Goal: Task Accomplishment & Management: Use online tool/utility

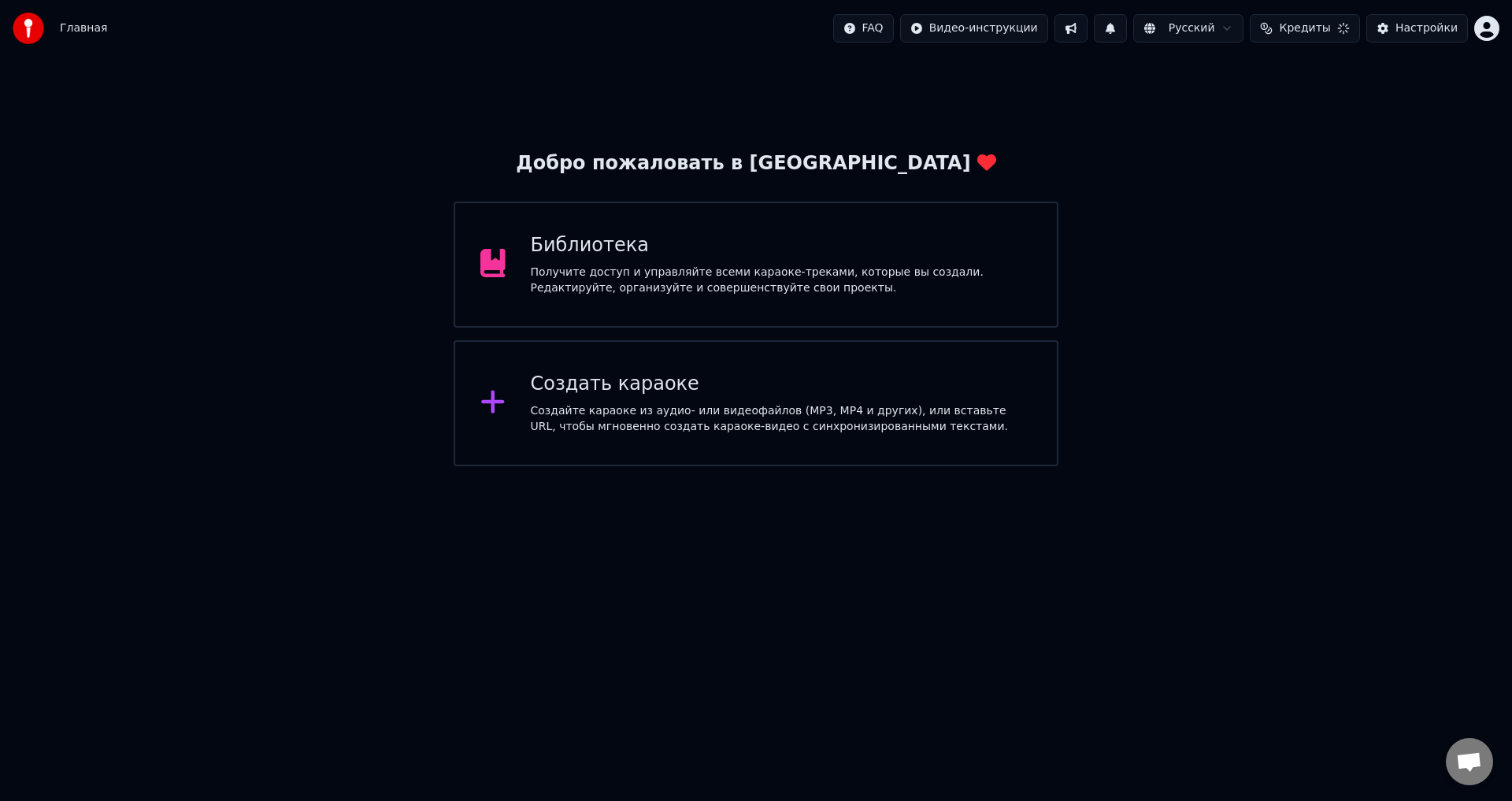
click at [1492, 18] on html "Главная FAQ Видео-инструкции Русский Кредиты Настройки Добро пожаловать в Youka…" at bounding box center [756, 233] width 1512 height 466
click at [1134, 126] on html "Главная FAQ Видео-инструкции Русский Кредиты Настройки Добро пожаловать в Youka…" at bounding box center [756, 233] width 1512 height 466
click at [905, 270] on div "Получите доступ и управляйте всеми караоке-треками, которые вы создали. Редакти…" at bounding box center [782, 280] width 502 height 31
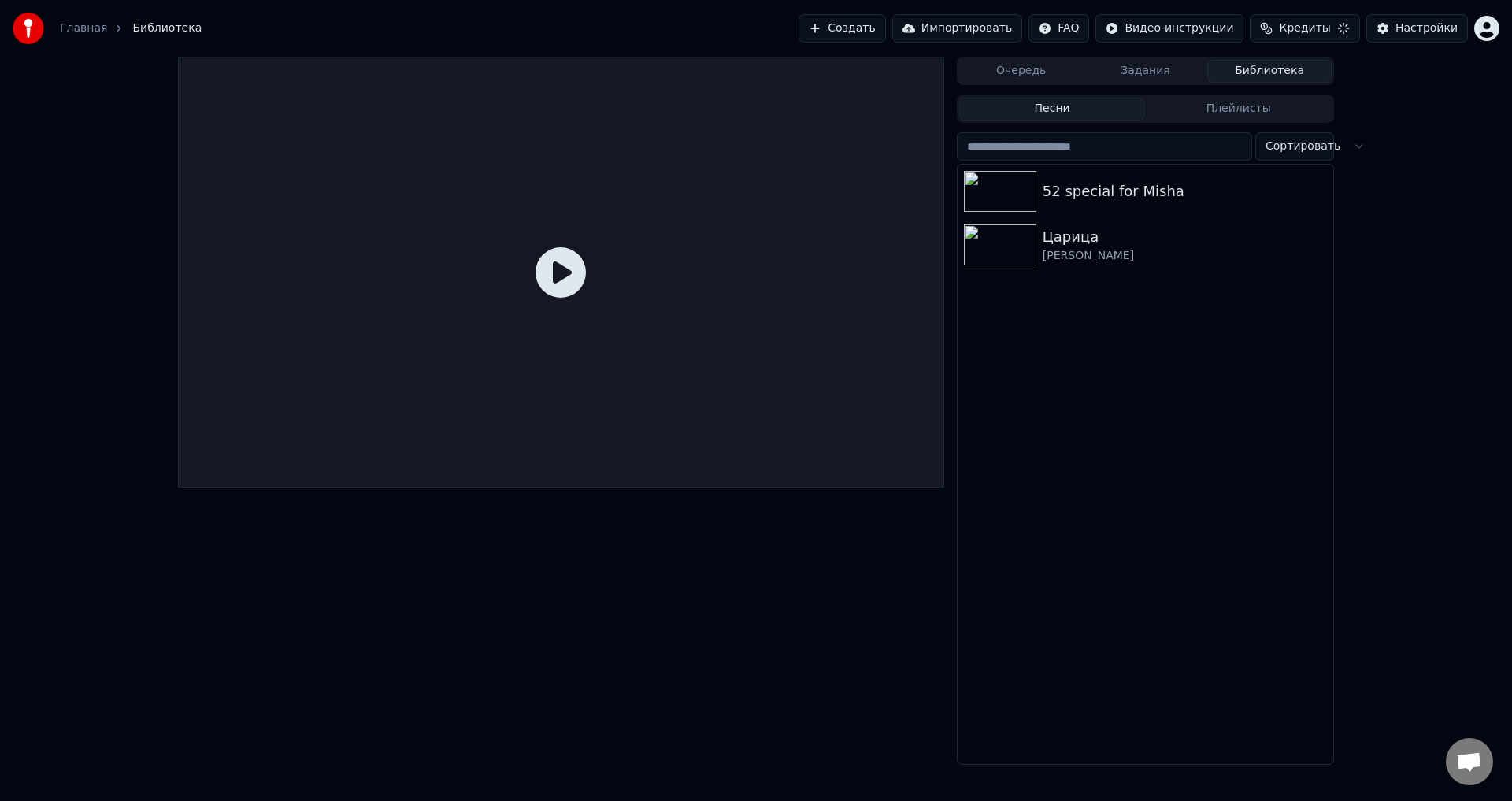
click at [947, 29] on button "Импортировать" at bounding box center [957, 29] width 130 height 29
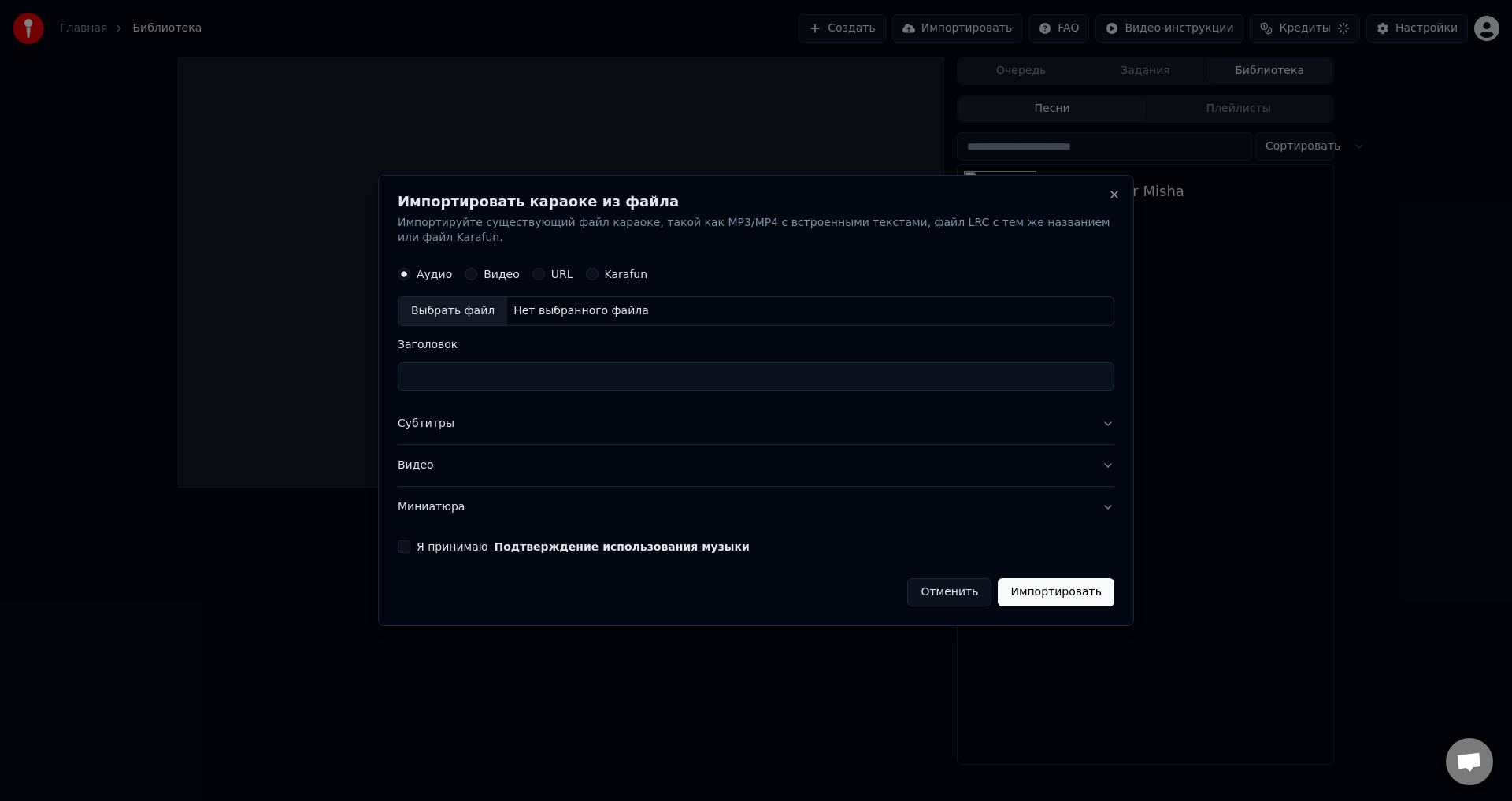
click at [603, 274] on div "Аудио Видео URL Karafun" at bounding box center [756, 274] width 717 height 31
click at [605, 269] on label "Karafun" at bounding box center [627, 275] width 44 height 11
click at [598, 268] on button "Karafun" at bounding box center [591, 274] width 12 height 12
click at [482, 312] on div "Выбрать файл" at bounding box center [453, 312] width 108 height 29
type input "**********"
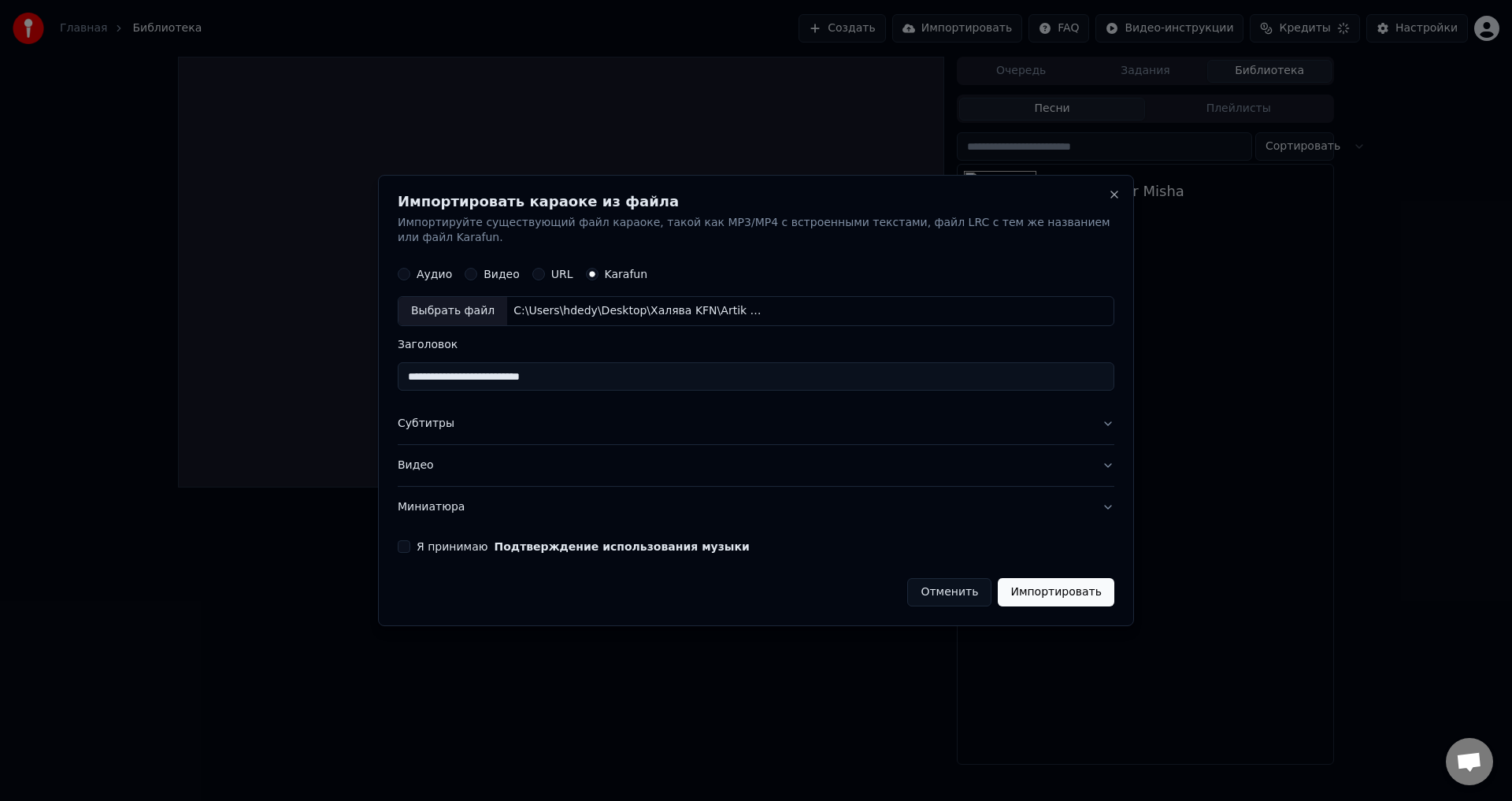
click at [409, 540] on button "Я принимаю Подтверждение использования музыки" at bounding box center [403, 546] width 12 height 12
click at [1018, 578] on button "Импортировать" at bounding box center [1056, 593] width 117 height 29
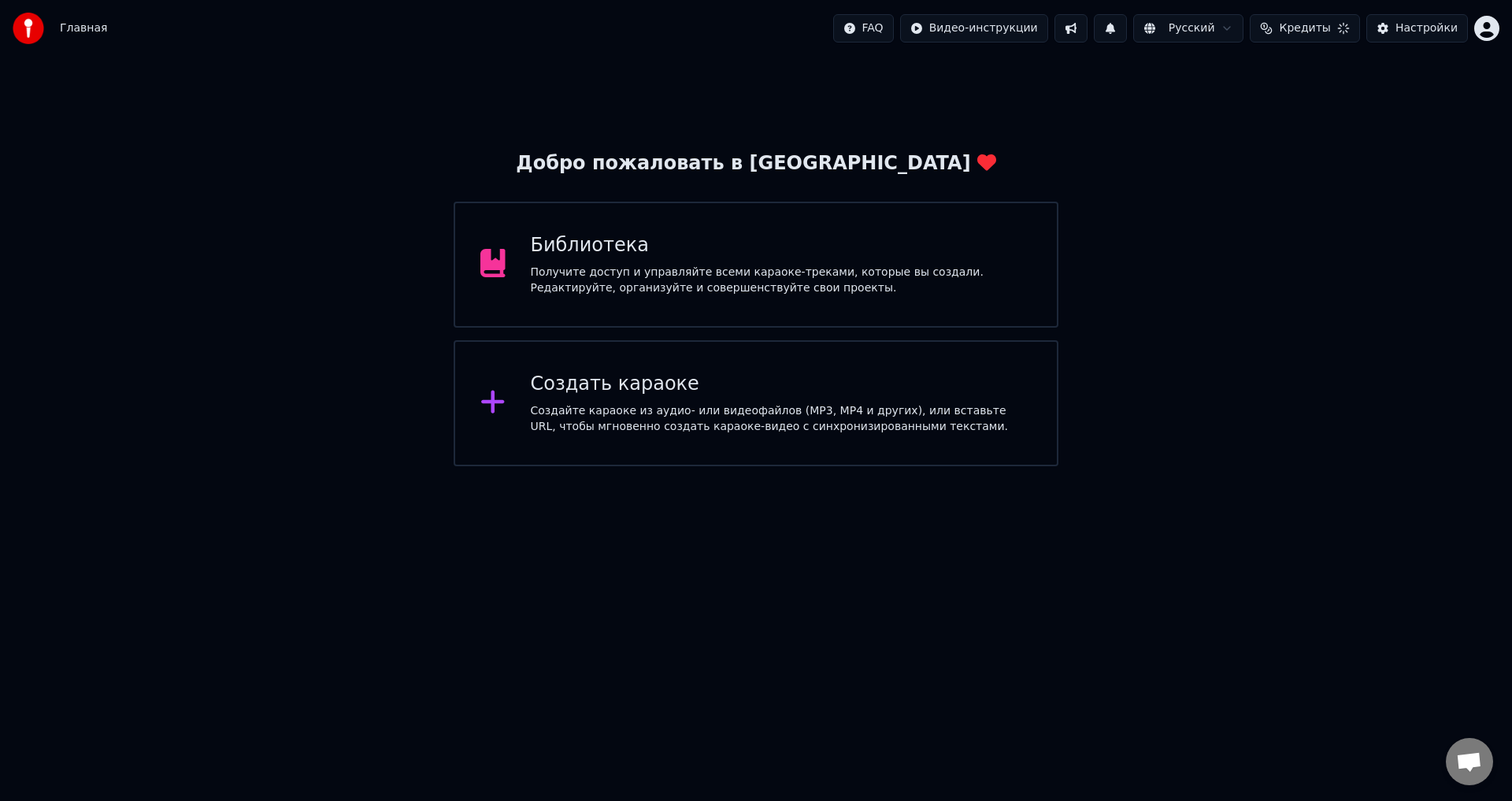
click at [927, 223] on div "Библиотека Получите доступ и управляйте всеми караоке-треками, которые вы созда…" at bounding box center [756, 264] width 605 height 127
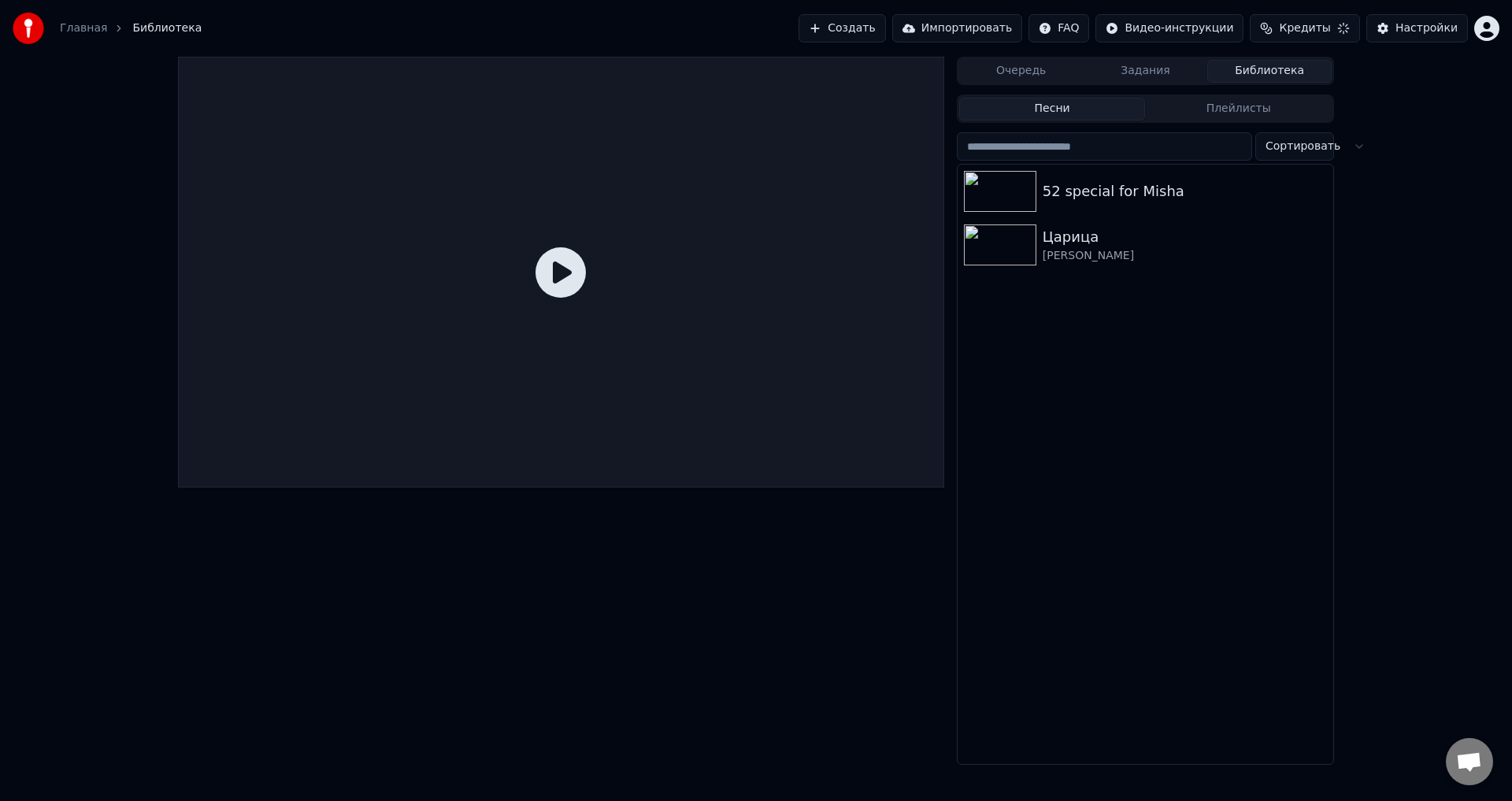
click at [988, 20] on button "Импортировать" at bounding box center [957, 29] width 130 height 29
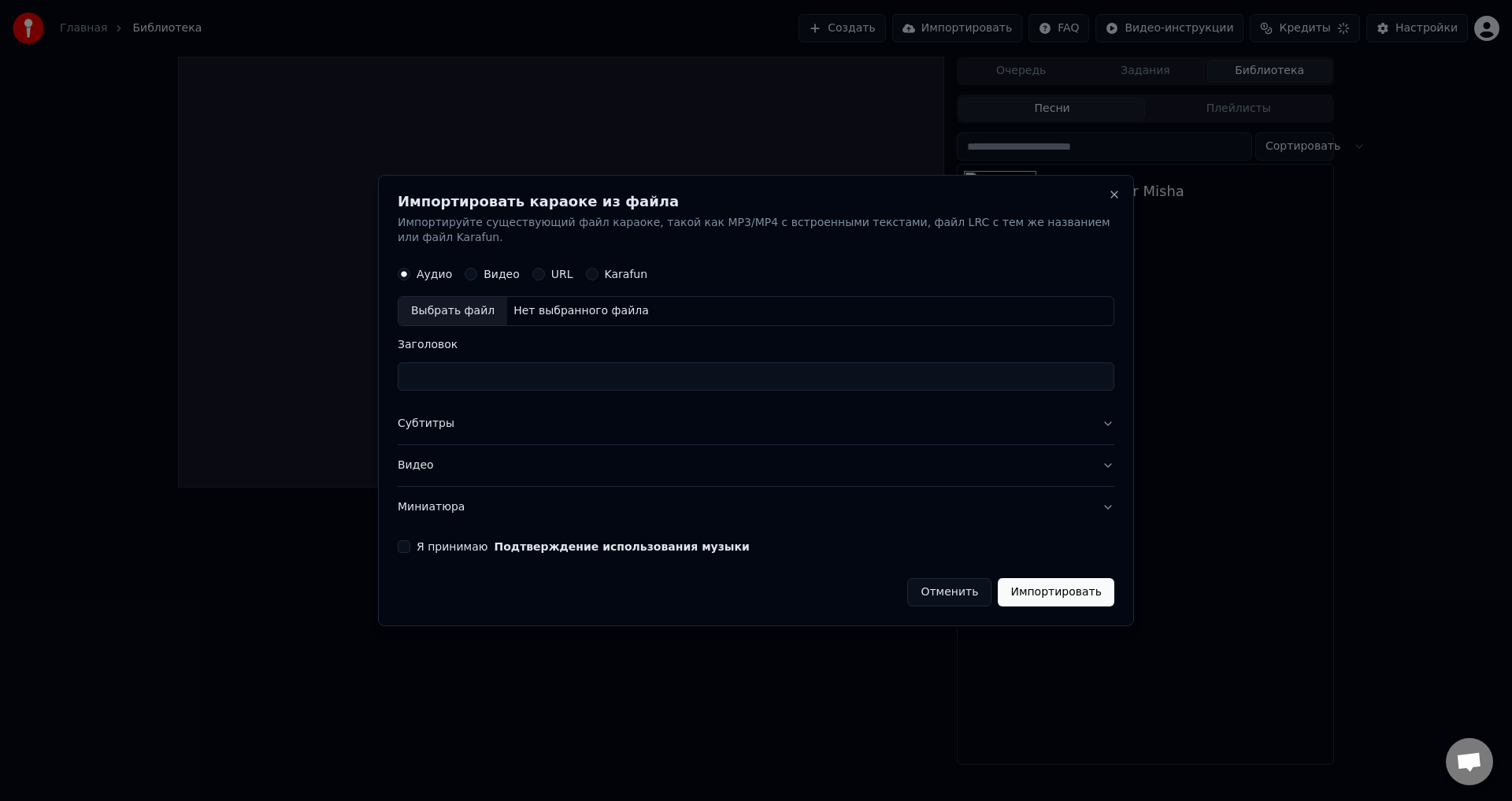
click at [606, 269] on label "Karafun" at bounding box center [627, 275] width 44 height 11
click at [598, 268] on button "Karafun" at bounding box center [591, 274] width 12 height 12
click at [465, 306] on div "Выбрать файл" at bounding box center [453, 312] width 108 height 29
click at [409, 540] on button "Я принимаю Подтверждение использования музыки" at bounding box center [403, 546] width 12 height 12
type input "**********"
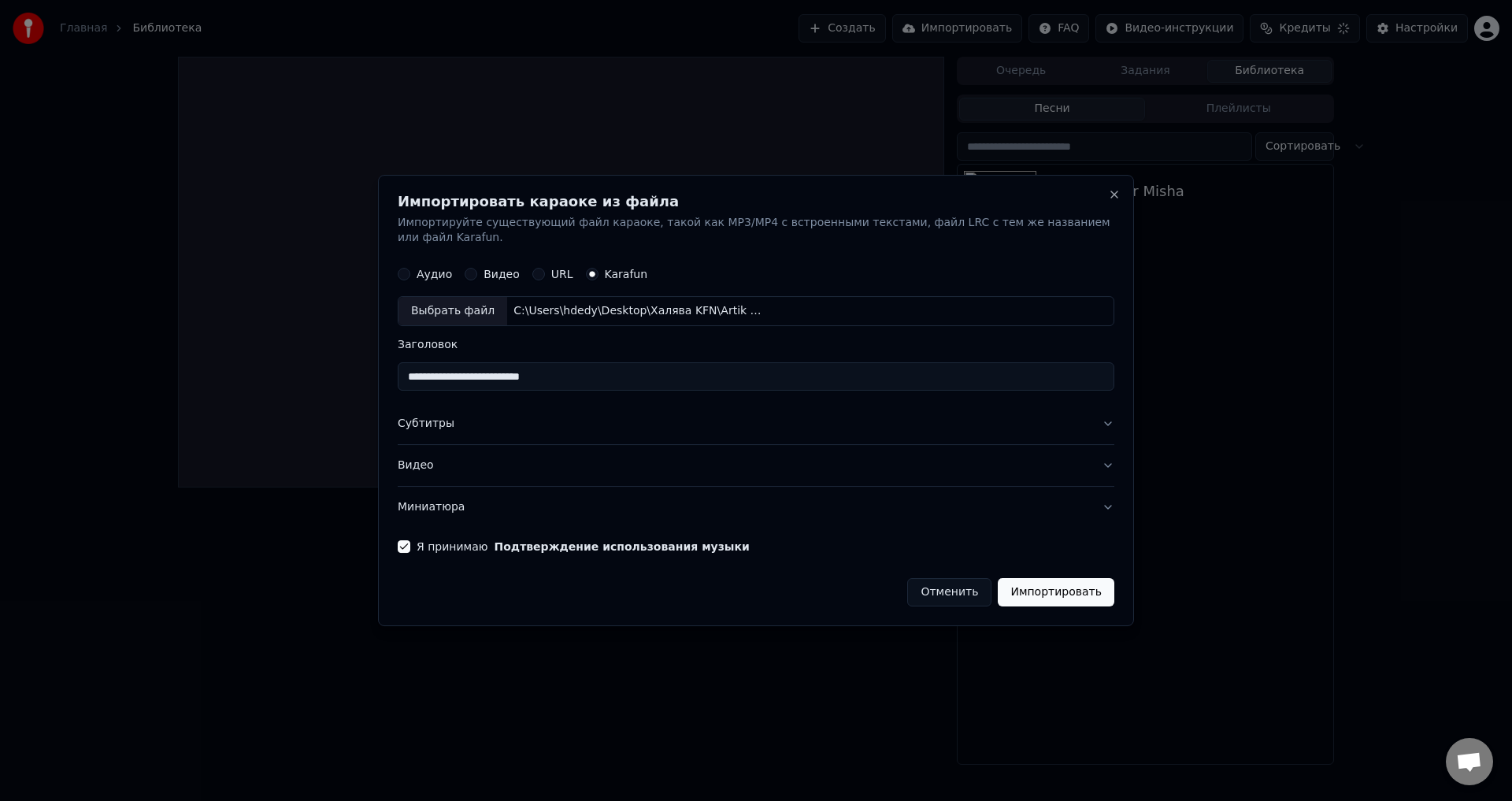
click at [1039, 579] on button "Импортировать" at bounding box center [1056, 593] width 117 height 29
click at [943, 516] on button "Миниатюра" at bounding box center [756, 507] width 717 height 41
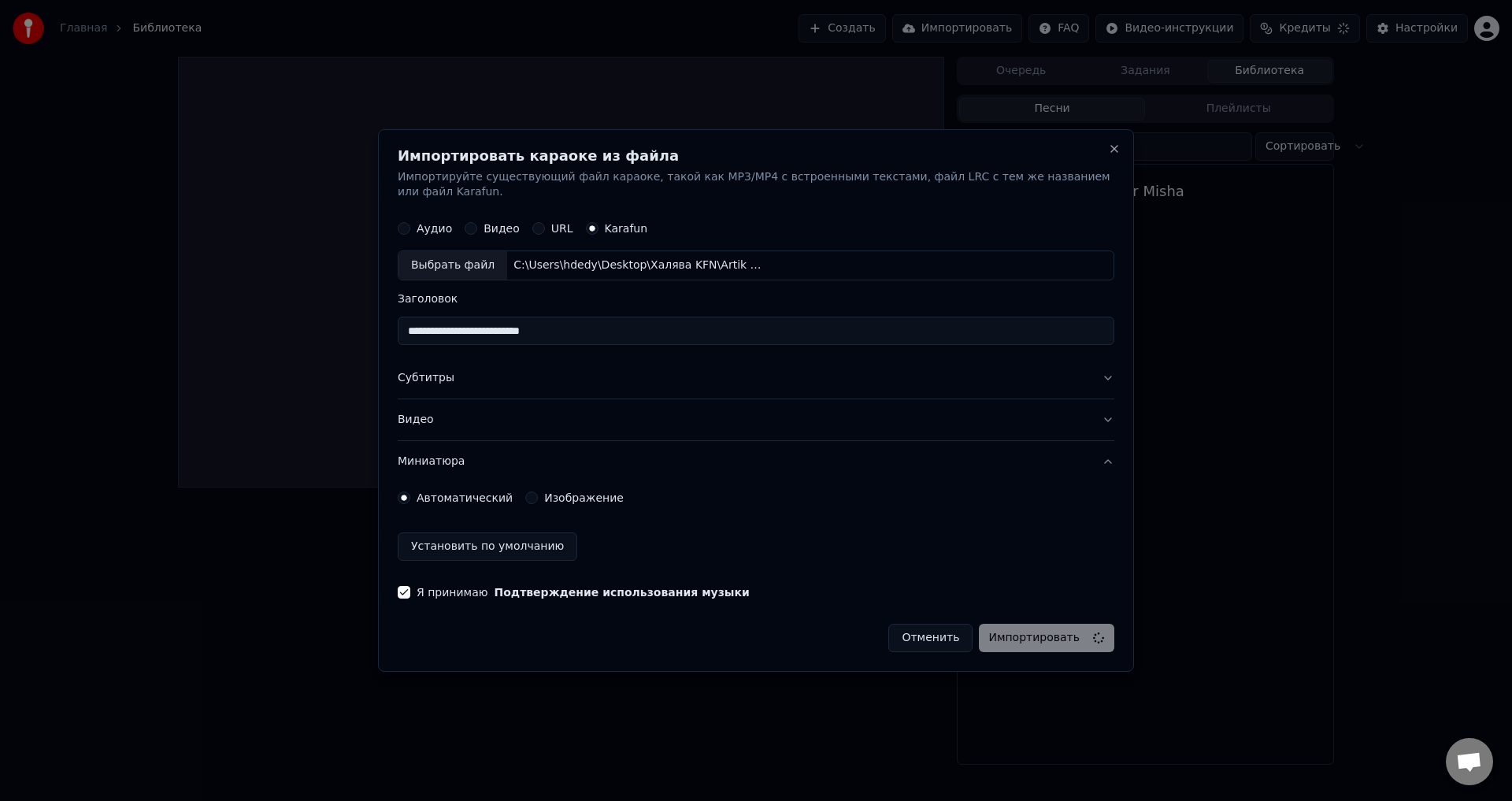
click at [937, 624] on button "Отменить" at bounding box center [930, 638] width 85 height 29
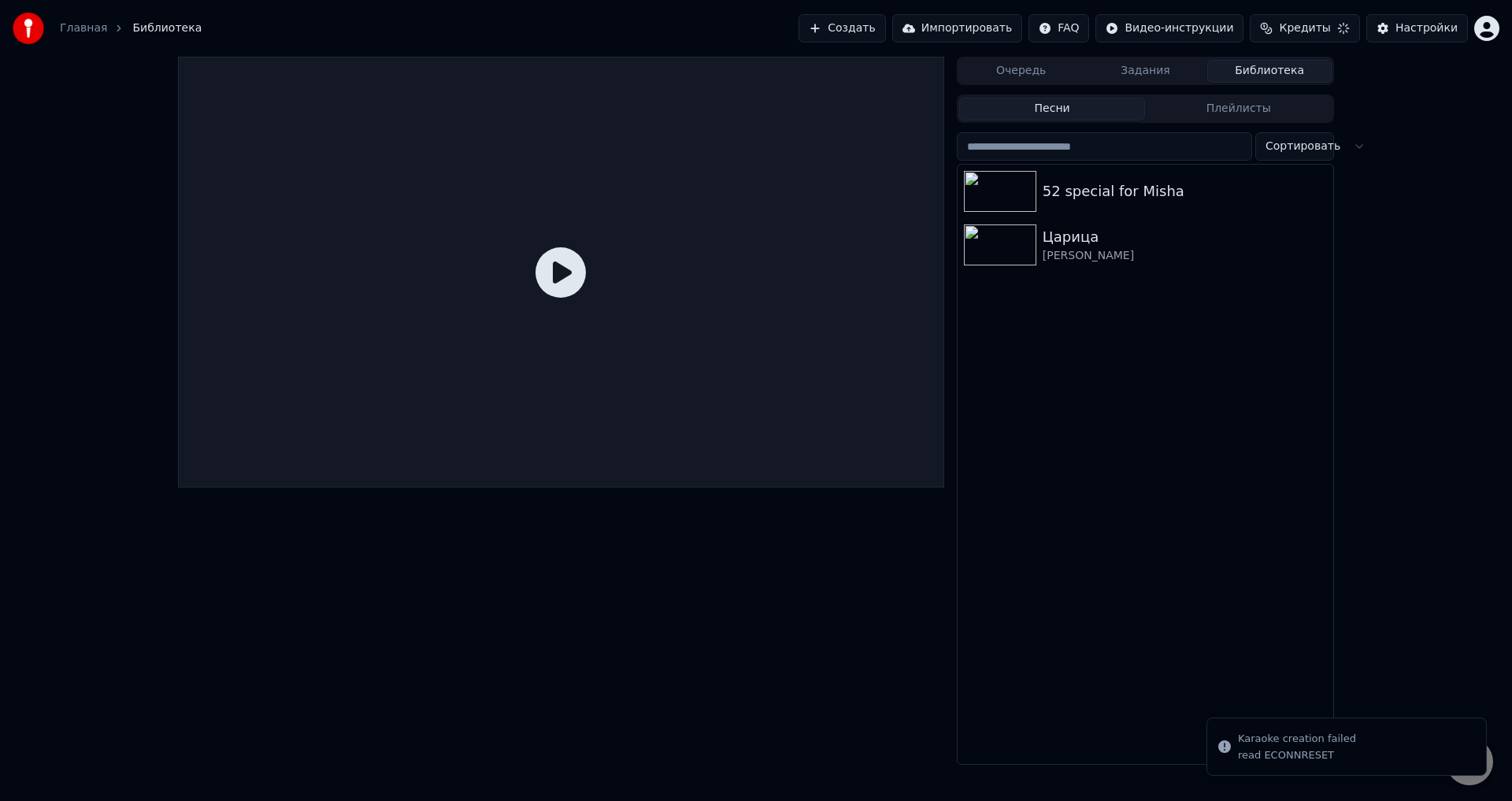
click at [974, 29] on button "Импортировать" at bounding box center [957, 29] width 130 height 29
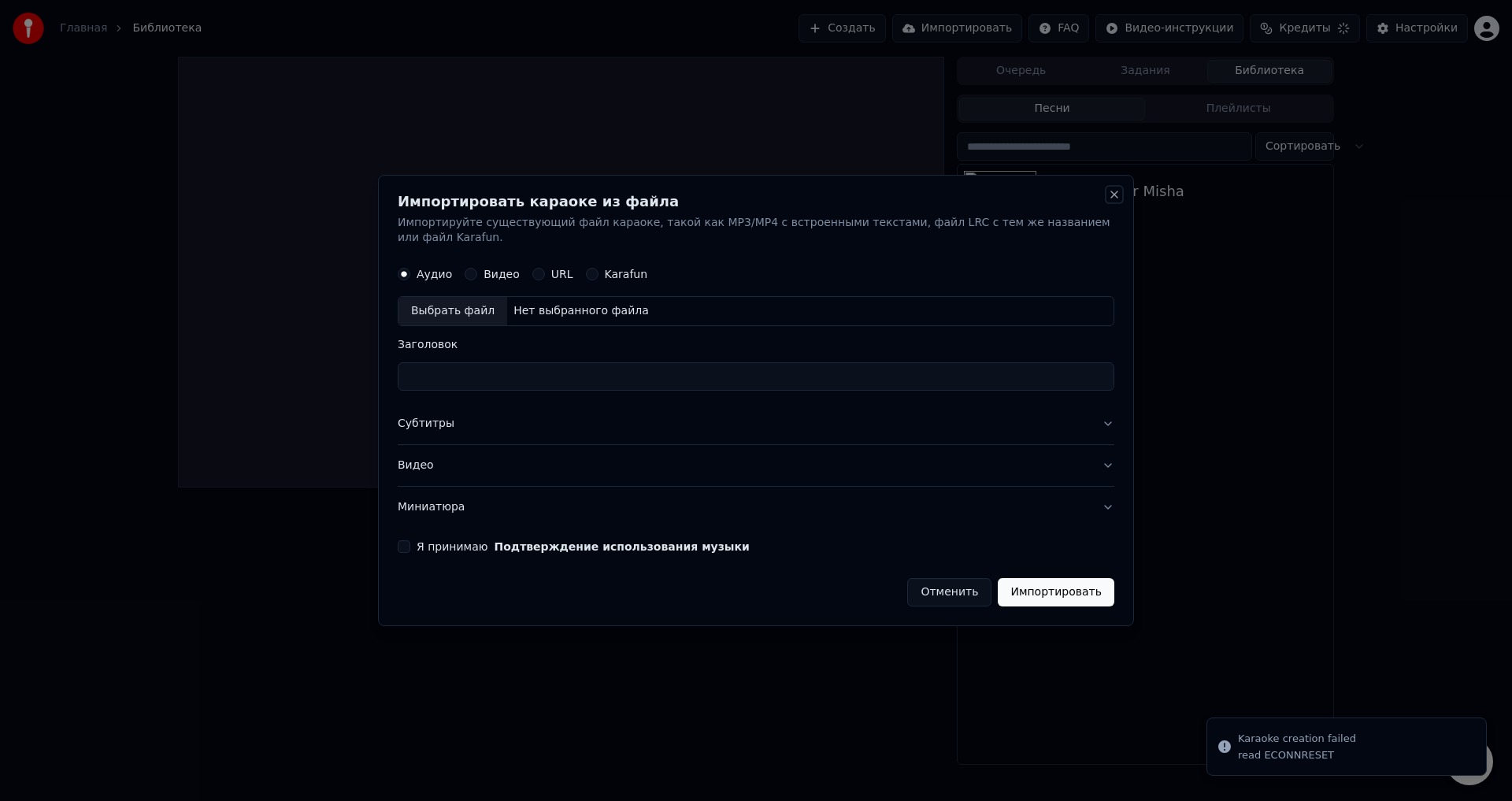
click at [1108, 201] on button "Close" at bounding box center [1114, 194] width 12 height 12
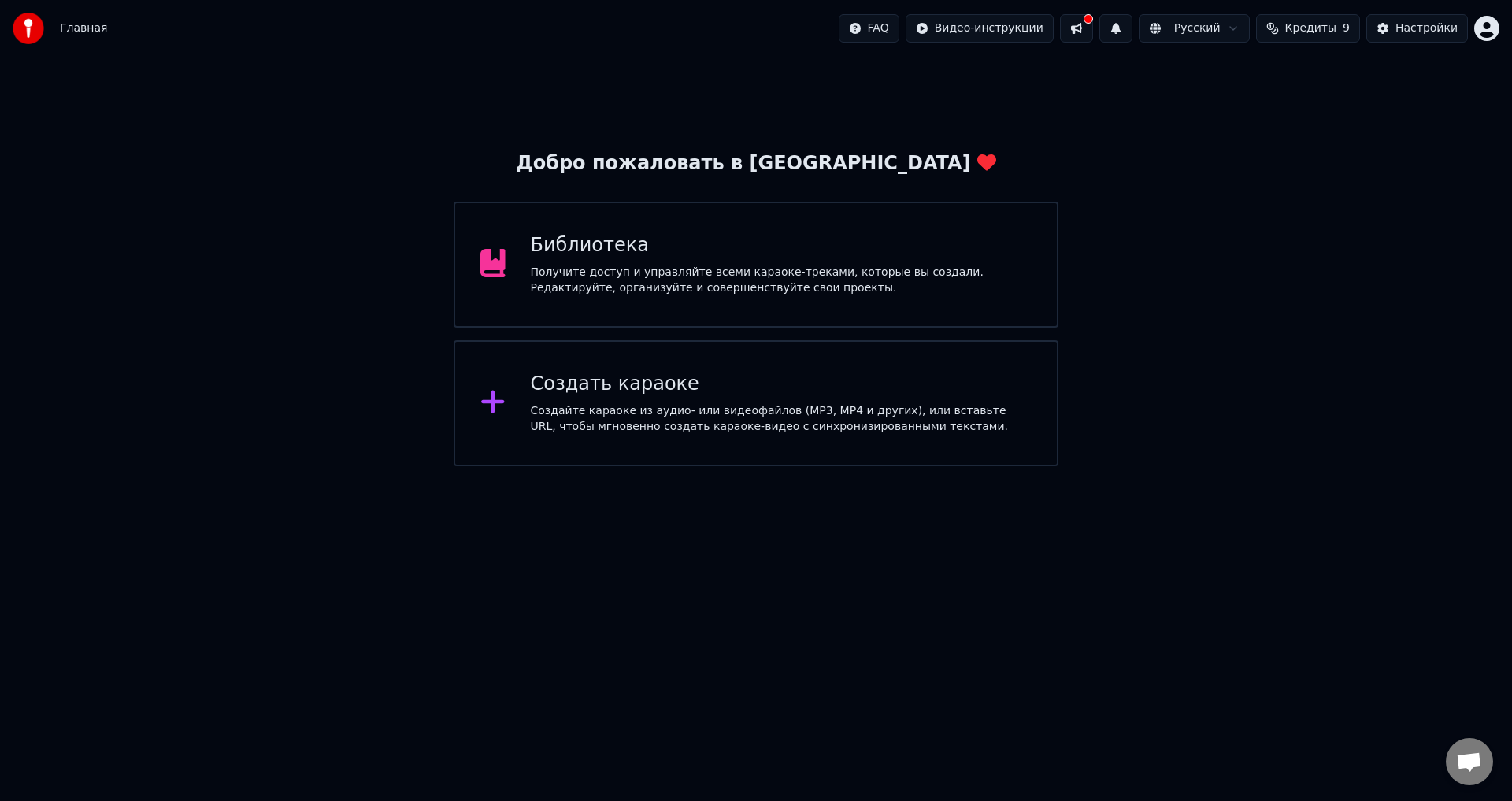
click at [657, 284] on div "Получите доступ и управляйте всеми караоке-треками, которые вы создали. Редакти…" at bounding box center [782, 280] width 502 height 31
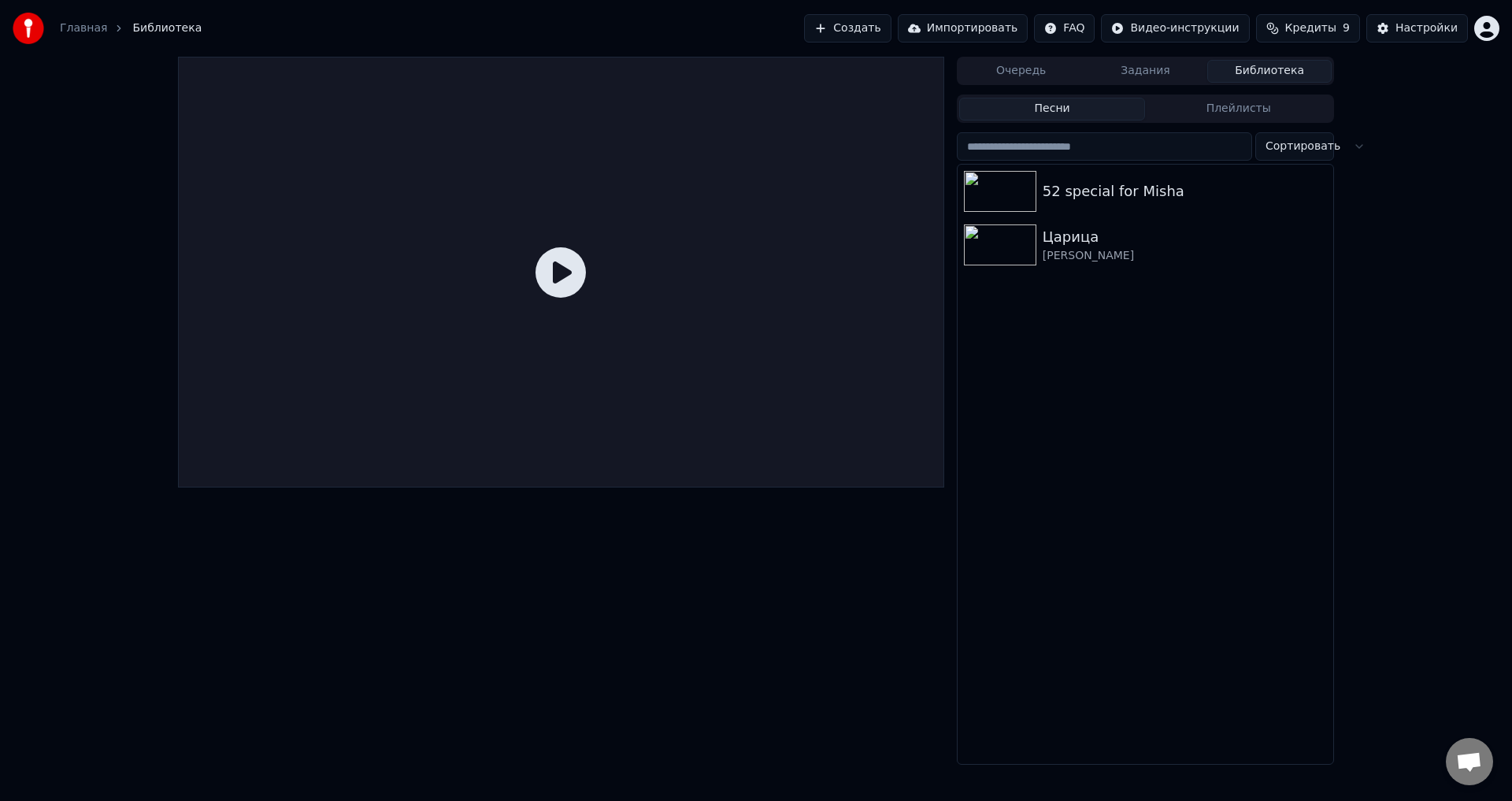
click at [965, 29] on button "Импортировать" at bounding box center [962, 29] width 130 height 29
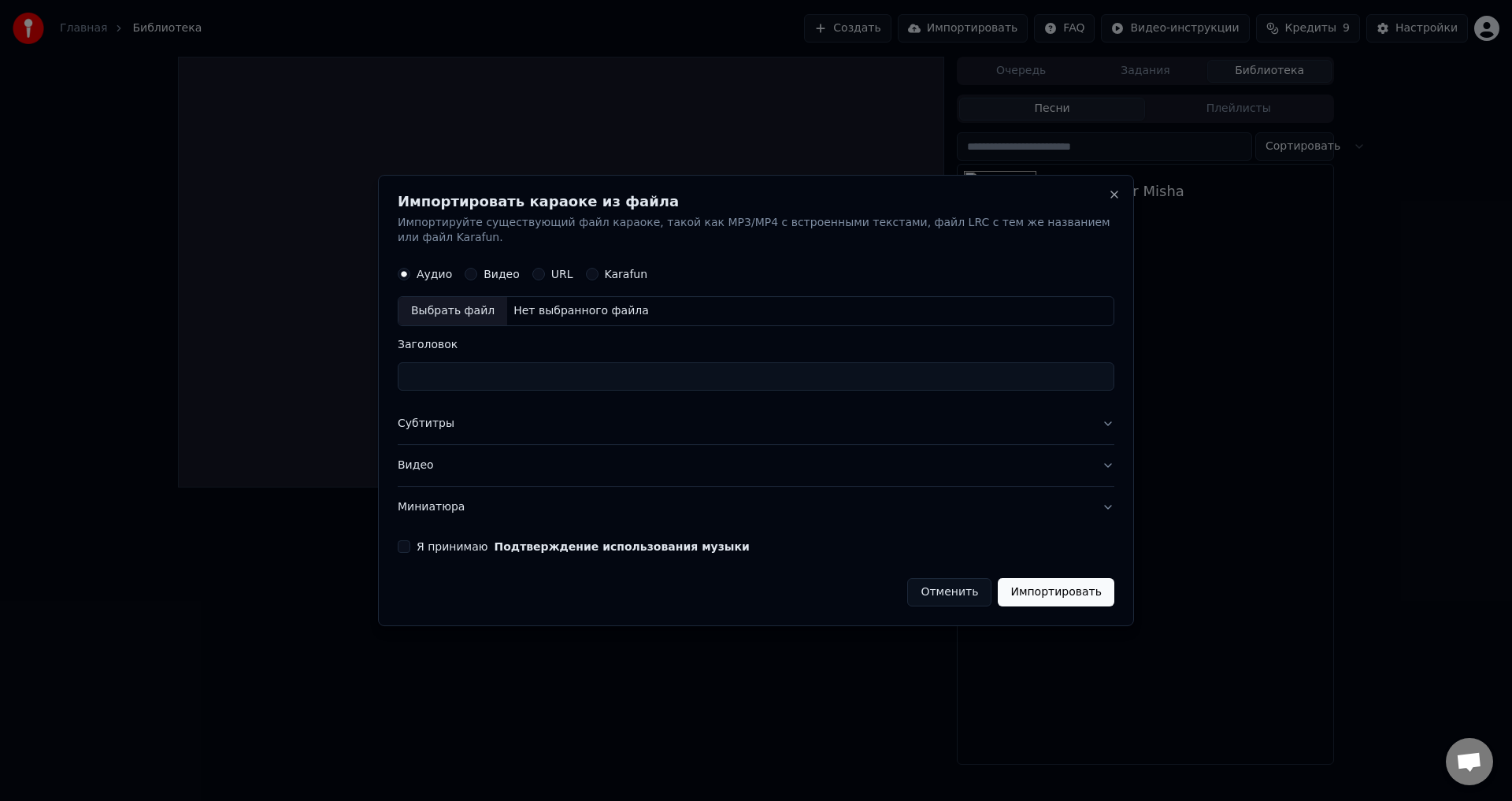
click at [588, 268] on button "Karafun" at bounding box center [591, 274] width 12 height 12
click at [464, 301] on div "Выбрать файл" at bounding box center [453, 312] width 108 height 29
click at [398, 541] on div "Импортировать караоке из файла Импортируйте существующий файл караоке, такой ка…" at bounding box center [756, 400] width 756 height 452
click at [401, 541] on button "Я принимаю Подтверждение использования музыки" at bounding box center [403, 546] width 12 height 12
type input "**********"
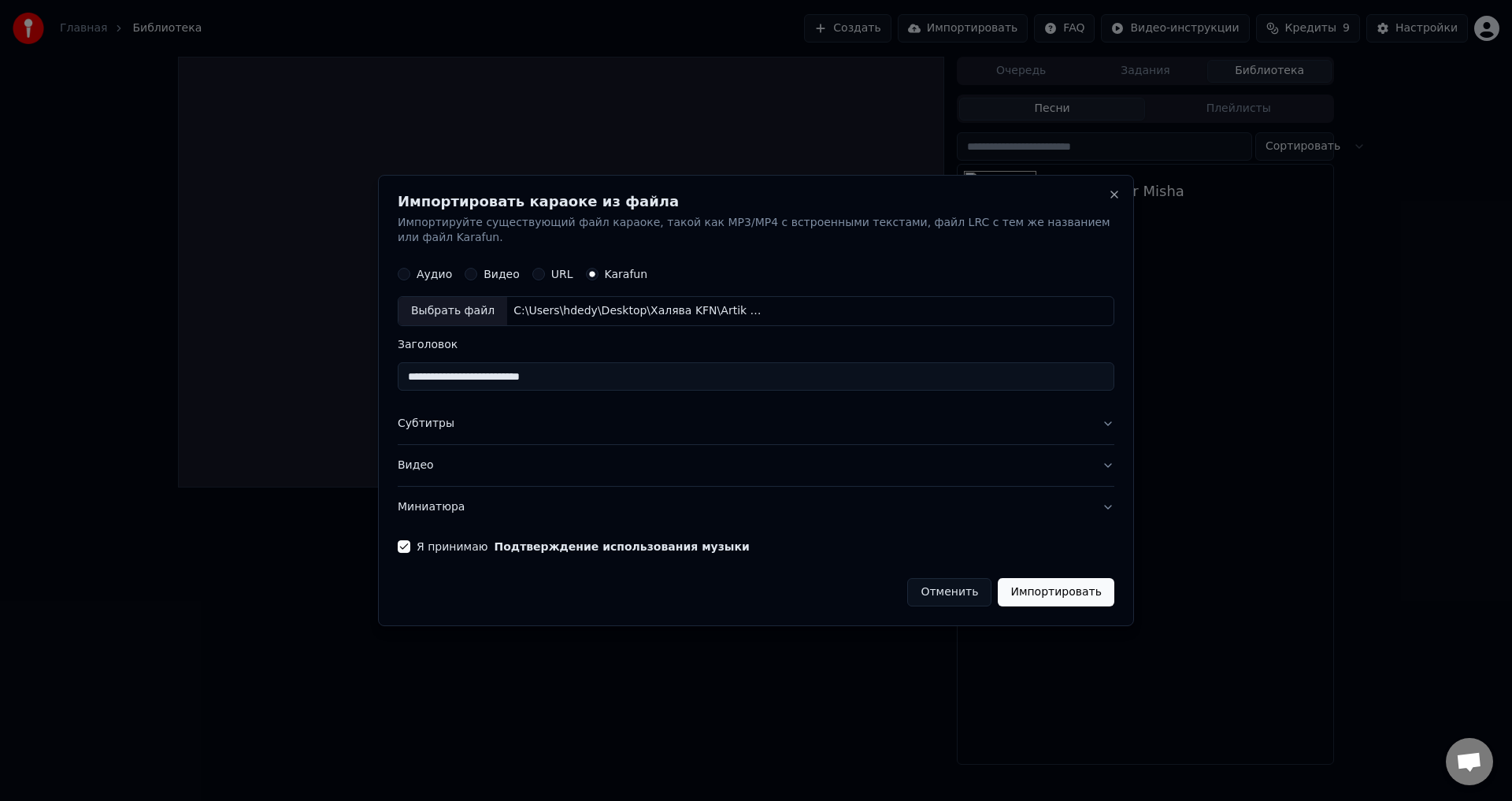
click at [1056, 584] on button "Импортировать" at bounding box center [1056, 593] width 117 height 29
click at [845, 418] on button "Субтитры" at bounding box center [756, 424] width 717 height 41
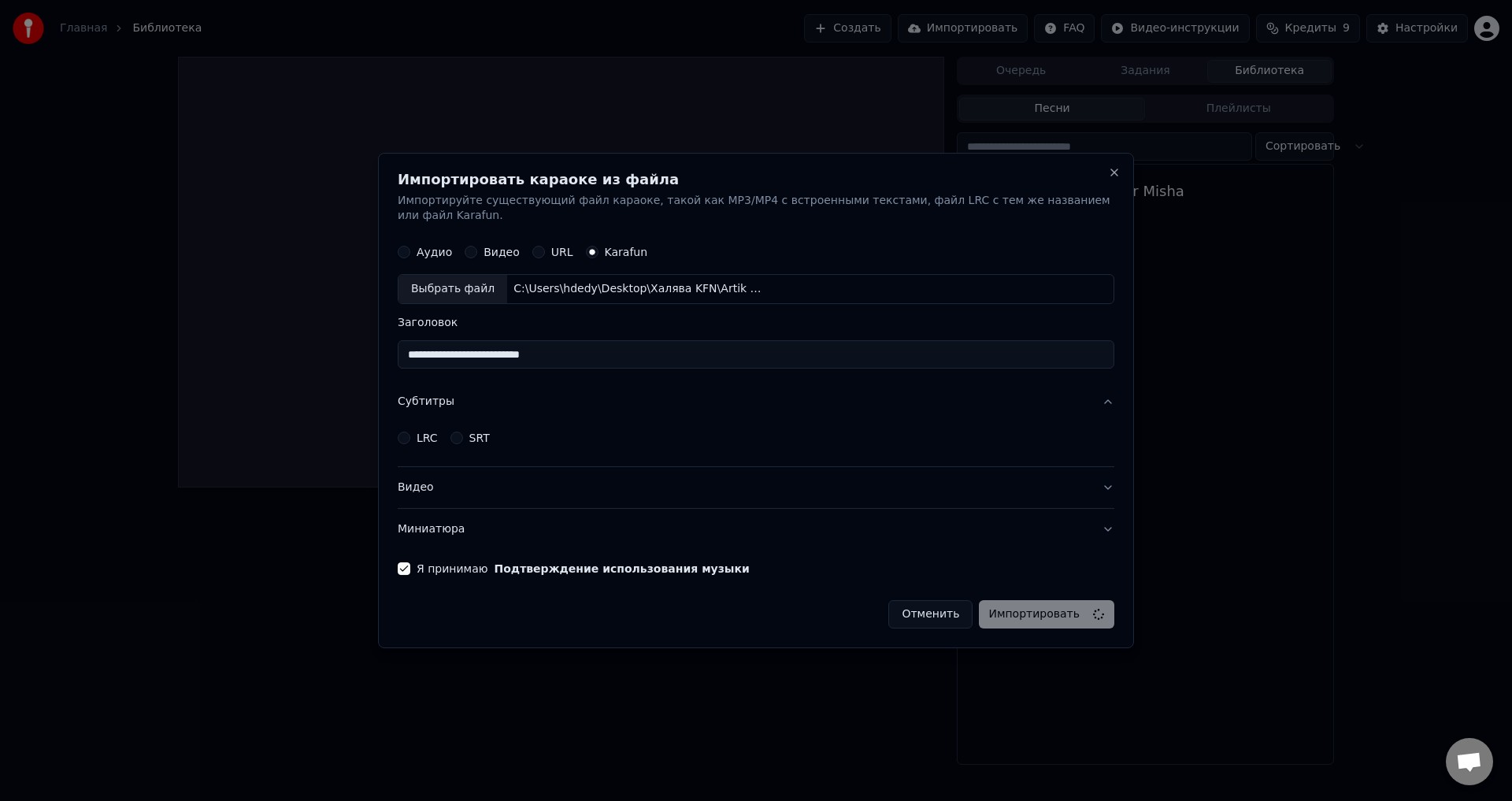
click at [809, 385] on button "Субтитры" at bounding box center [756, 402] width 717 height 41
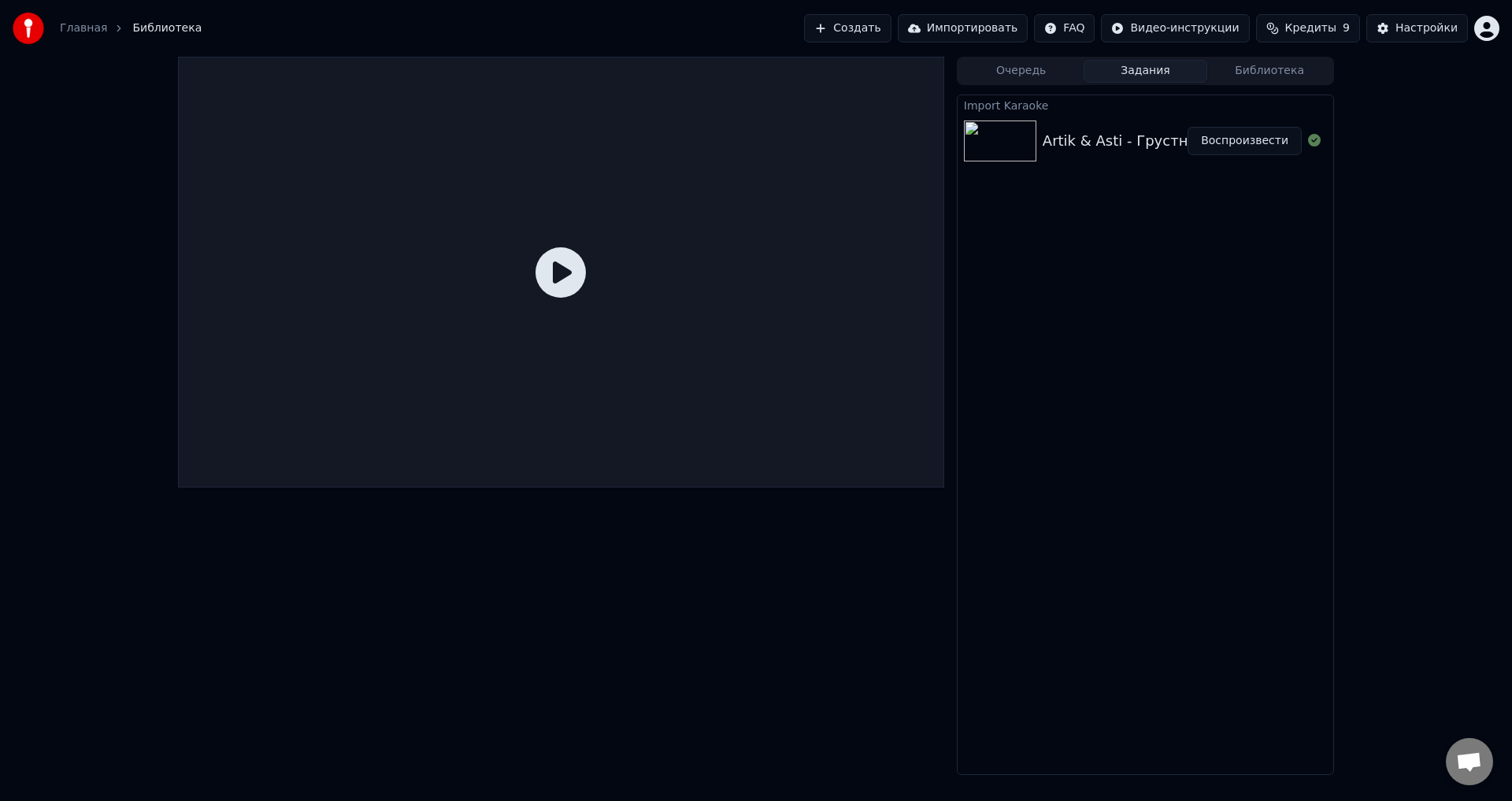
click at [1248, 147] on button "Воспроизвести" at bounding box center [1245, 141] width 114 height 29
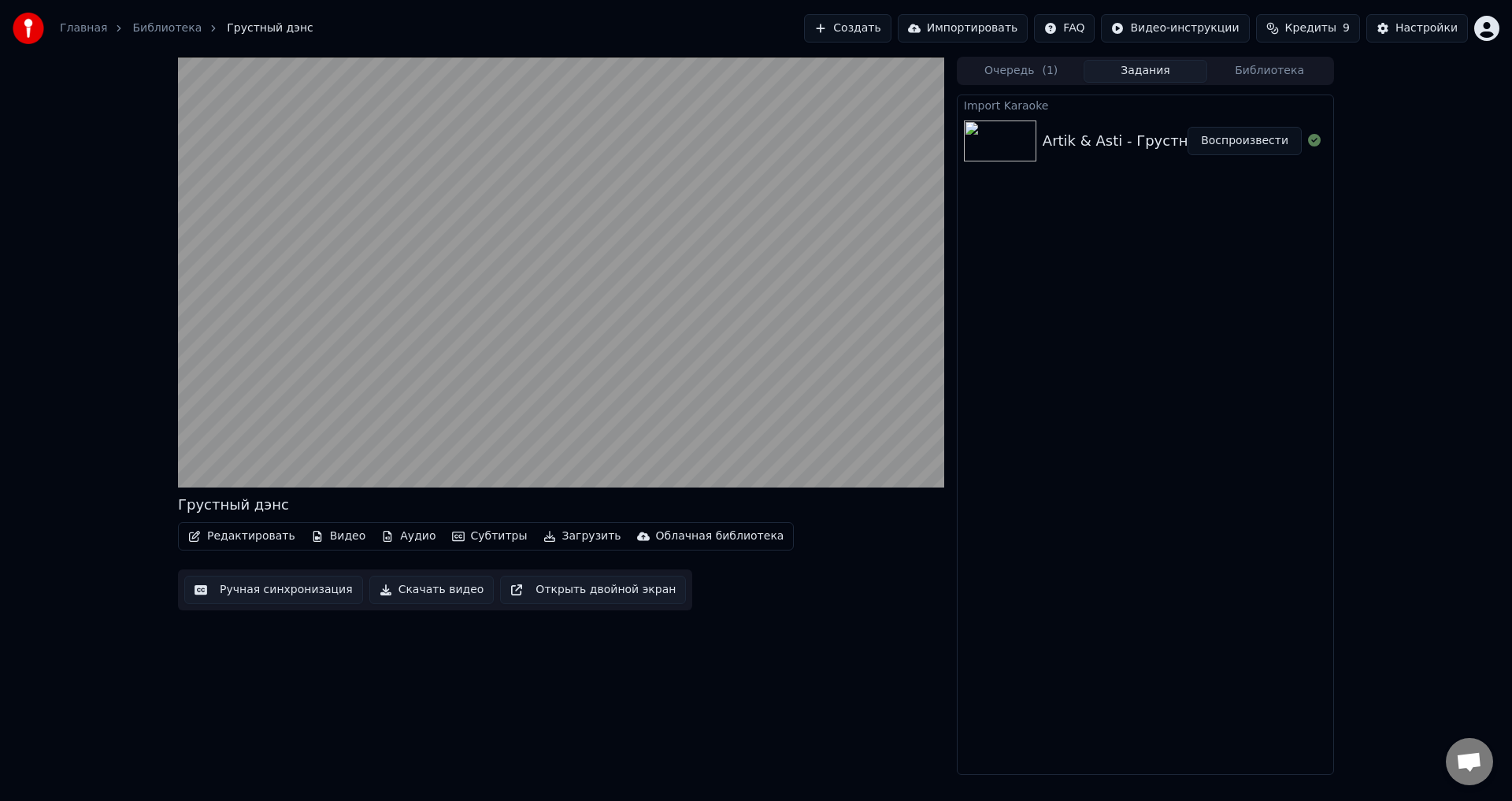
click at [435, 410] on video at bounding box center [561, 272] width 766 height 431
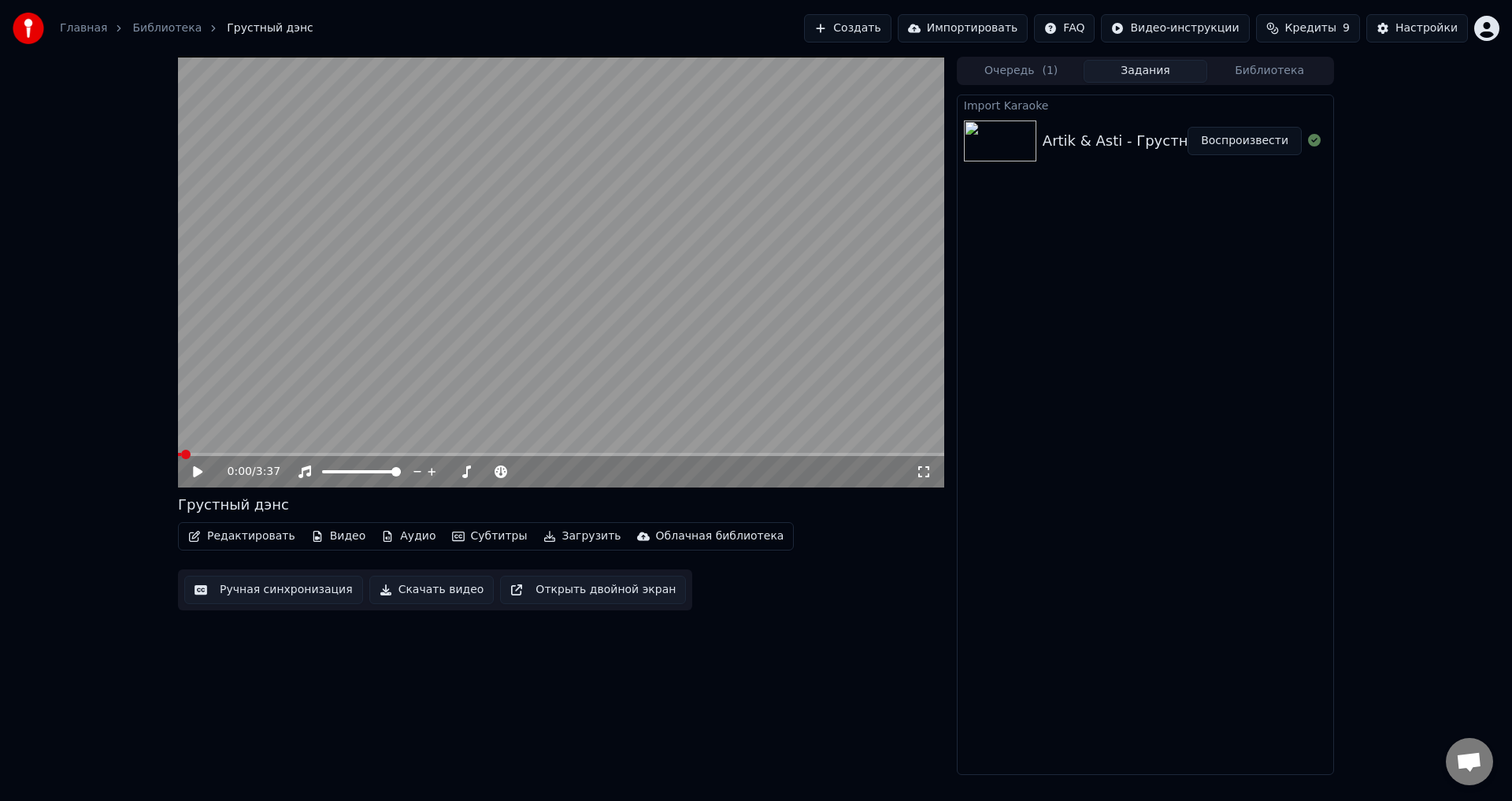
click at [423, 392] on video at bounding box center [561, 272] width 766 height 431
click at [359, 475] on div at bounding box center [376, 472] width 126 height 16
click at [356, 483] on div "0:04 / 3:37" at bounding box center [561, 472] width 766 height 31
click at [925, 486] on div "0:05 / 3:37" at bounding box center [561, 472] width 766 height 31
click at [922, 471] on icon at bounding box center [923, 471] width 16 height 12
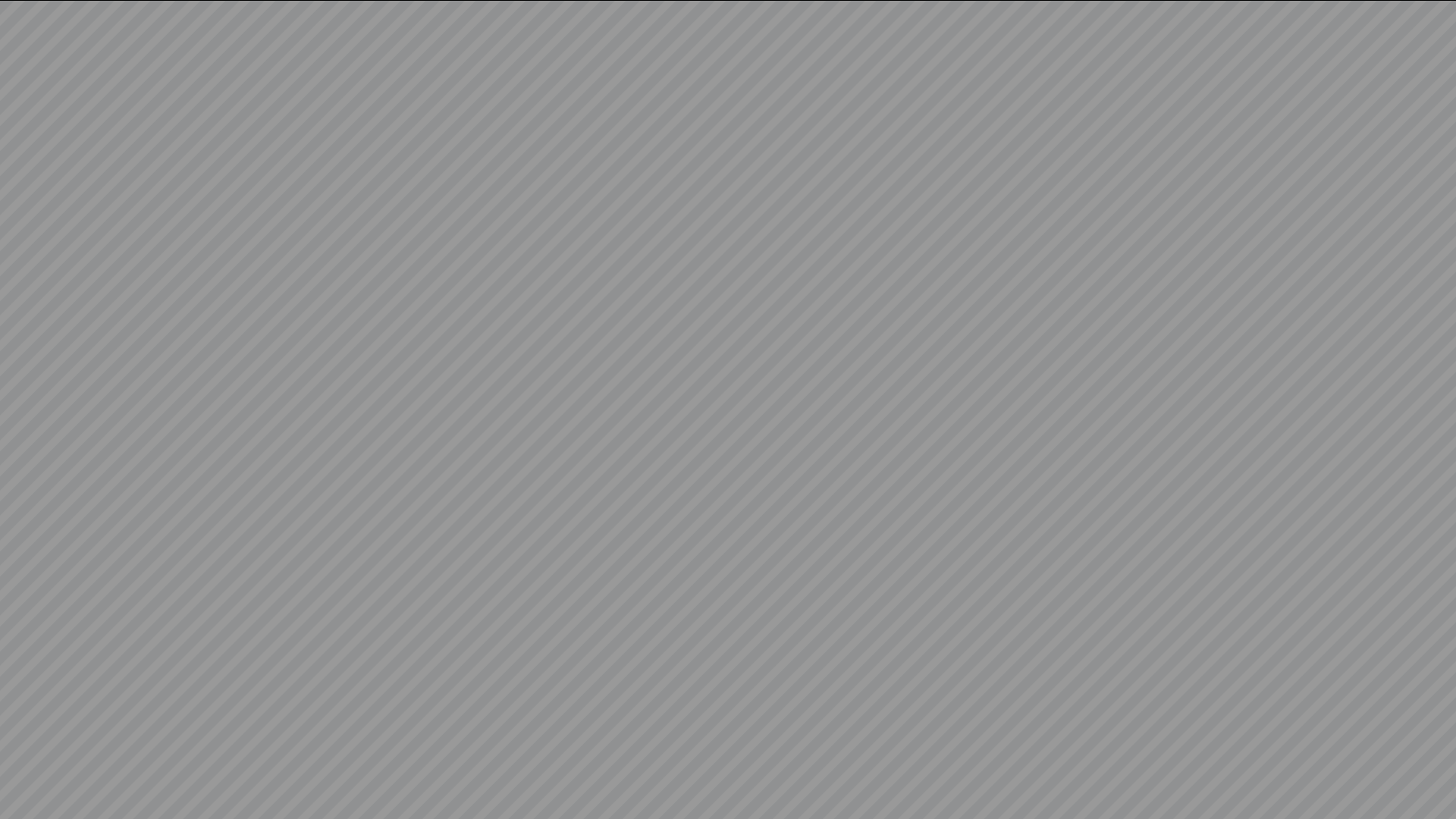
click at [1432, 770] on video at bounding box center [728, 410] width 1456 height 819
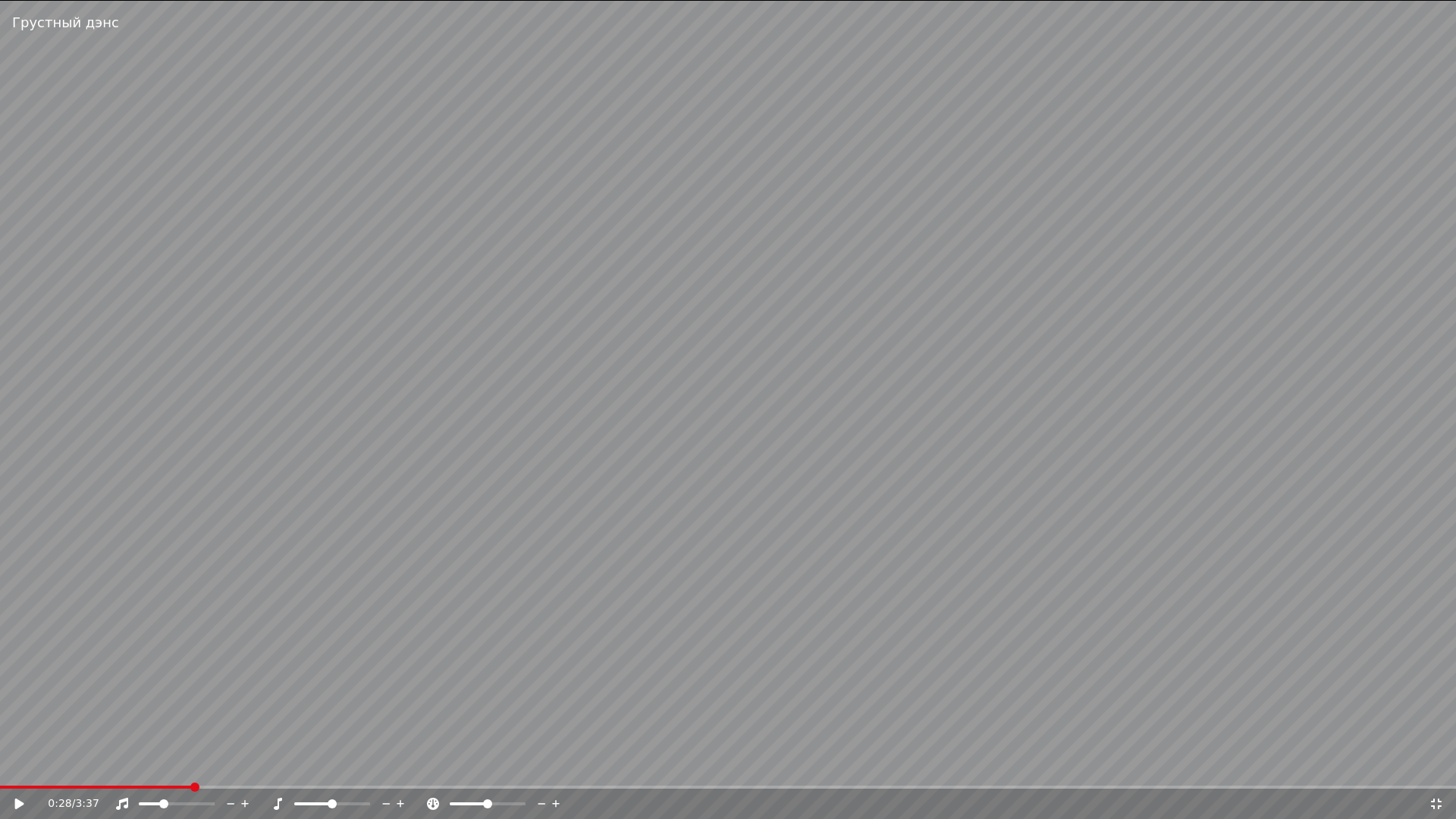
click at [1416, 770] on div "0:28 / 3:37" at bounding box center [738, 804] width 1381 height 16
click at [1431, 770] on icon at bounding box center [1436, 803] width 16 height 12
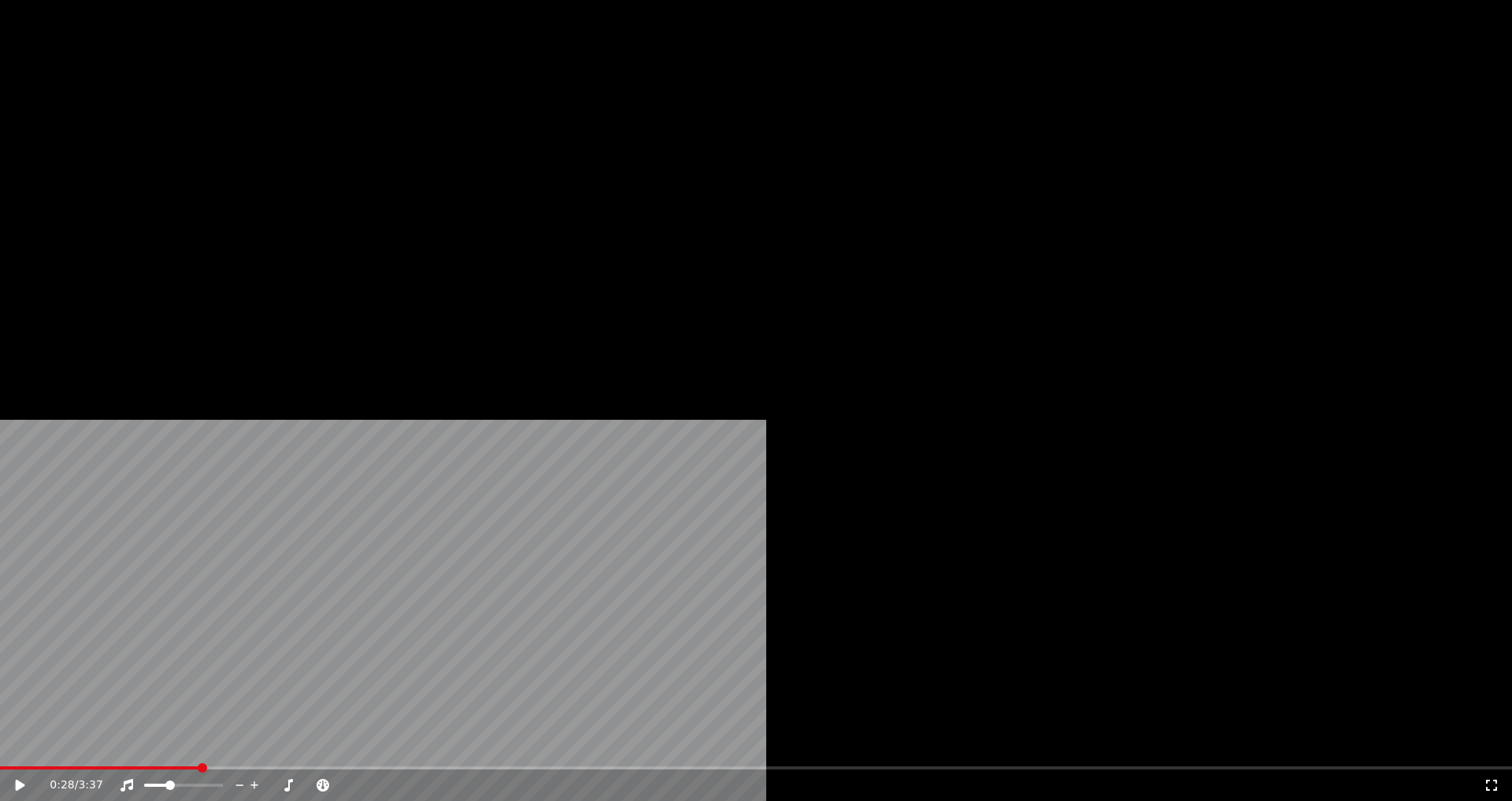
click at [228, 117] on button "Редактировать" at bounding box center [242, 105] width 120 height 22
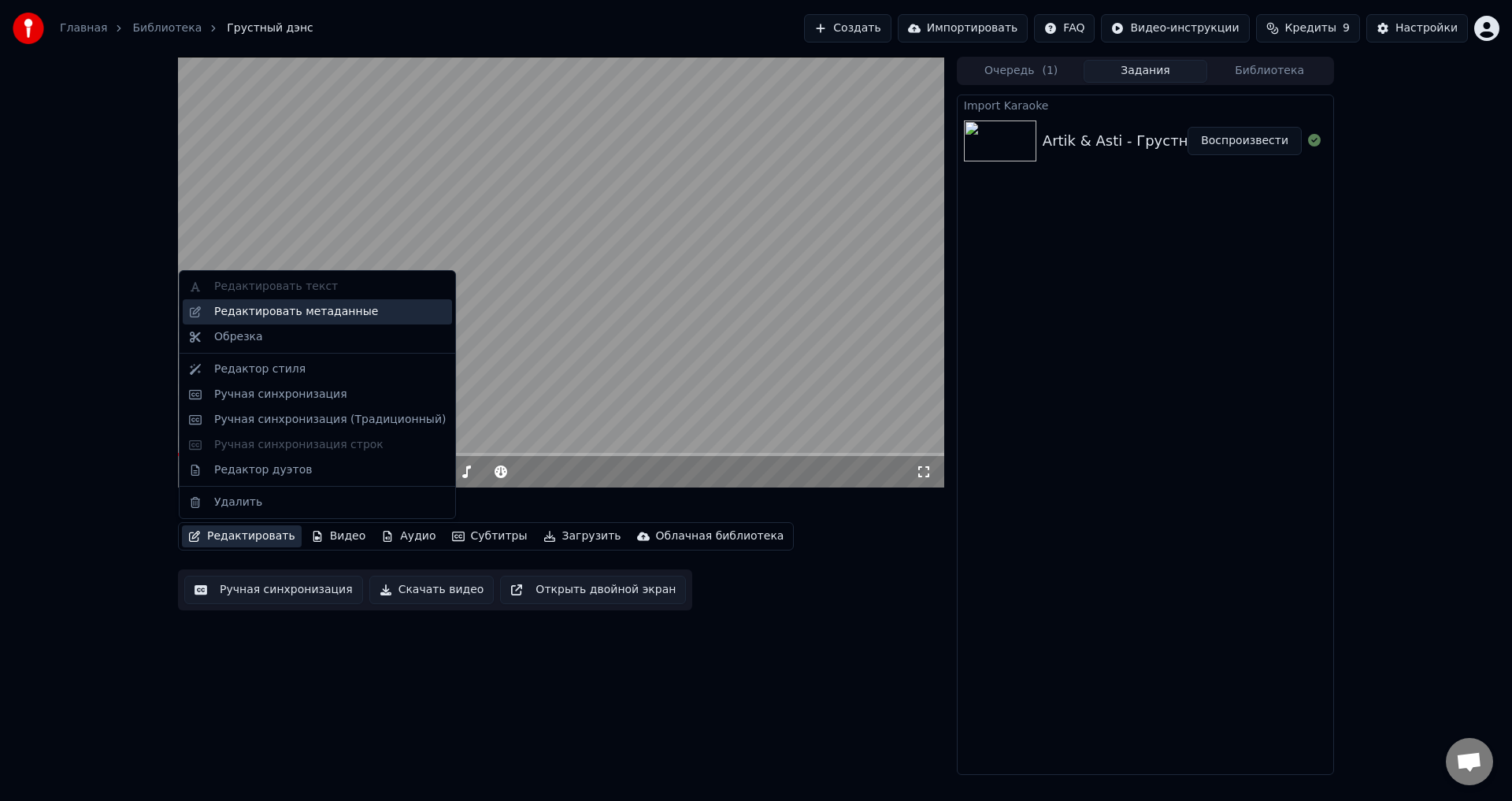
click at [223, 320] on div "Редактировать метаданные" at bounding box center [317, 312] width 269 height 26
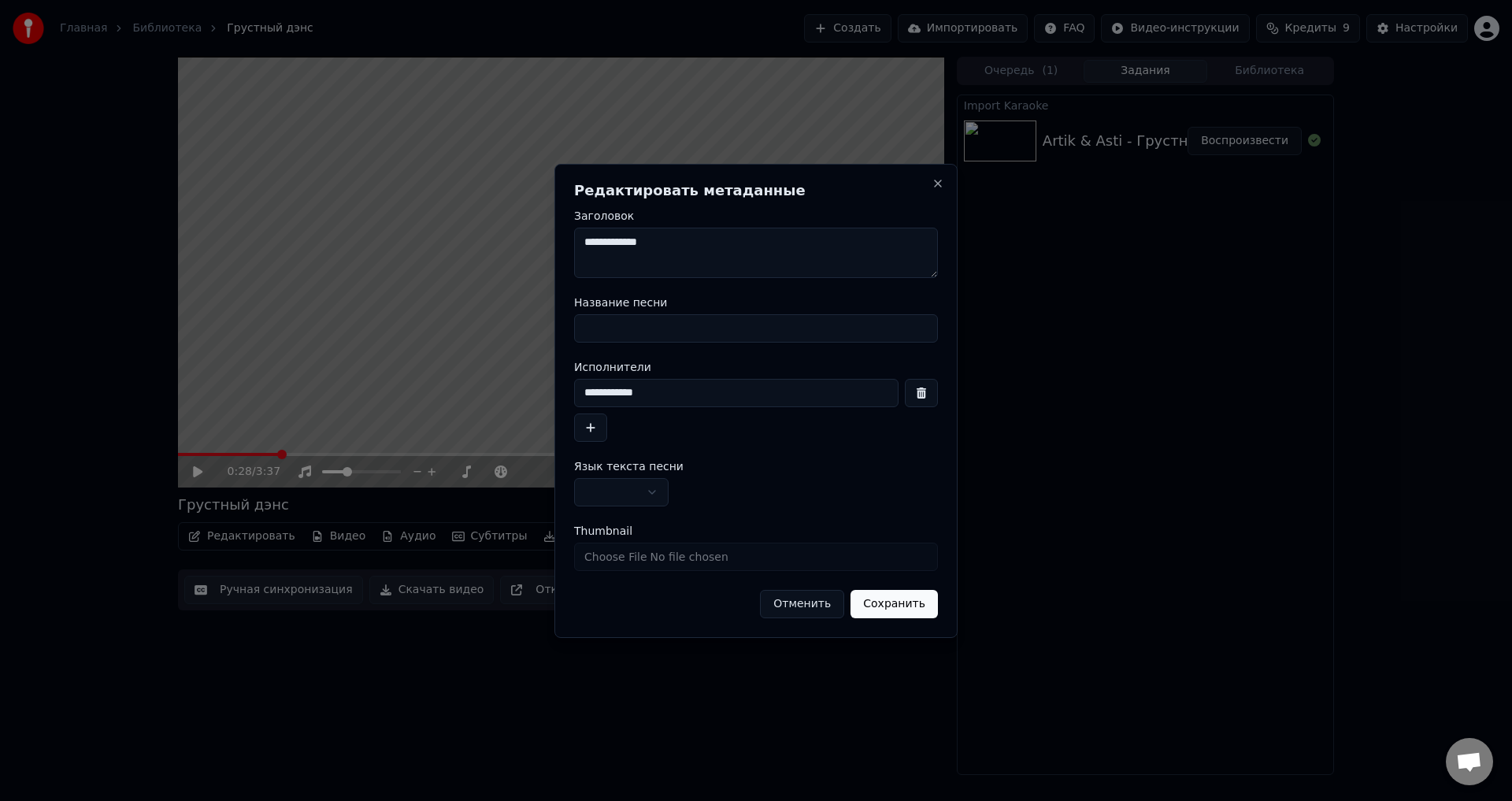
click at [800, 605] on button "Отменить" at bounding box center [802, 604] width 85 height 29
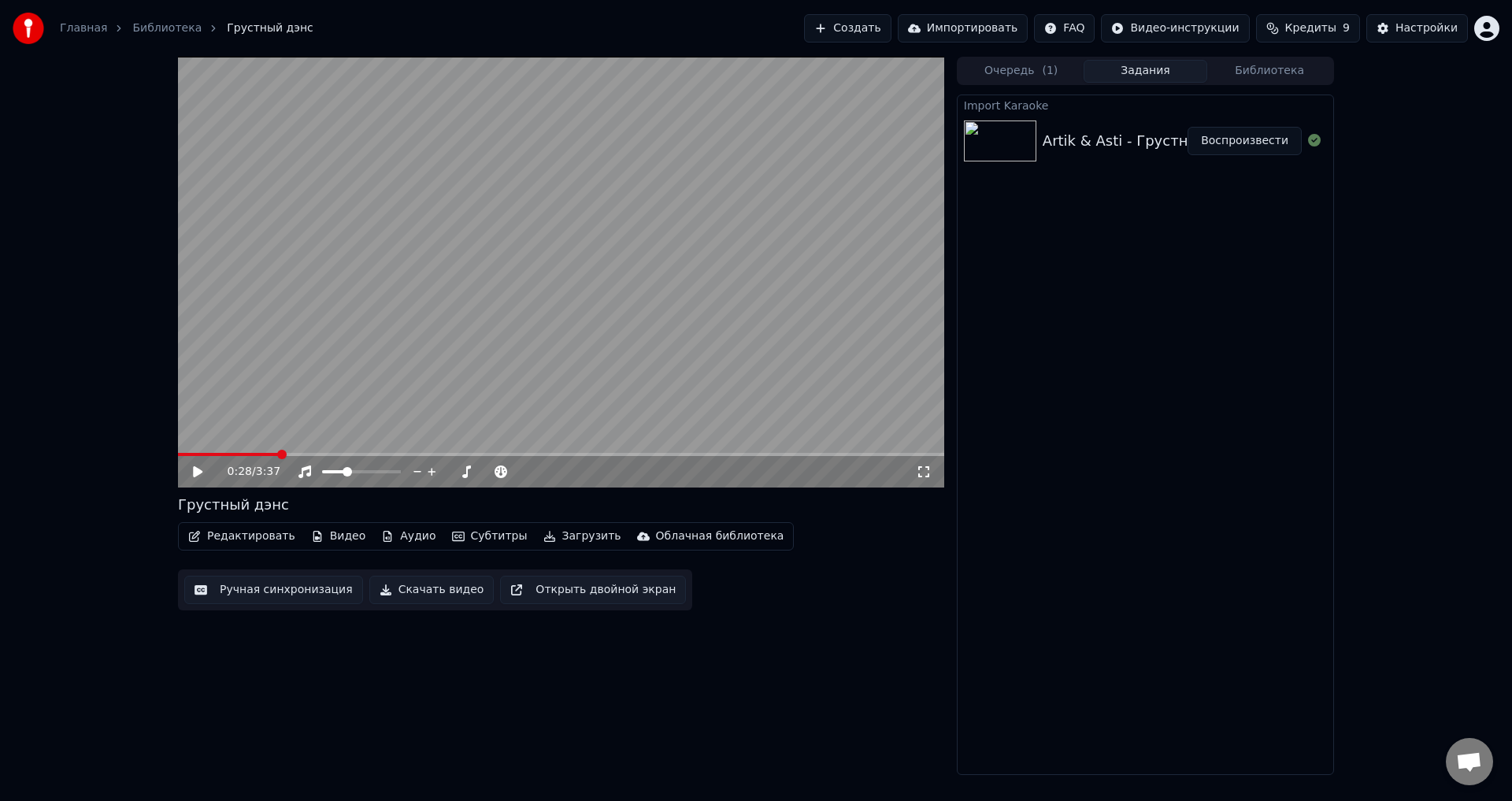
click at [233, 543] on button "Редактировать" at bounding box center [242, 536] width 120 height 22
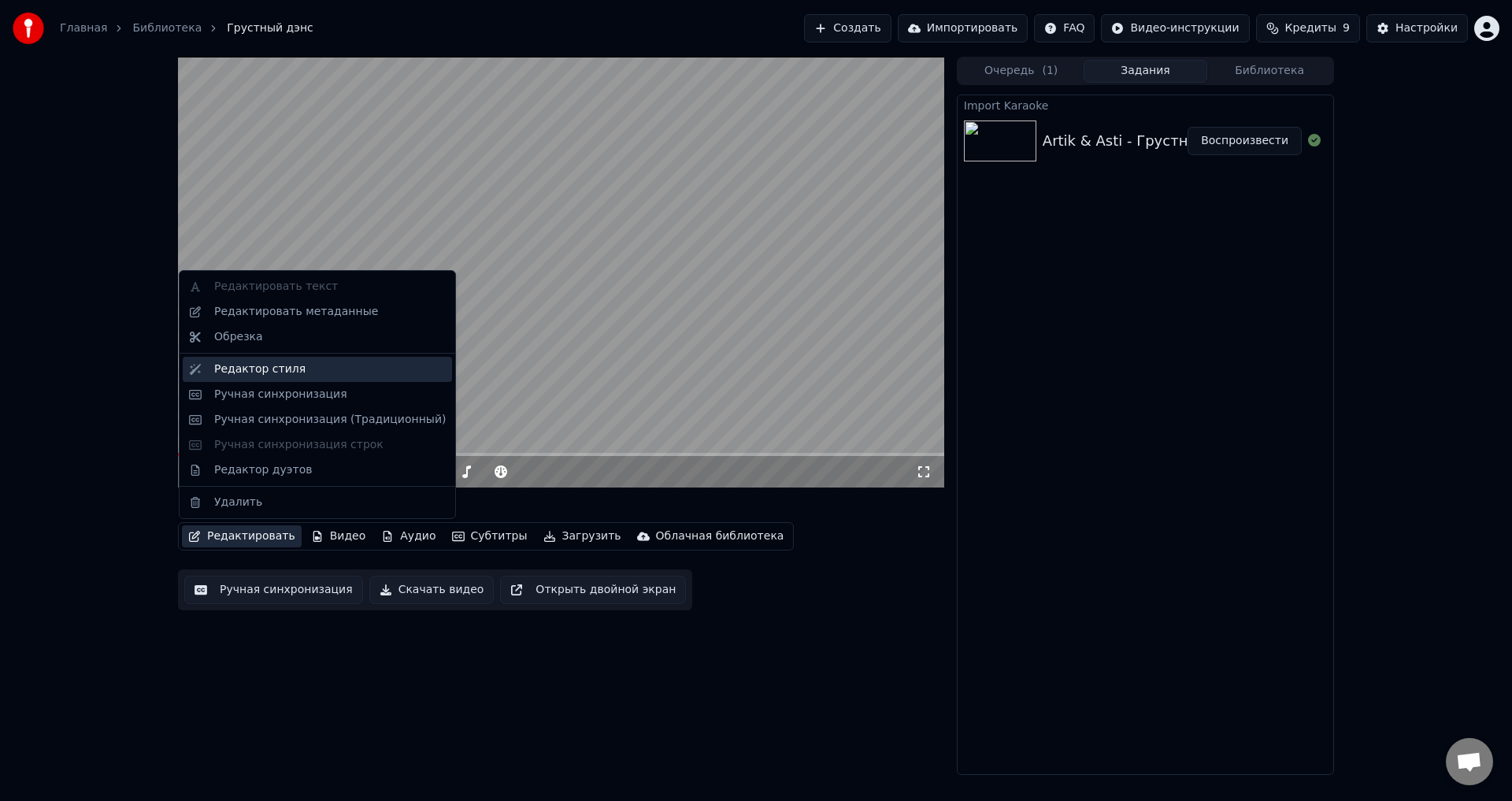
click at [213, 381] on div "Редактор стиля" at bounding box center [317, 369] width 269 height 26
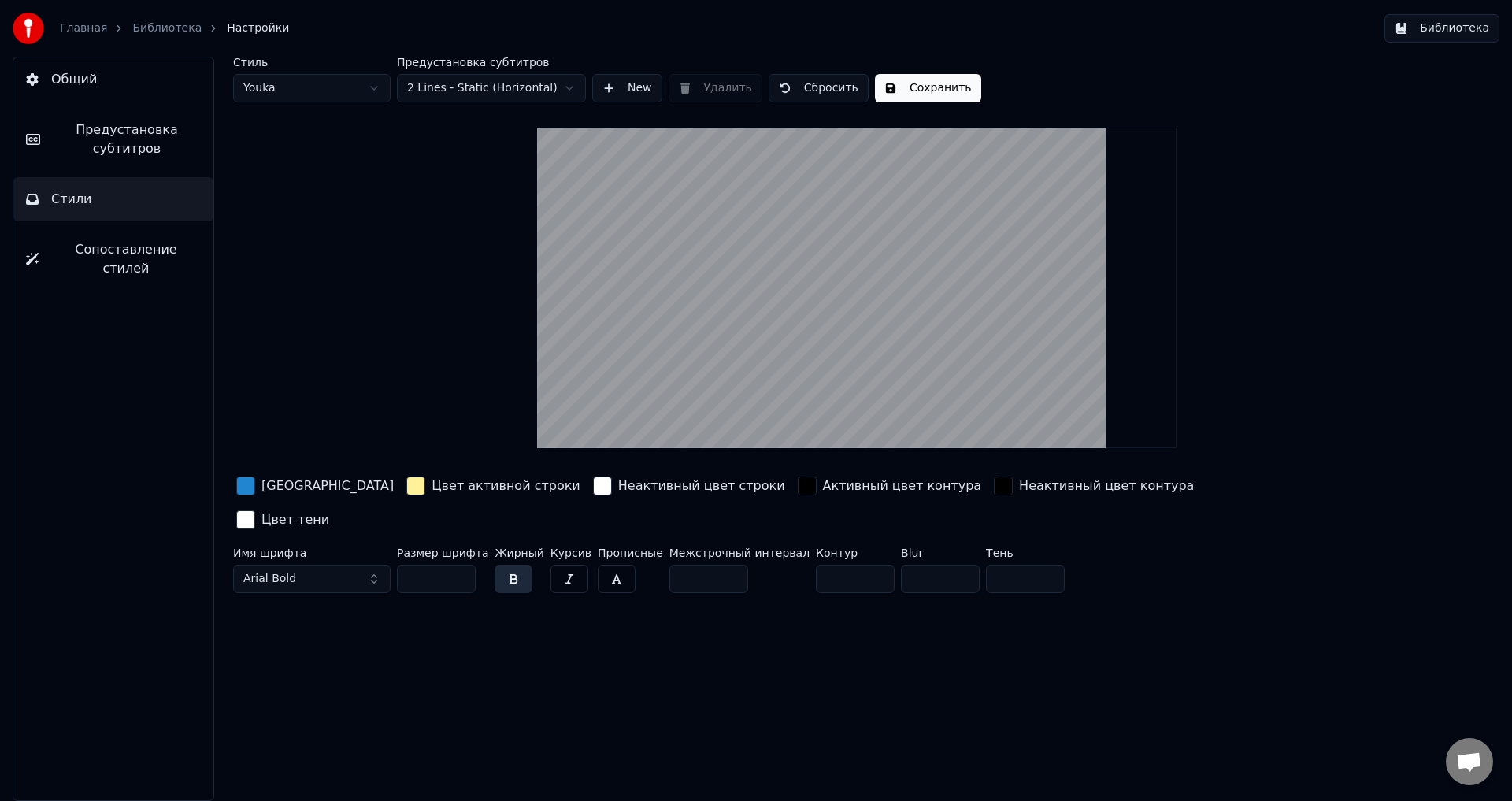
click at [341, 565] on button "Arial Bold" at bounding box center [312, 579] width 158 height 29
click at [378, 565] on button "Arial Bold" at bounding box center [312, 579] width 158 height 29
click at [369, 565] on button "Arial Bold" at bounding box center [312, 579] width 158 height 29
click at [314, 603] on div "Arial" at bounding box center [324, 606] width 112 height 16
click at [906, 80] on button "Сохранить" at bounding box center [928, 88] width 107 height 29
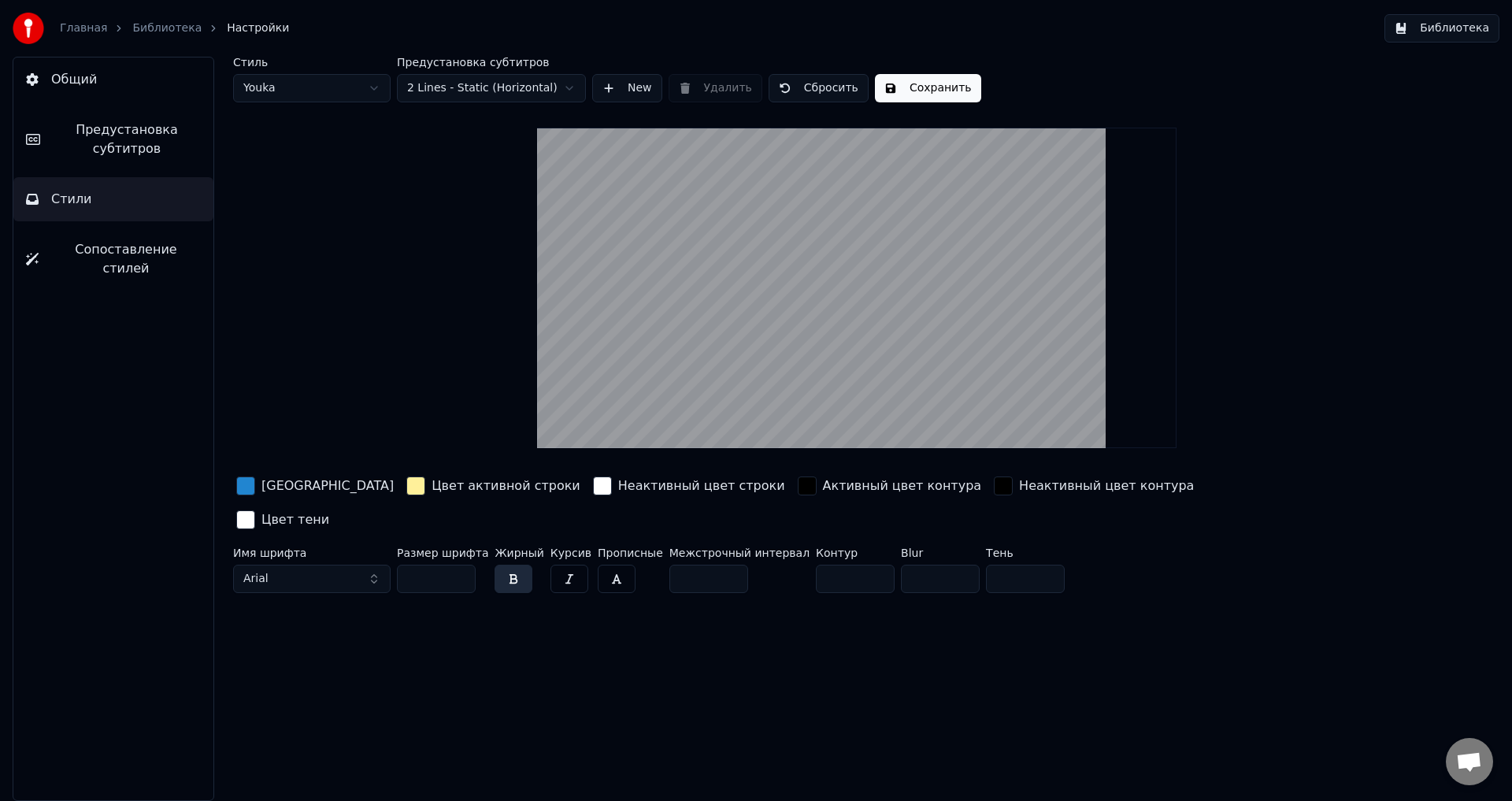
click at [107, 153] on span "Предустановка субтитров" at bounding box center [126, 140] width 148 height 38
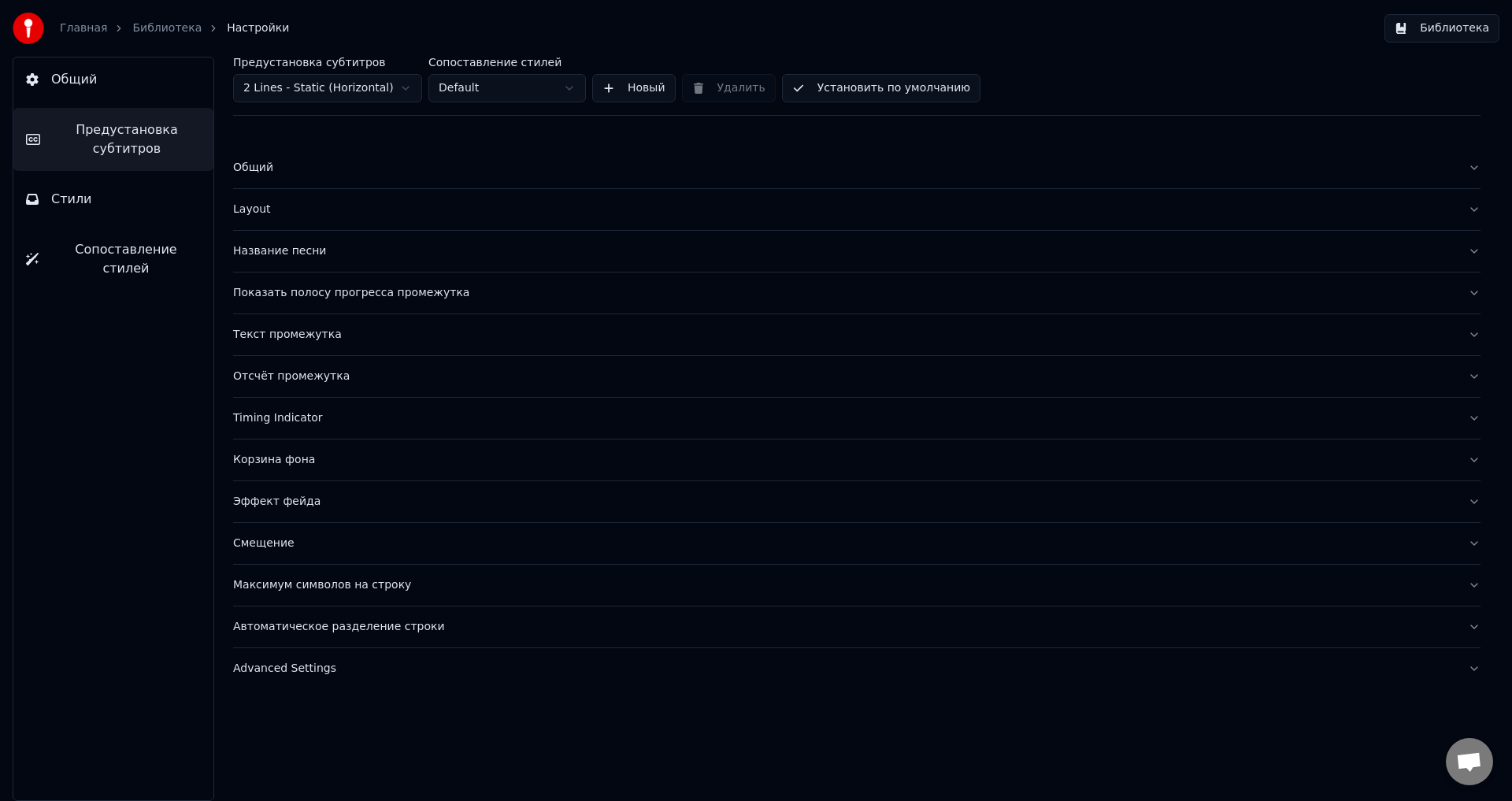
click at [163, 28] on link "Библиотека" at bounding box center [166, 29] width 69 height 16
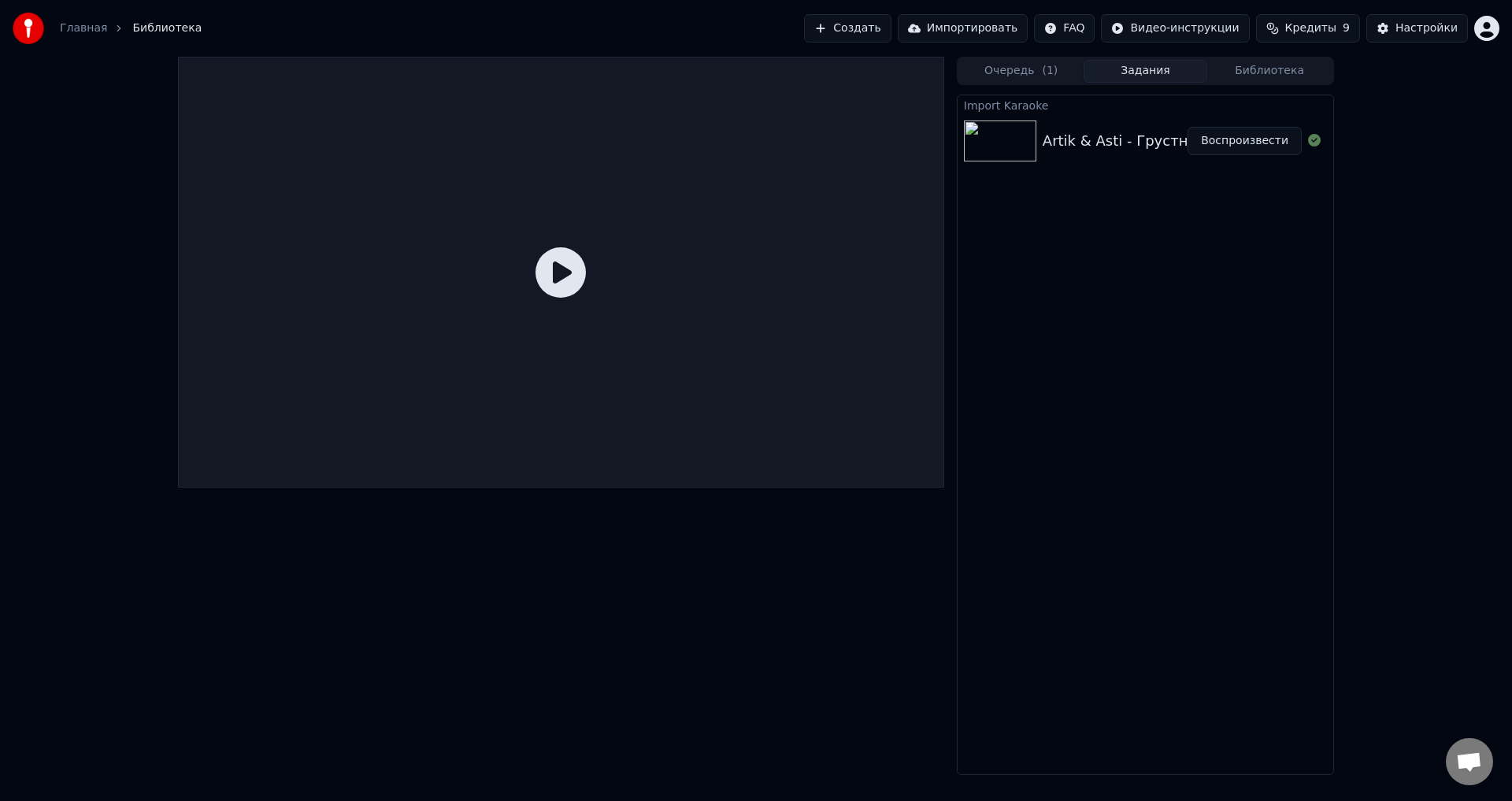
click at [636, 283] on div at bounding box center [561, 272] width 766 height 431
click at [564, 292] on icon at bounding box center [560, 272] width 50 height 50
click at [566, 272] on icon at bounding box center [560, 272] width 50 height 50
click at [1234, 145] on button "Воспроизвести" at bounding box center [1245, 141] width 114 height 29
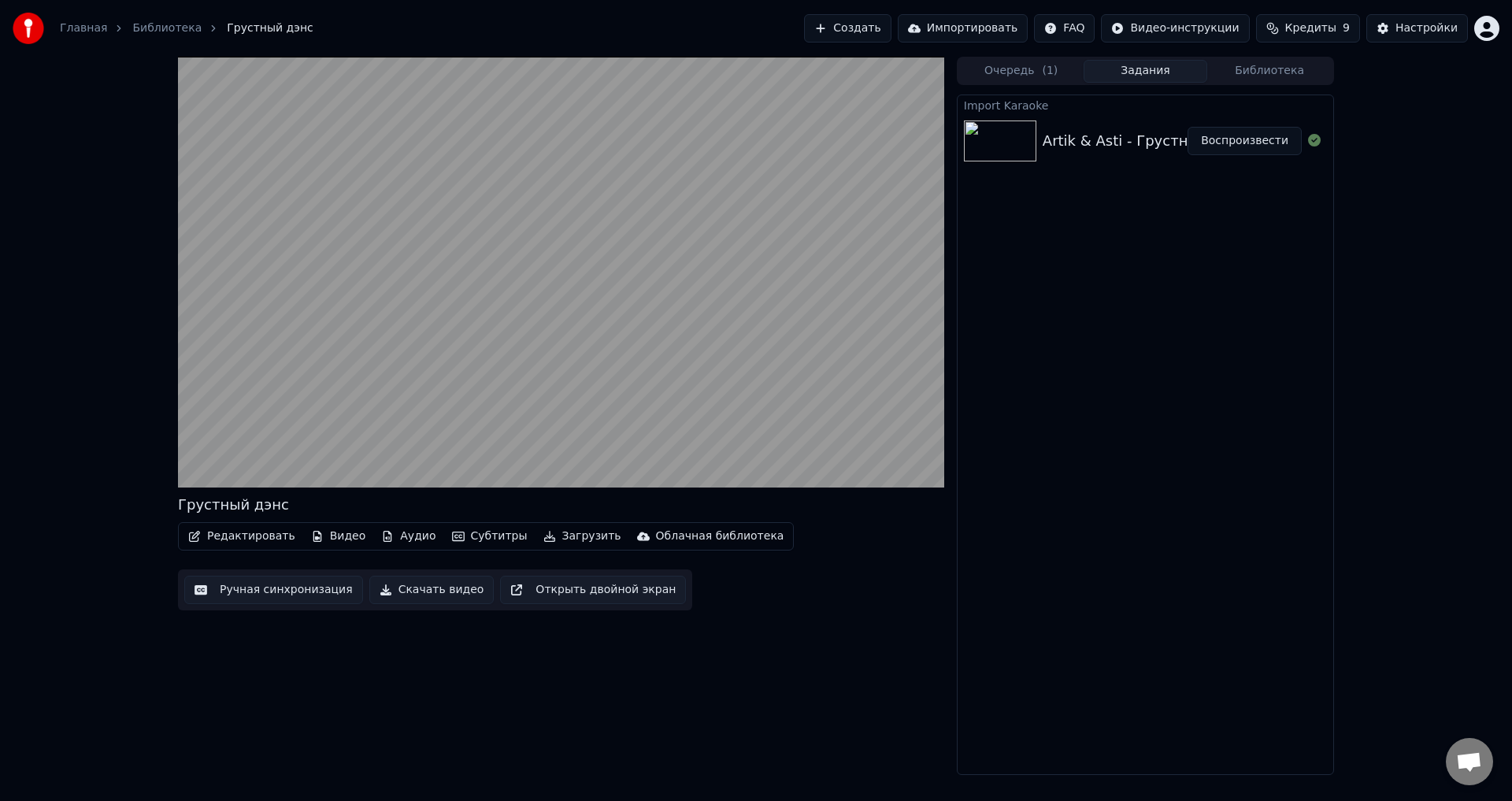
click at [231, 387] on video at bounding box center [561, 272] width 766 height 431
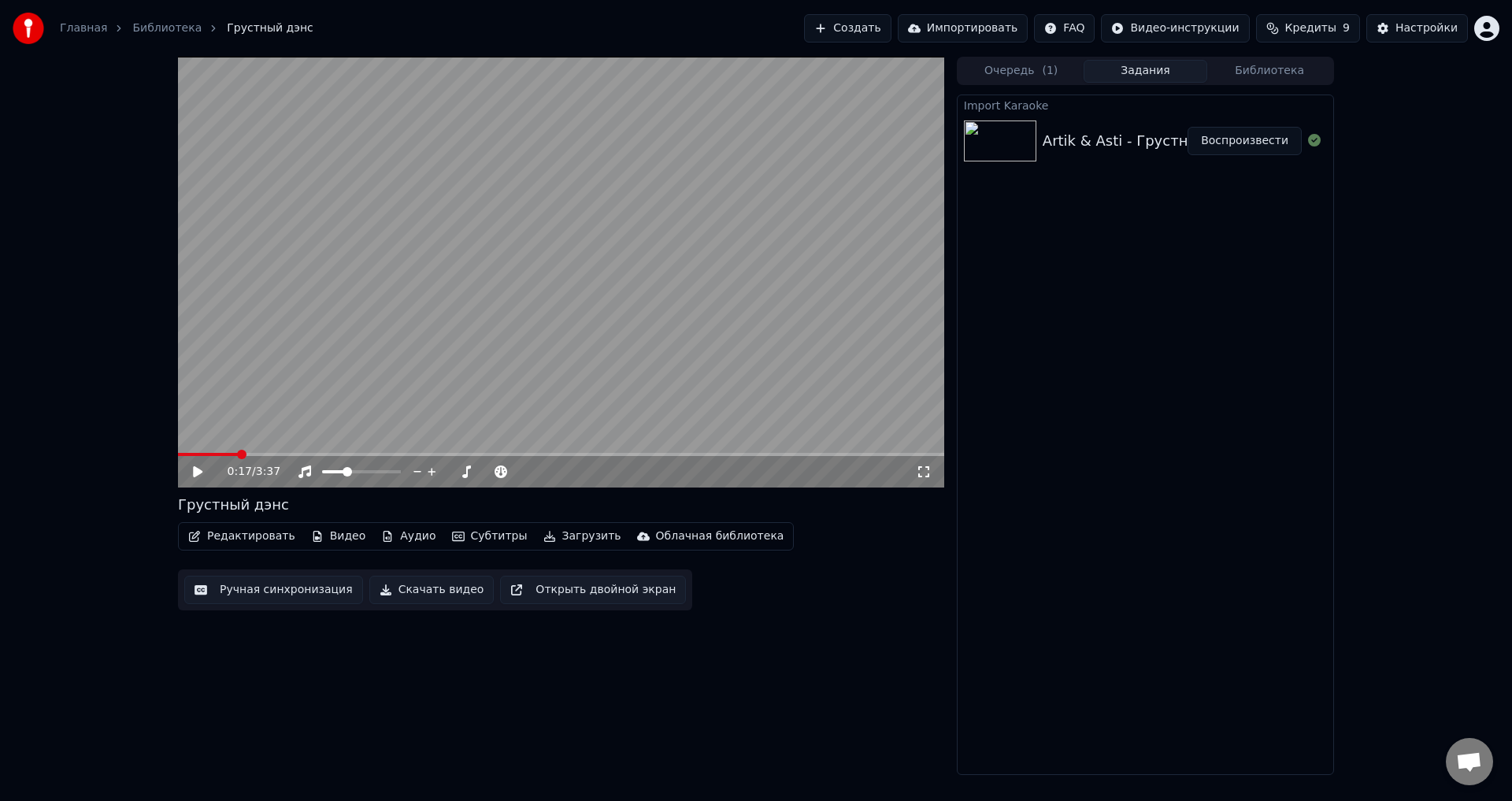
click at [208, 478] on icon at bounding box center [208, 471] width 37 height 12
click at [335, 350] on video at bounding box center [561, 272] width 766 height 431
click at [404, 538] on button "Аудио" at bounding box center [408, 536] width 67 height 22
click at [473, 537] on button "Субтитры" at bounding box center [490, 536] width 88 height 22
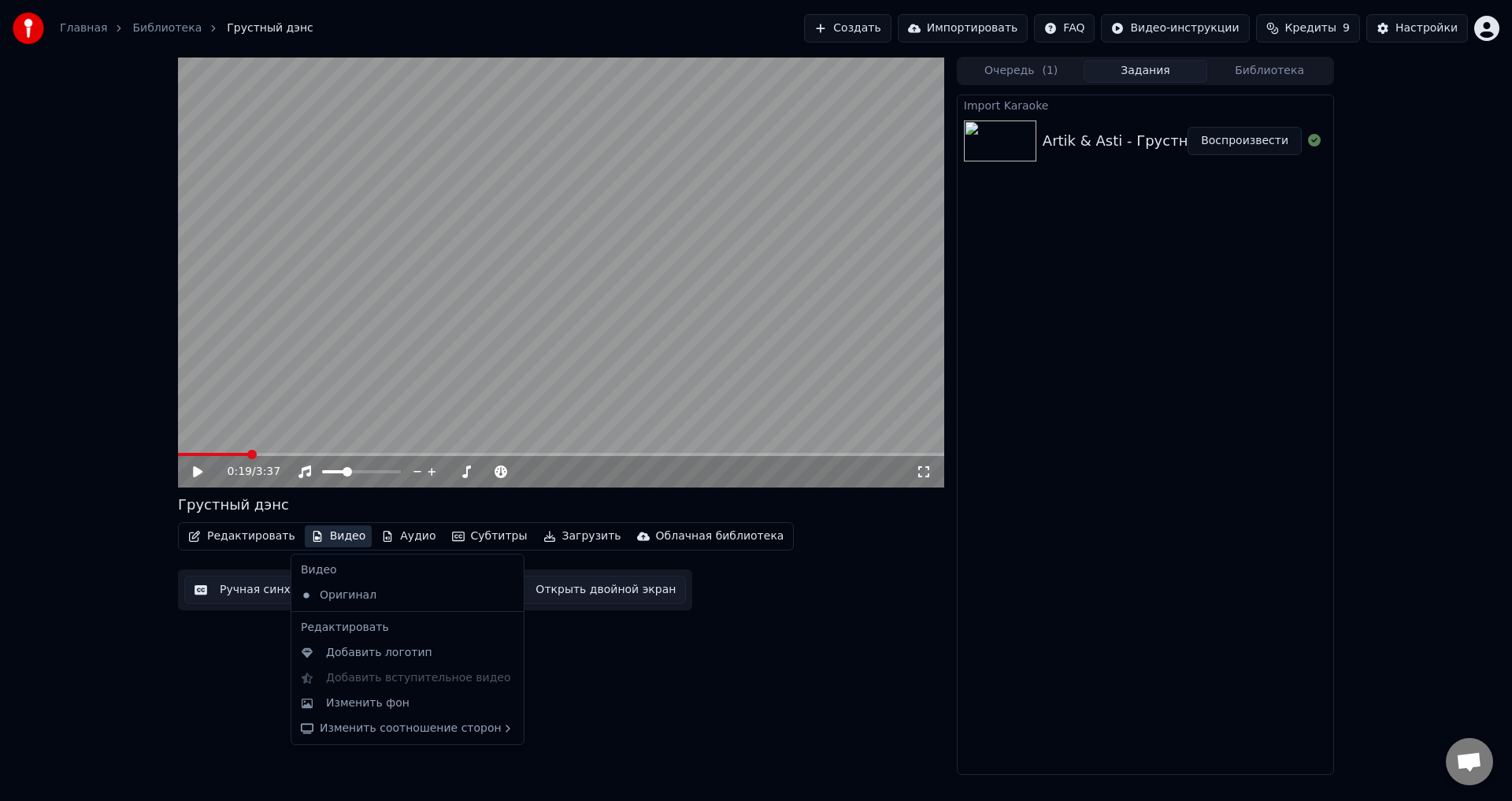
click at [329, 538] on button "Видео" at bounding box center [339, 536] width 68 height 22
click at [254, 533] on button "Редактировать" at bounding box center [242, 536] width 120 height 22
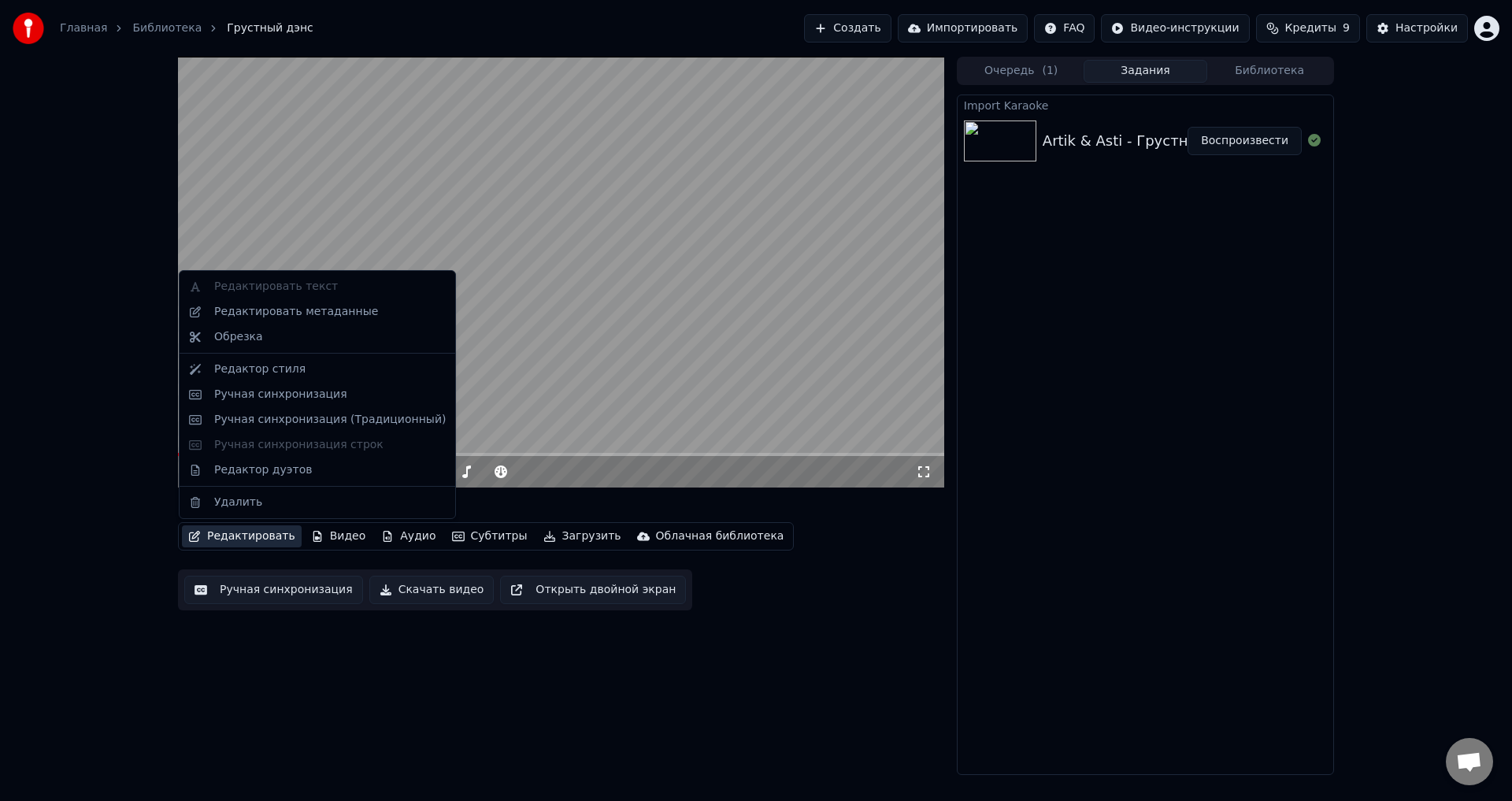
click at [686, 713] on div "0:19 / 3:37 Грустный дэнс Редактировать Видео Аудио Субтитры Загрузить Облачная…" at bounding box center [561, 416] width 766 height 718
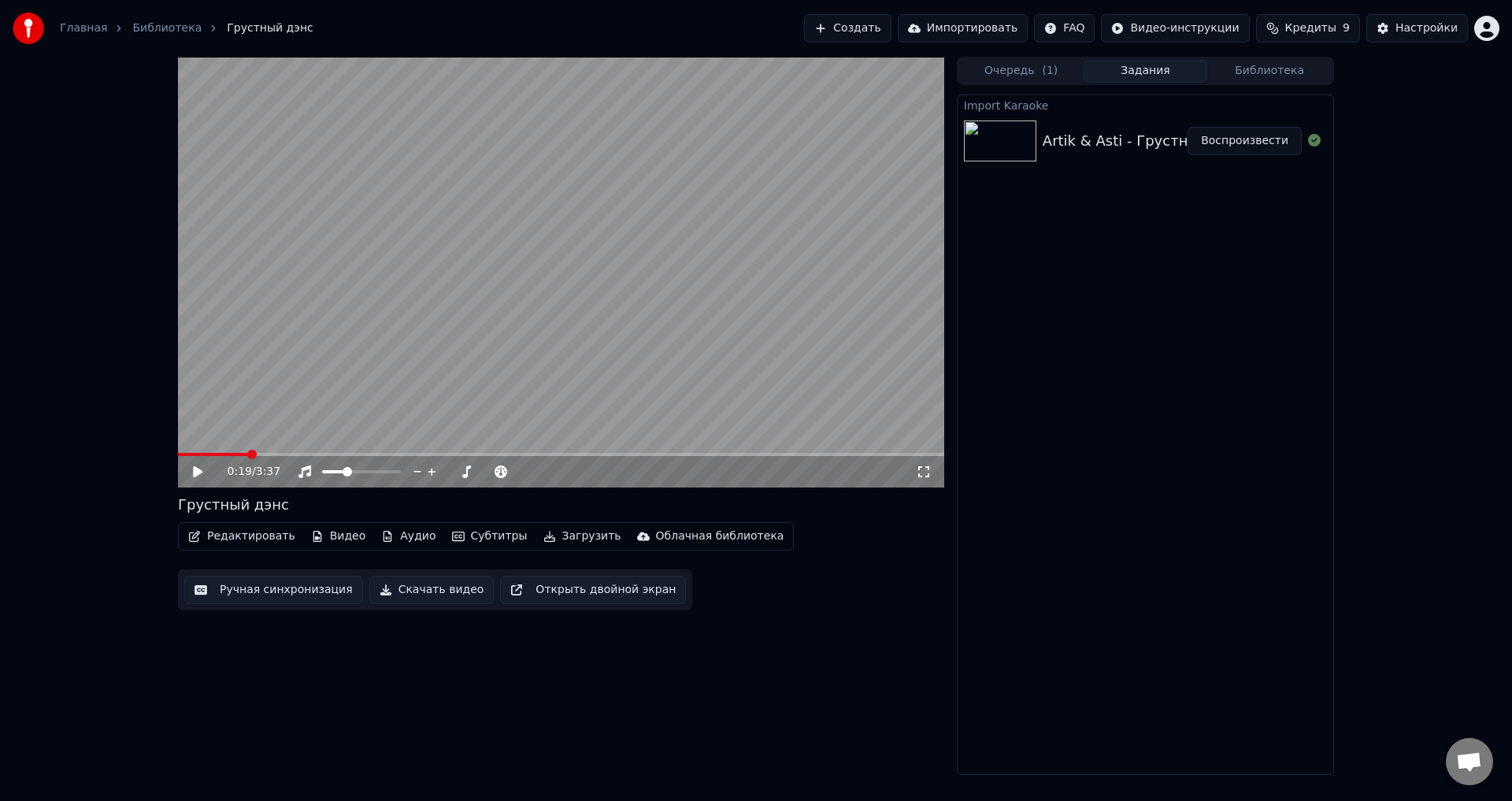
click at [241, 537] on button "Редактировать" at bounding box center [242, 536] width 120 height 22
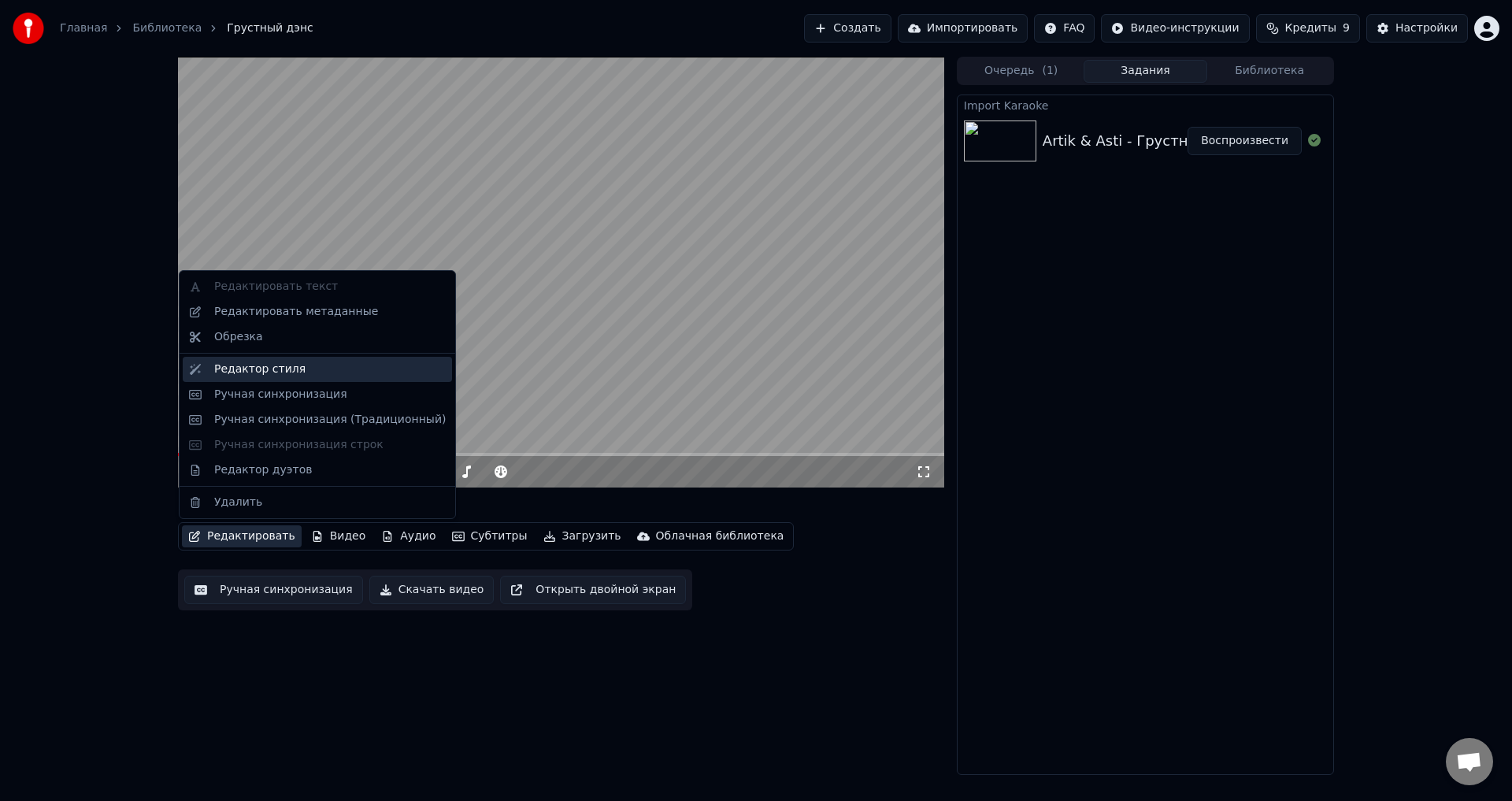
click at [223, 371] on div "Редактор стиля" at bounding box center [260, 369] width 91 height 16
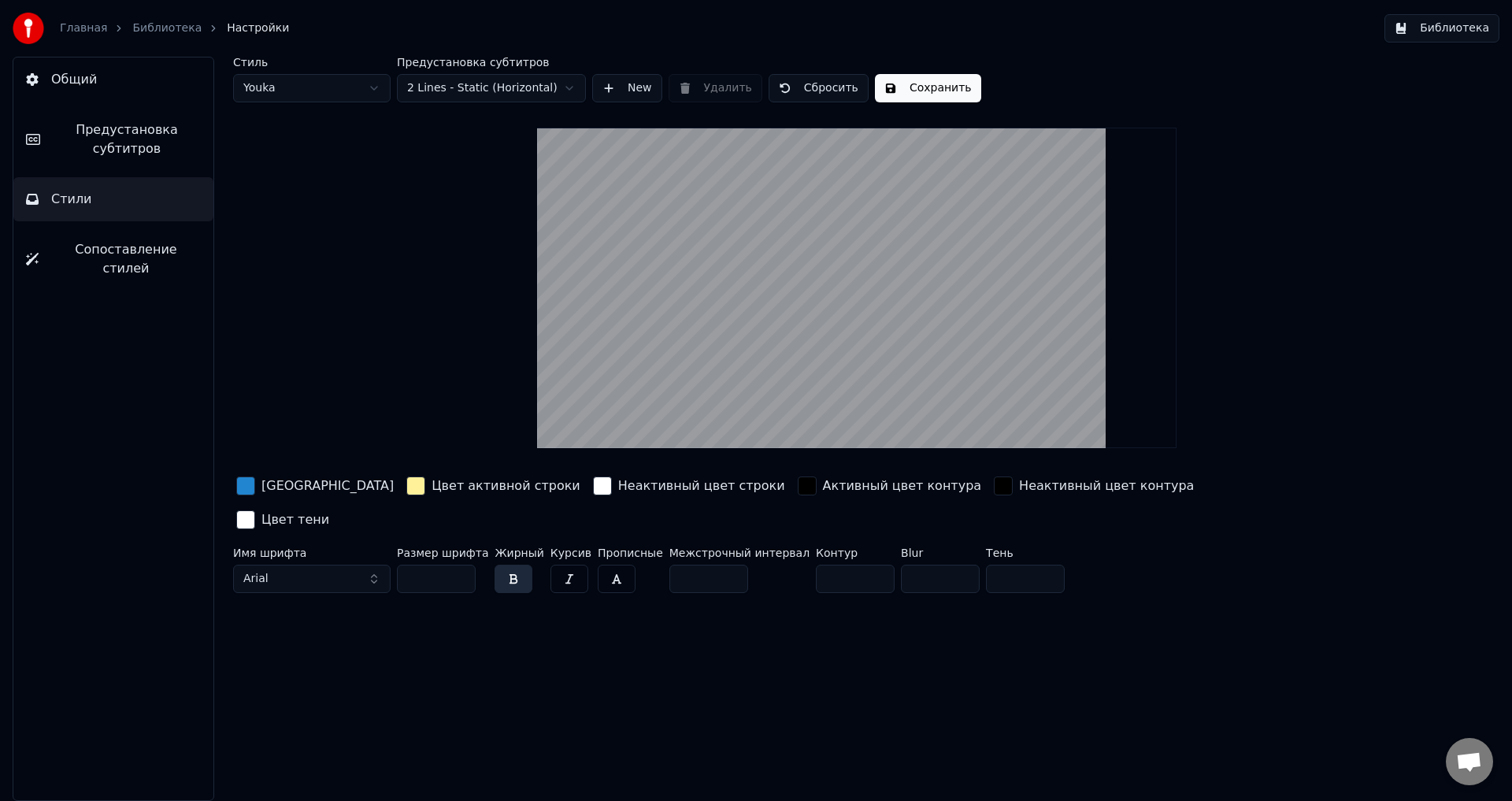
click at [92, 89] on button "Общий" at bounding box center [113, 79] width 200 height 44
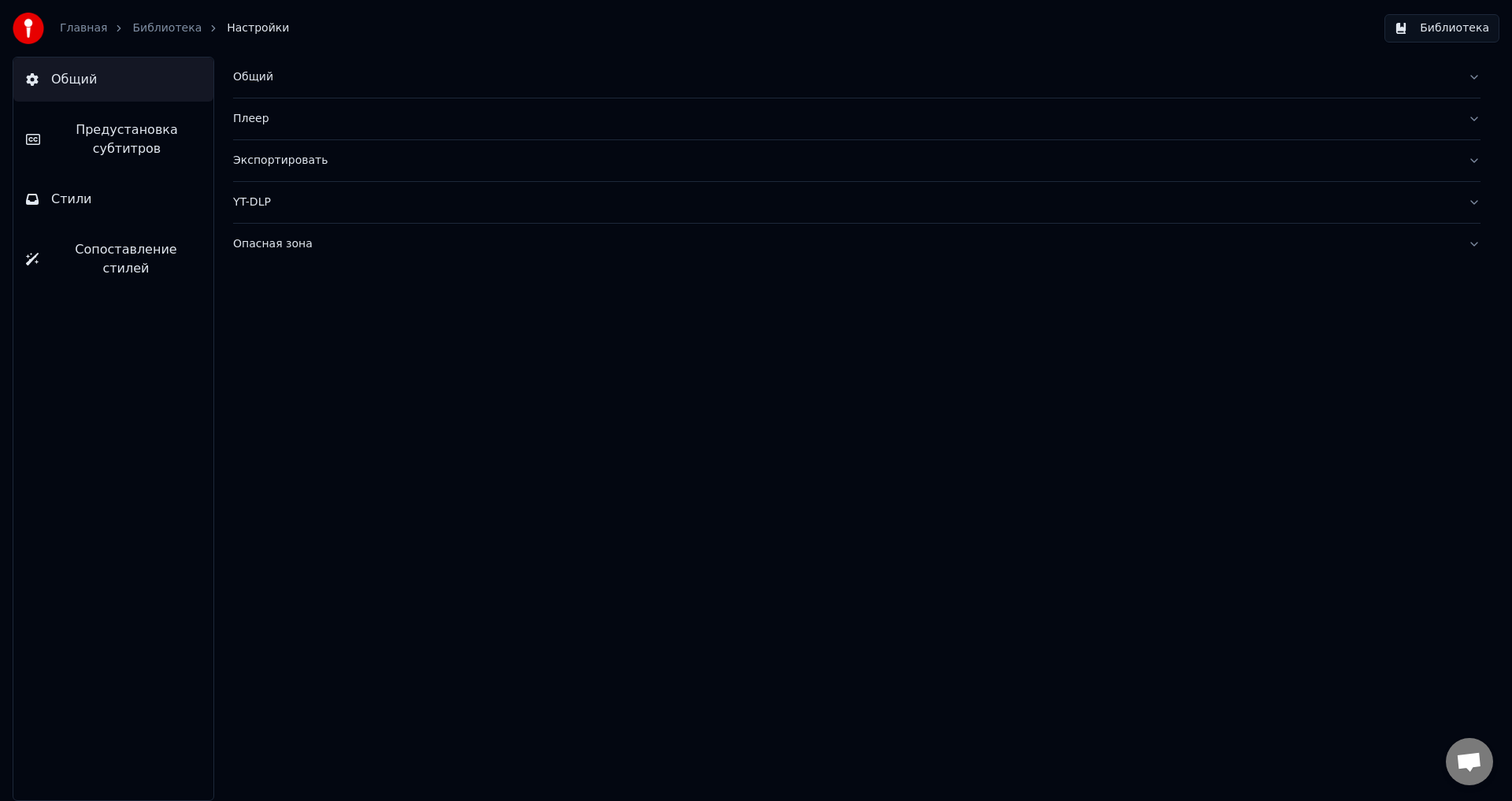
click at [75, 29] on link "Главная" at bounding box center [84, 29] width 48 height 16
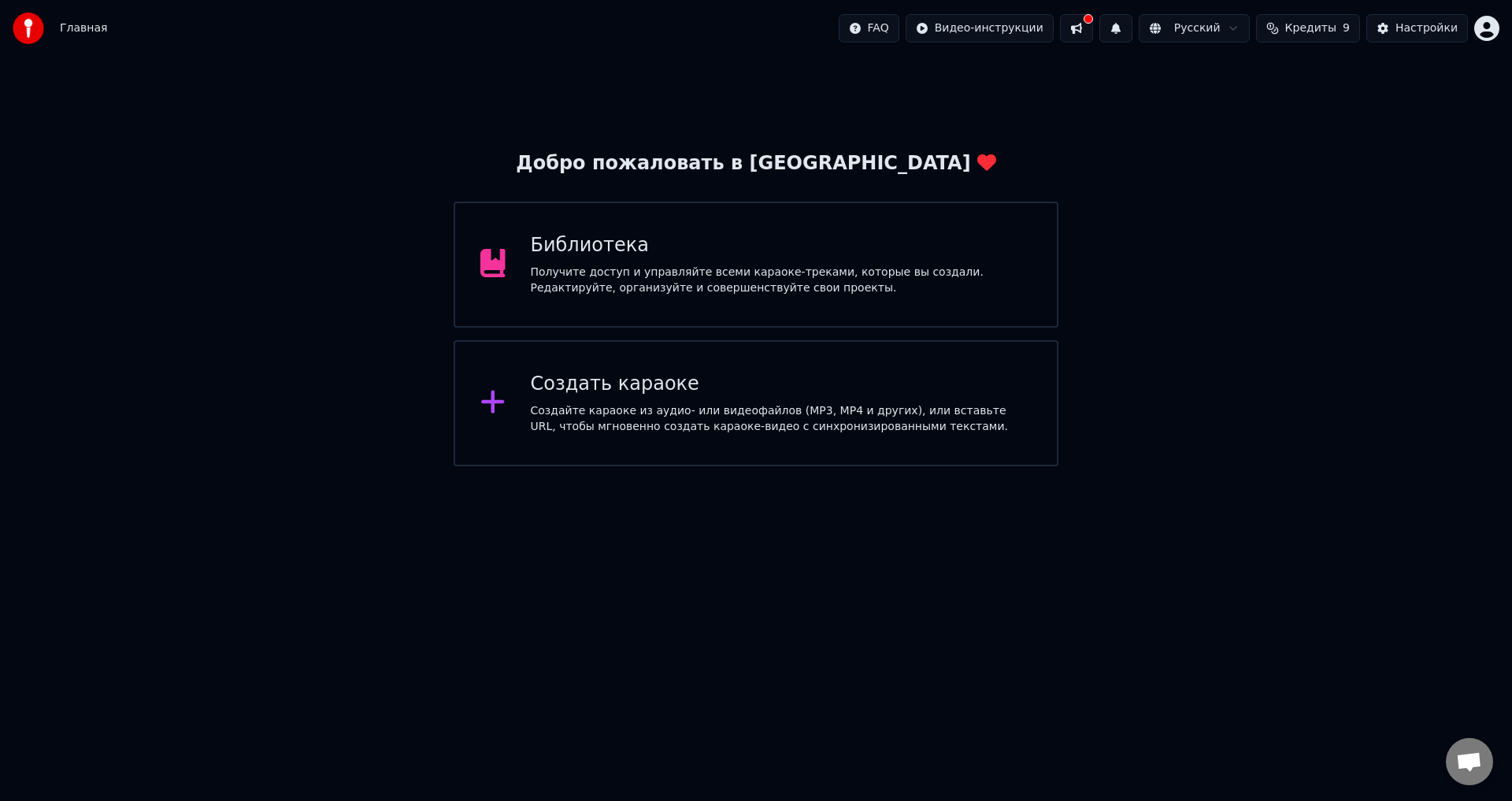
click at [510, 263] on div at bounding box center [499, 264] width 38 height 31
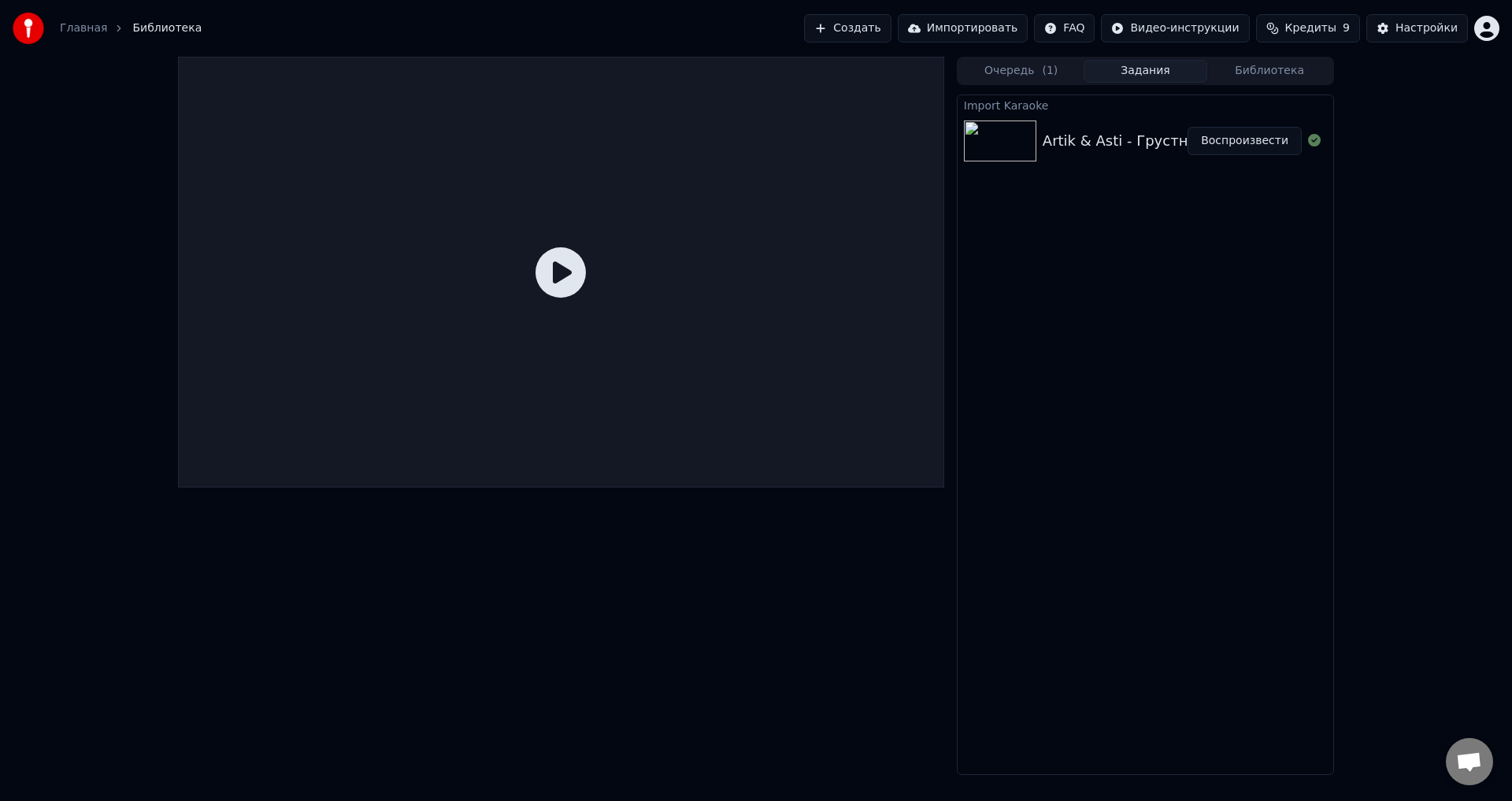
click at [1018, 124] on img at bounding box center [1000, 141] width 72 height 41
click at [1245, 101] on div "Import Karaoke" at bounding box center [1145, 105] width 376 height 19
click at [1249, 66] on button "Библиотека" at bounding box center [1270, 71] width 125 height 23
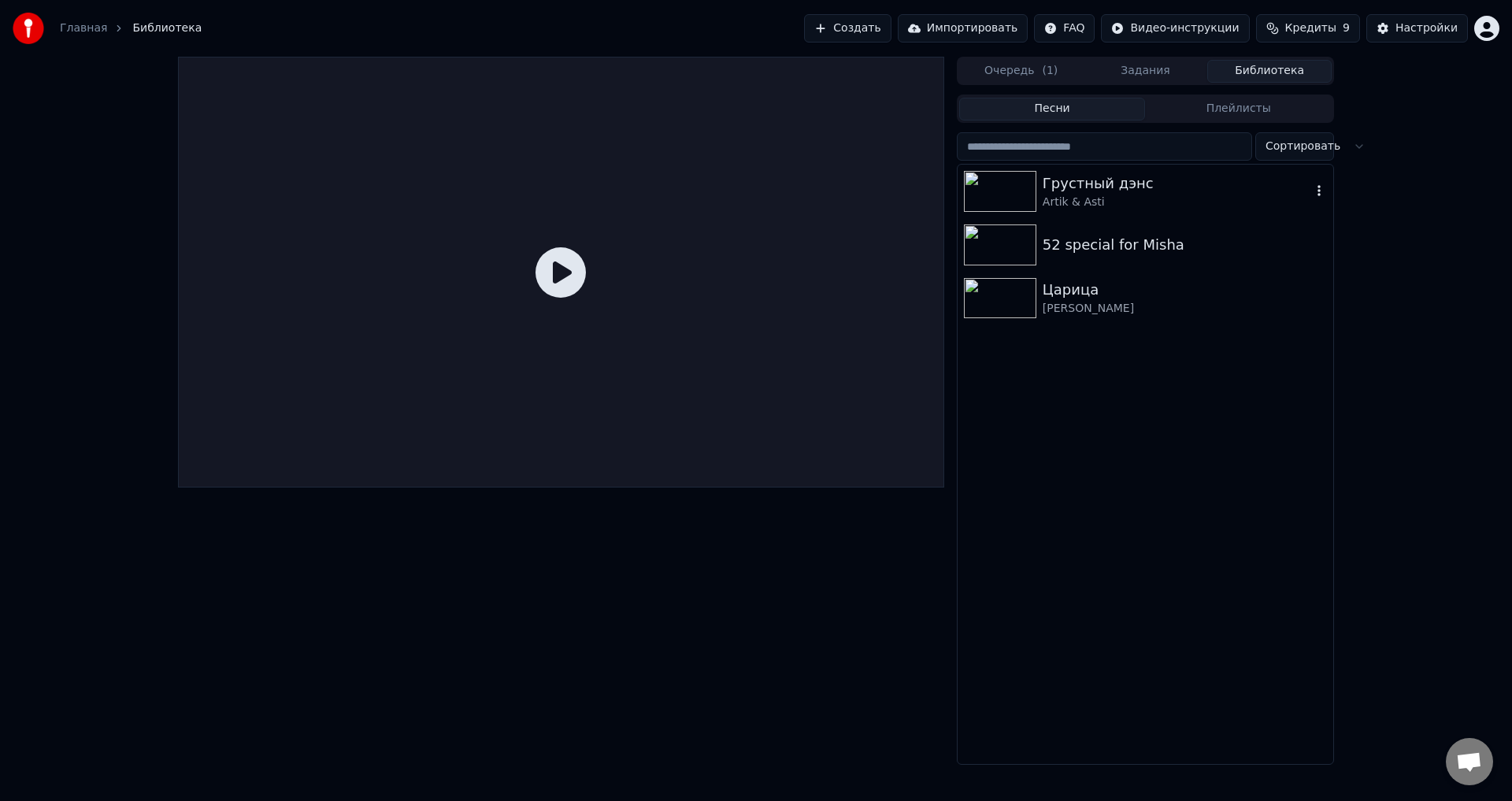
click at [1313, 190] on icon "button" at bounding box center [1319, 190] width 16 height 12
click at [1094, 190] on div "Грустный дэнс" at bounding box center [1176, 183] width 268 height 22
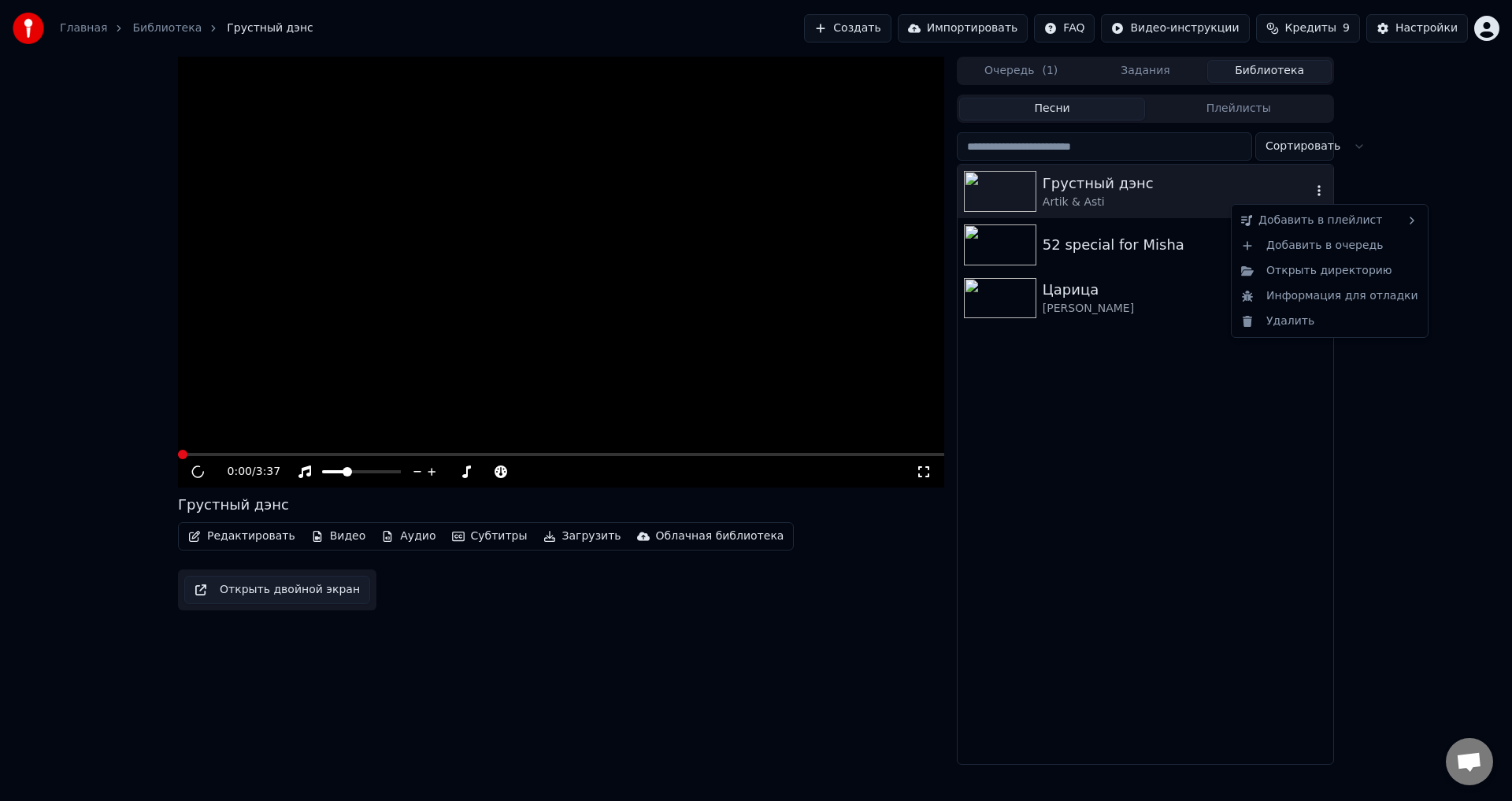
click at [1082, 187] on div "Грустный дэнс" at bounding box center [1176, 183] width 268 height 22
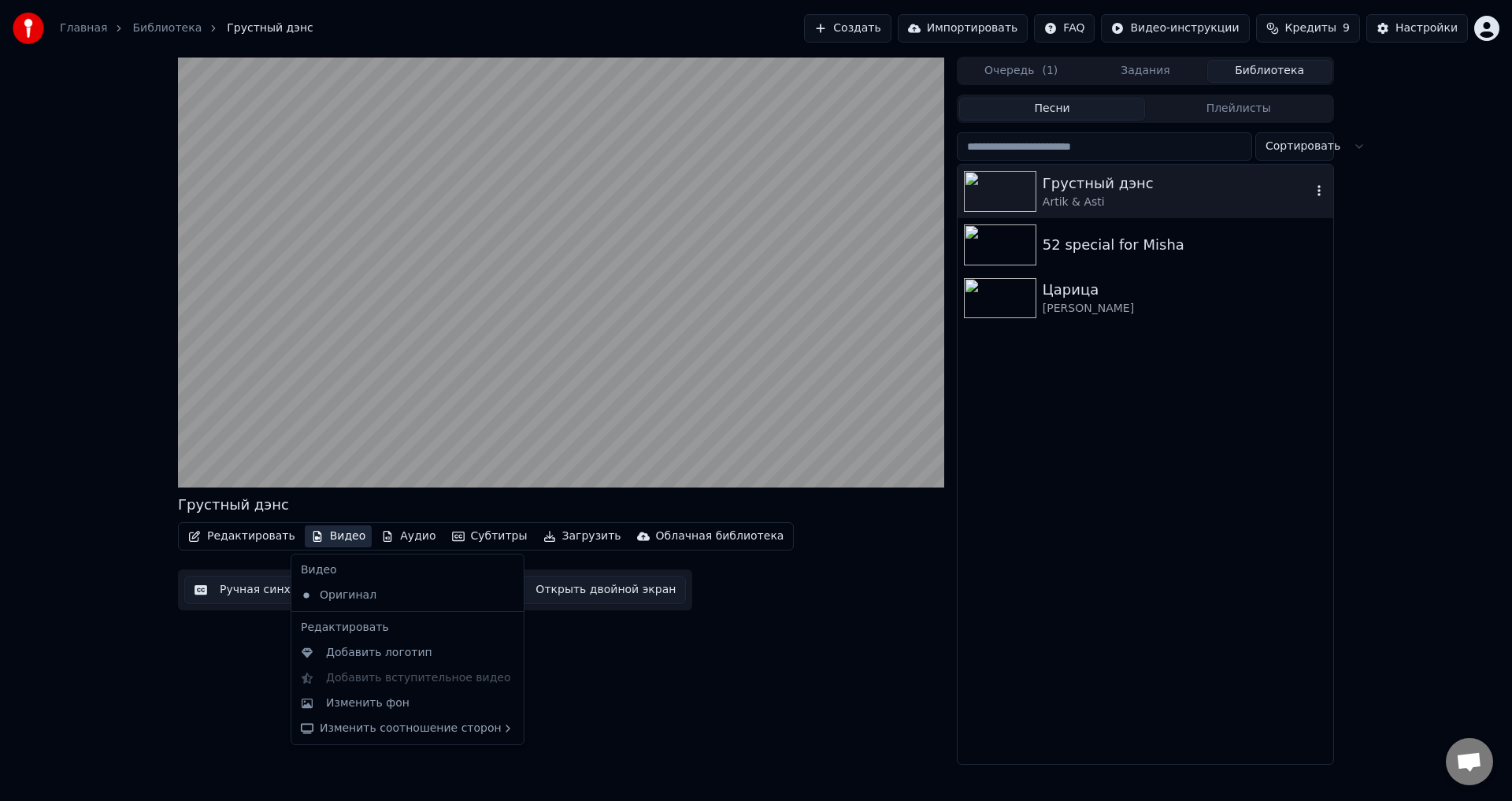
click at [341, 530] on button "Видео" at bounding box center [339, 536] width 68 height 22
click at [392, 710] on div "Изменить фон" at bounding box center [368, 703] width 84 height 16
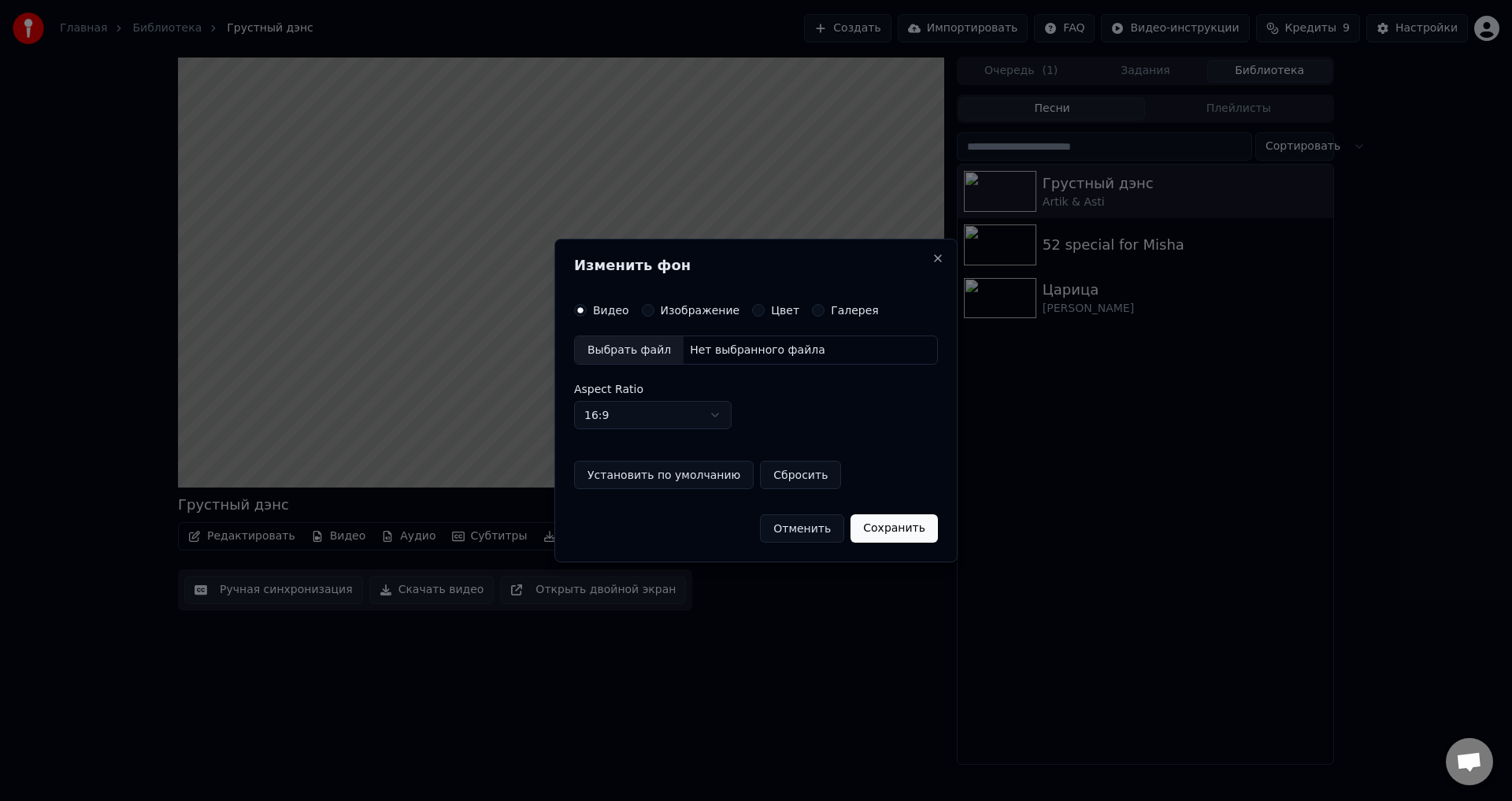
click at [812, 309] on button "Галерея" at bounding box center [818, 310] width 12 height 12
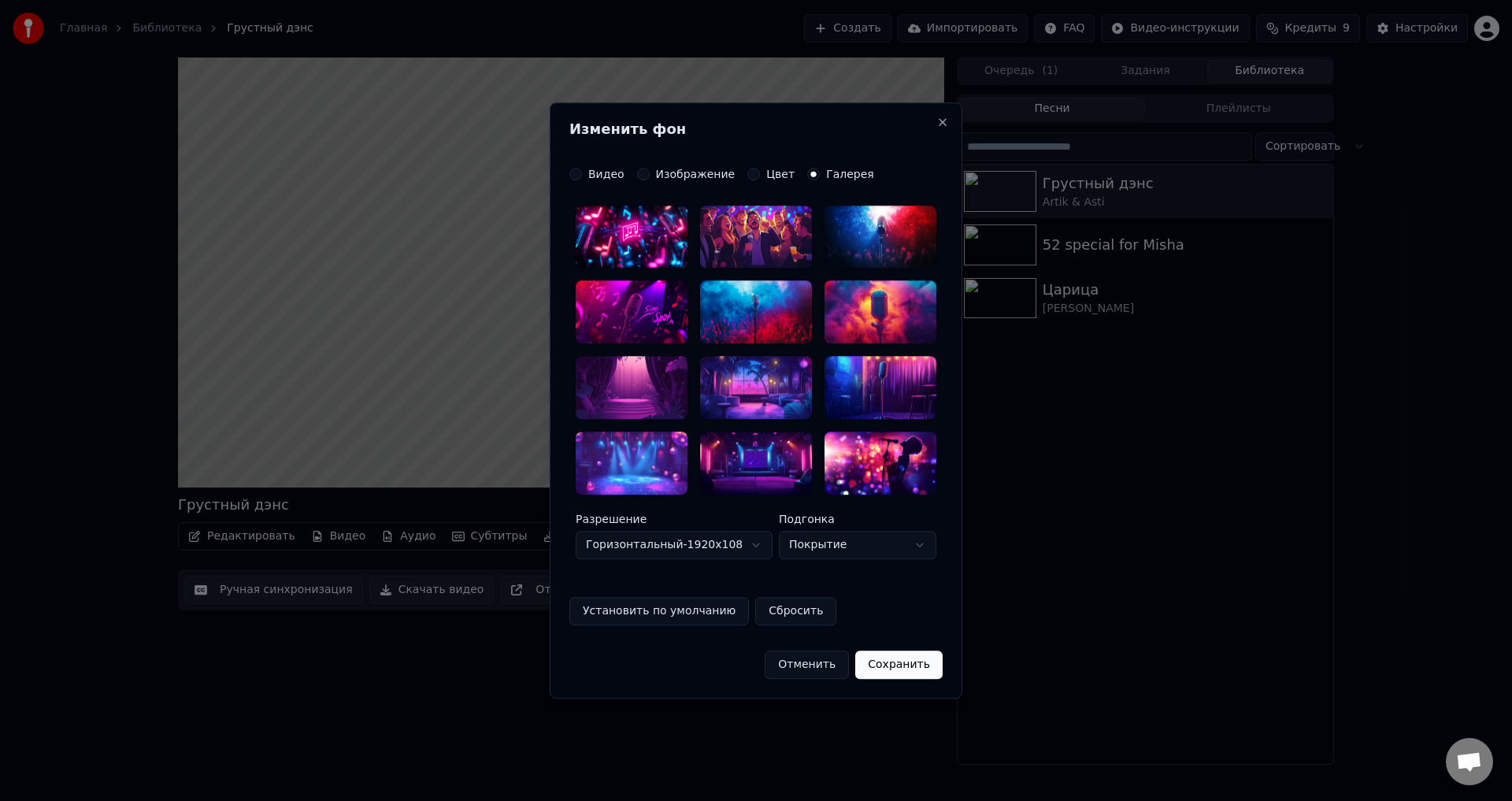
click at [681, 178] on label "Изображение" at bounding box center [696, 174] width 80 height 11
click at [649, 178] on button "Изображение" at bounding box center [643, 173] width 12 height 12
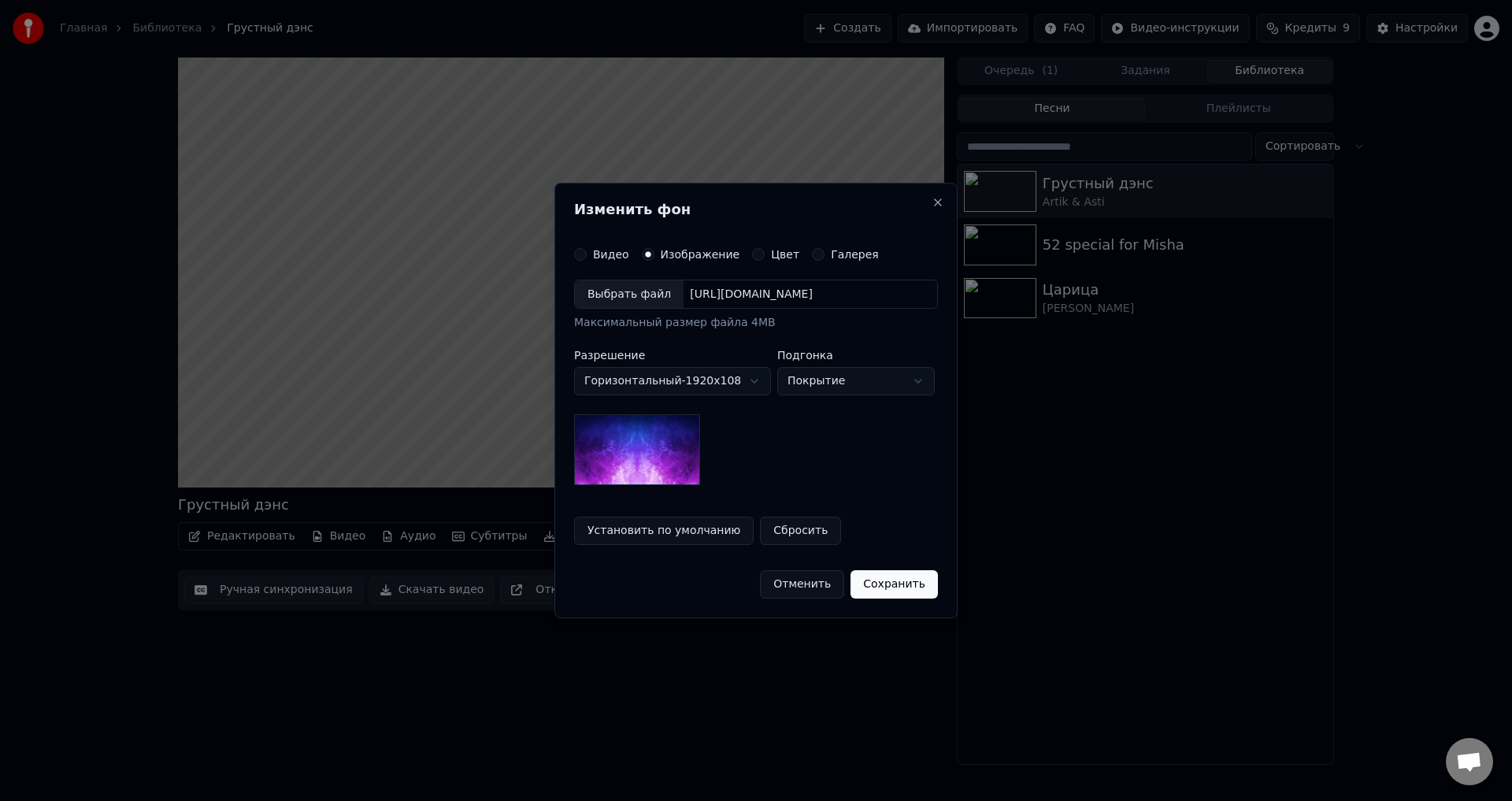
click at [774, 253] on label "Цвет" at bounding box center [785, 255] width 29 height 11
click at [765, 253] on button "Цвет" at bounding box center [758, 254] width 12 height 12
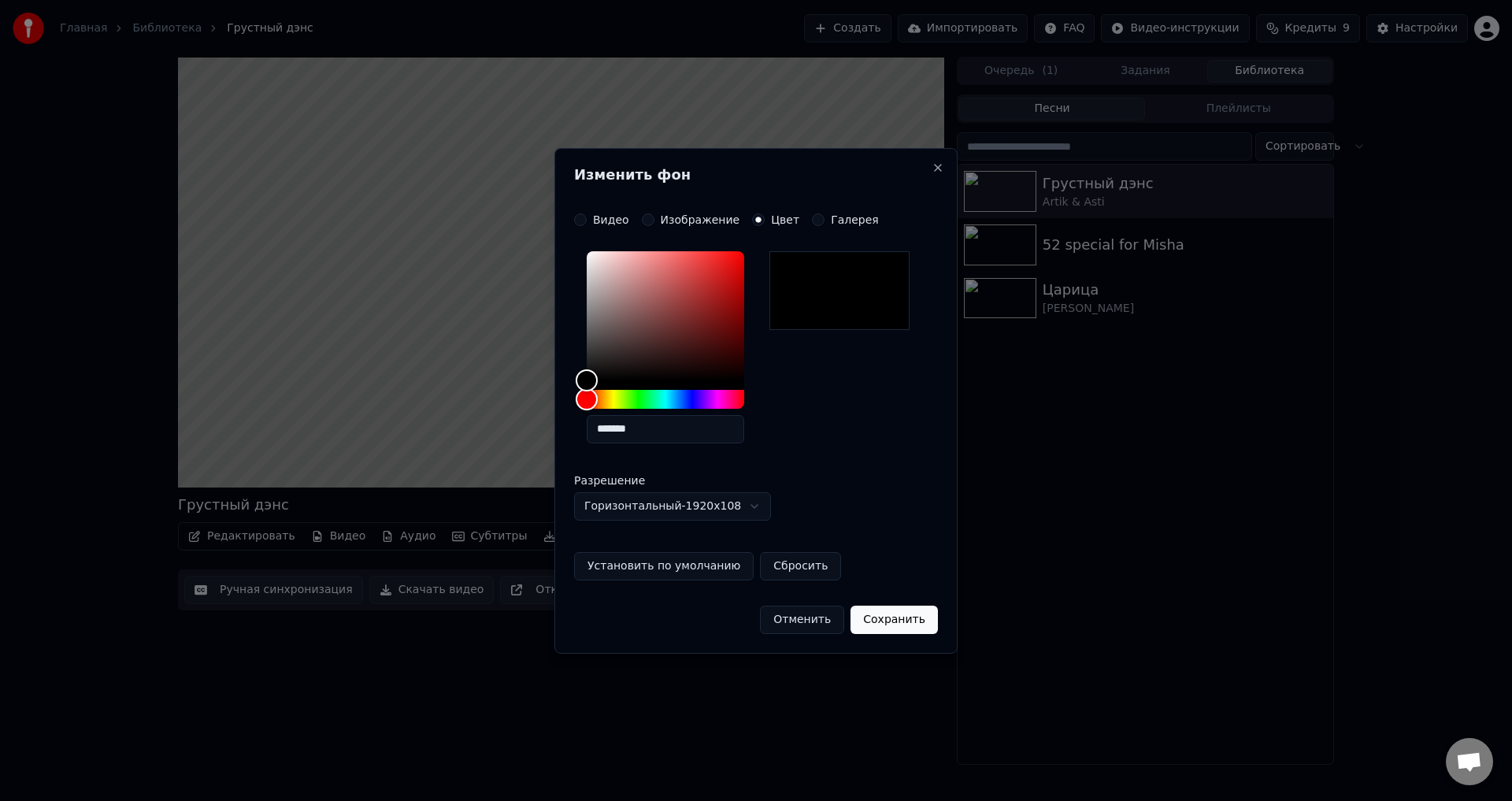
click at [831, 218] on label "Галерея" at bounding box center [855, 220] width 48 height 11
click at [818, 218] on button "Галерея" at bounding box center [818, 219] width 12 height 12
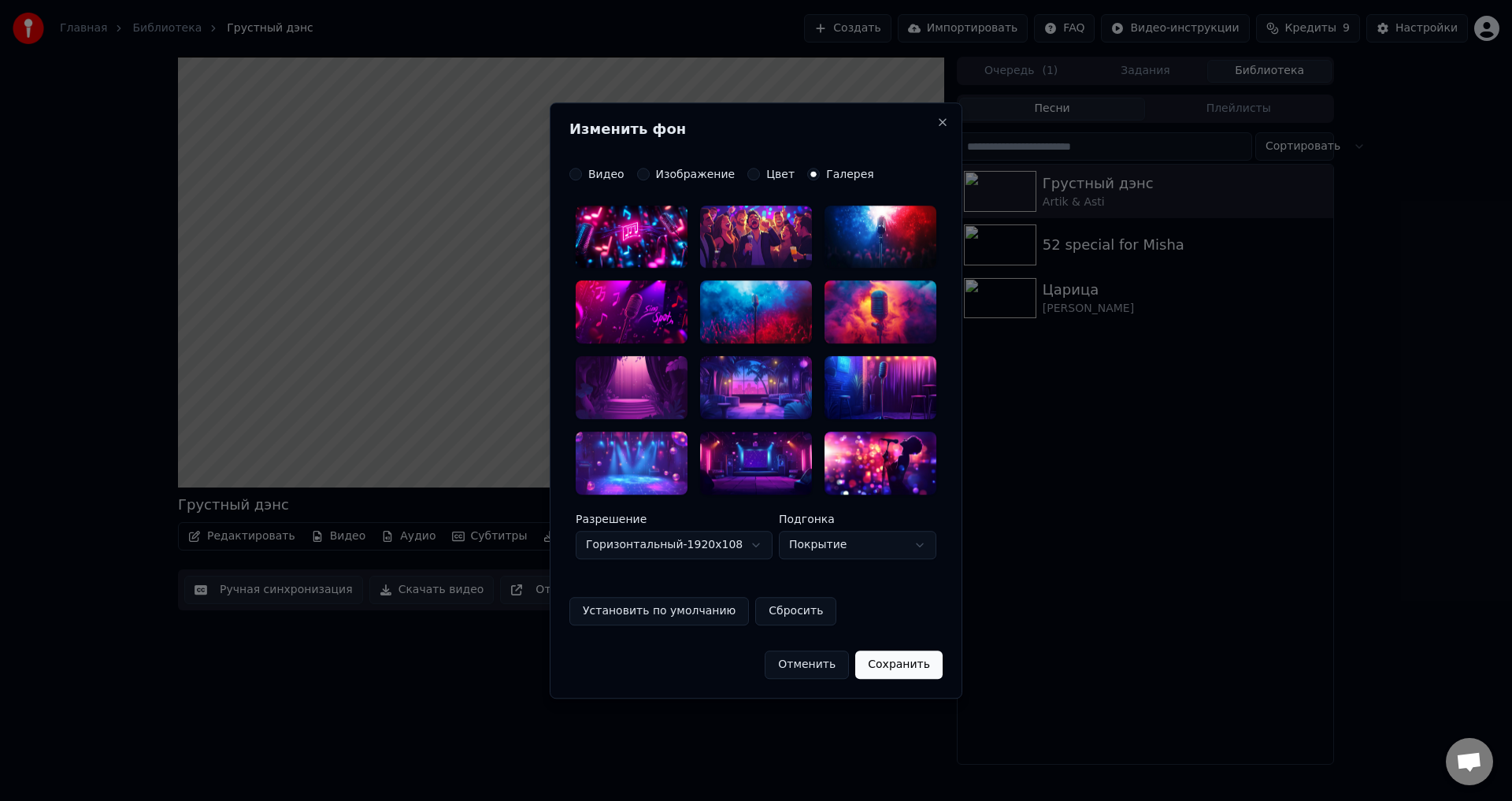
click at [769, 304] on div at bounding box center [756, 313] width 112 height 63
click at [905, 667] on button "Сохранить" at bounding box center [899, 665] width 87 height 29
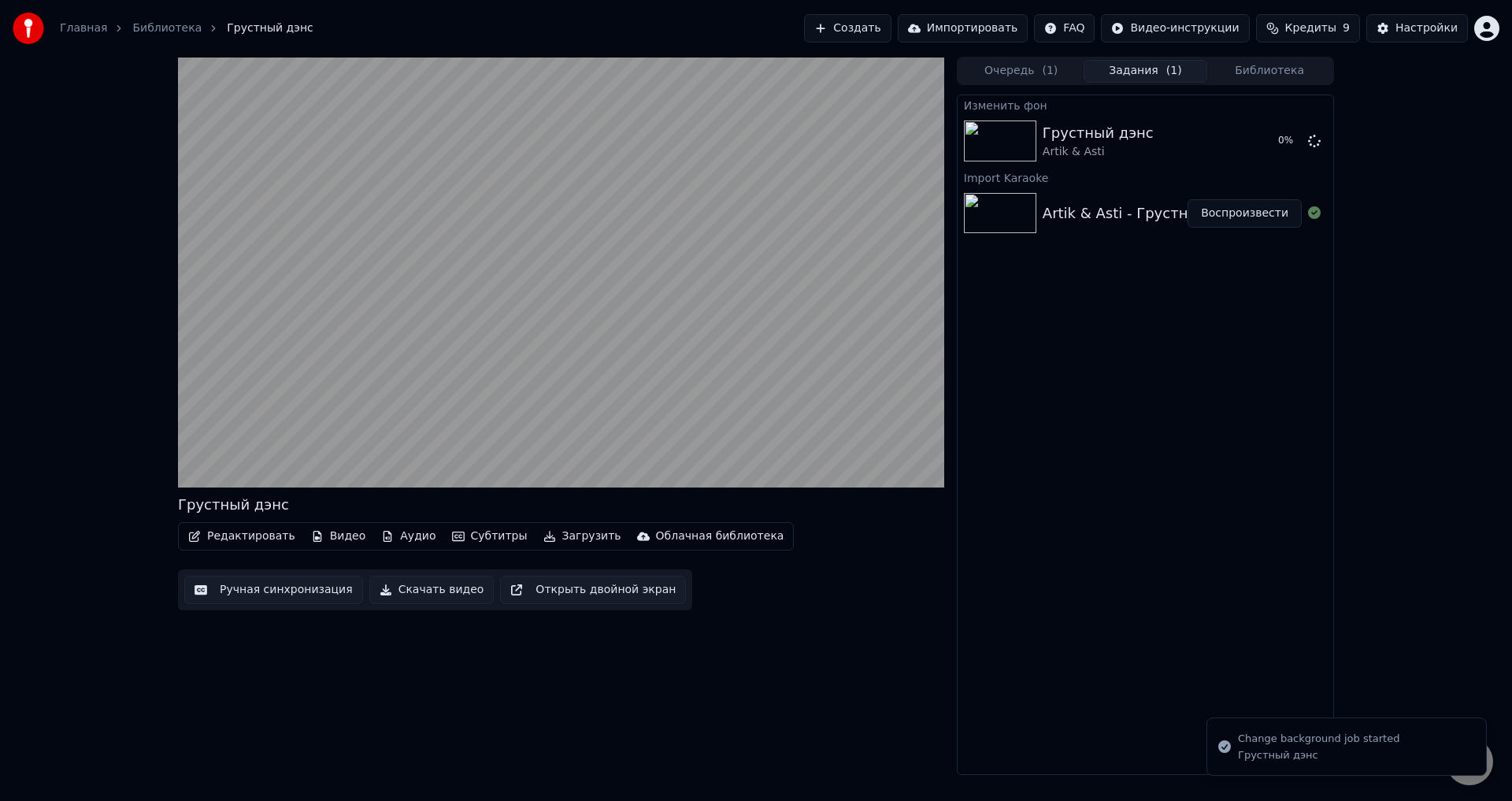
click at [400, 442] on video at bounding box center [561, 272] width 766 height 431
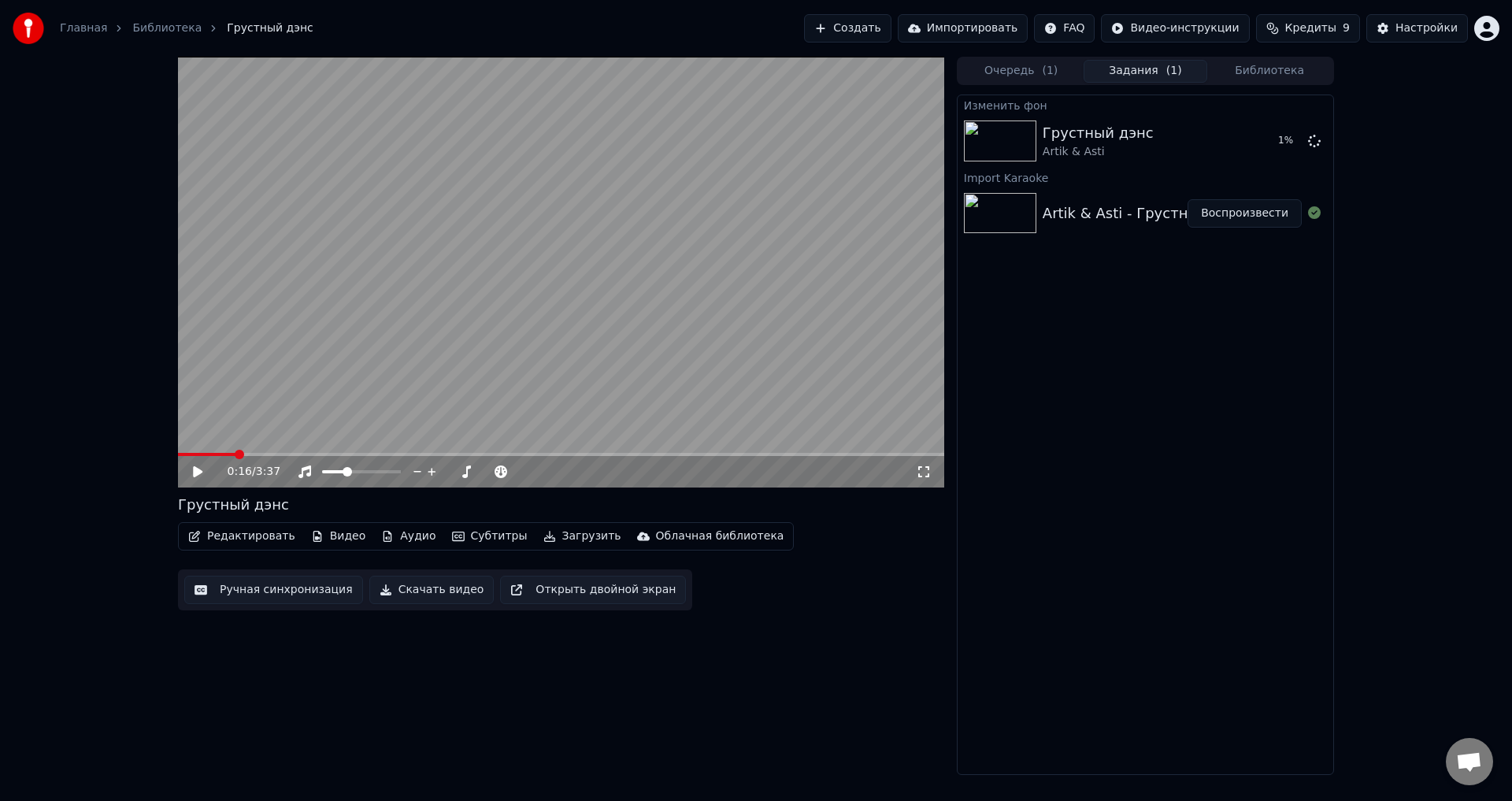
click at [1002, 34] on button "Импортировать" at bounding box center [962, 29] width 130 height 29
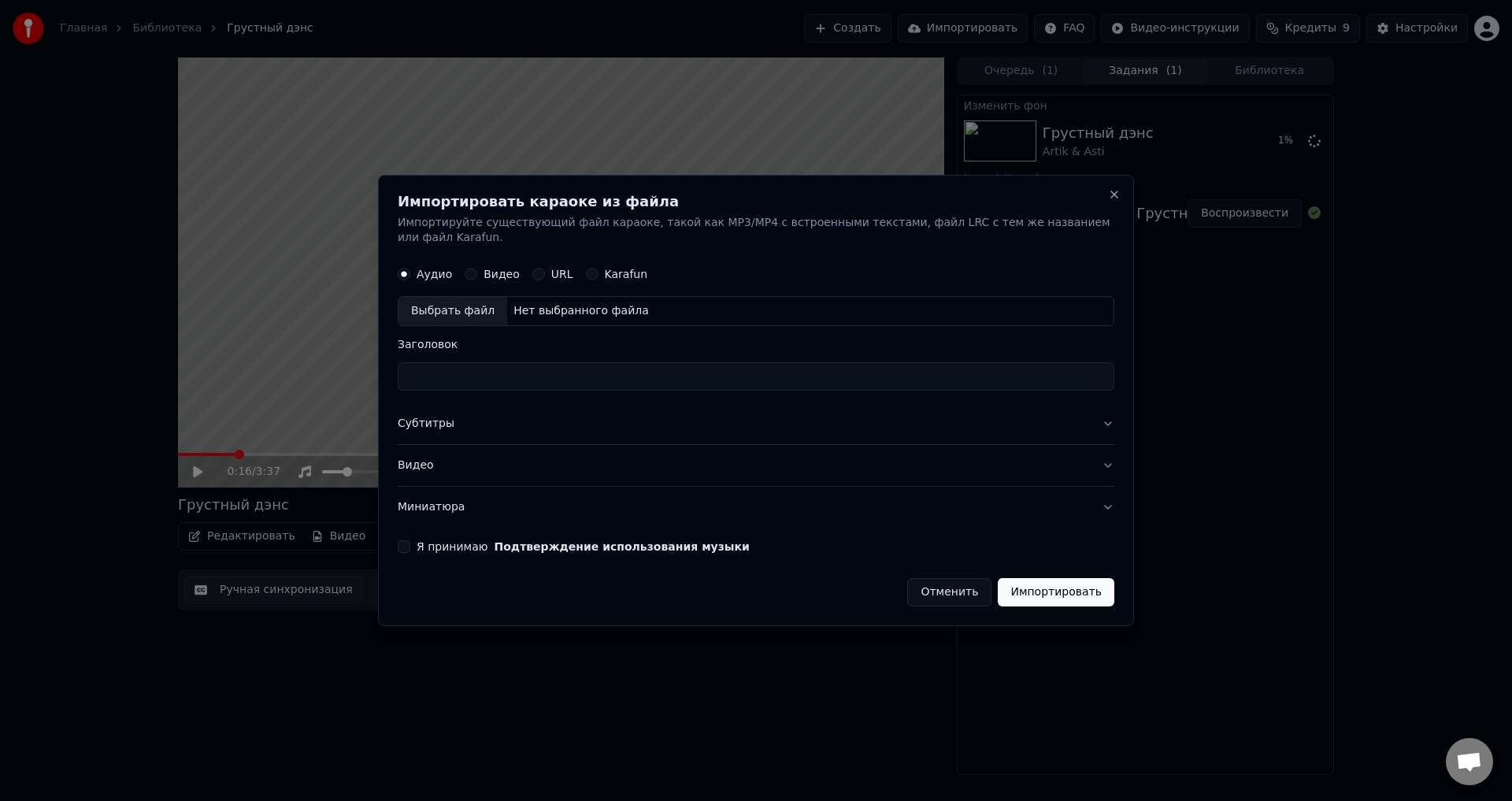
click at [620, 272] on label "Karafun" at bounding box center [627, 275] width 44 height 11
click at [598, 272] on button "Karafun" at bounding box center [591, 274] width 12 height 12
click at [459, 298] on div "Выбрать файл" at bounding box center [453, 312] width 108 height 29
type input "**********"
click at [410, 540] on button "Я принимаю Подтверждение использования музыки" at bounding box center [403, 546] width 12 height 12
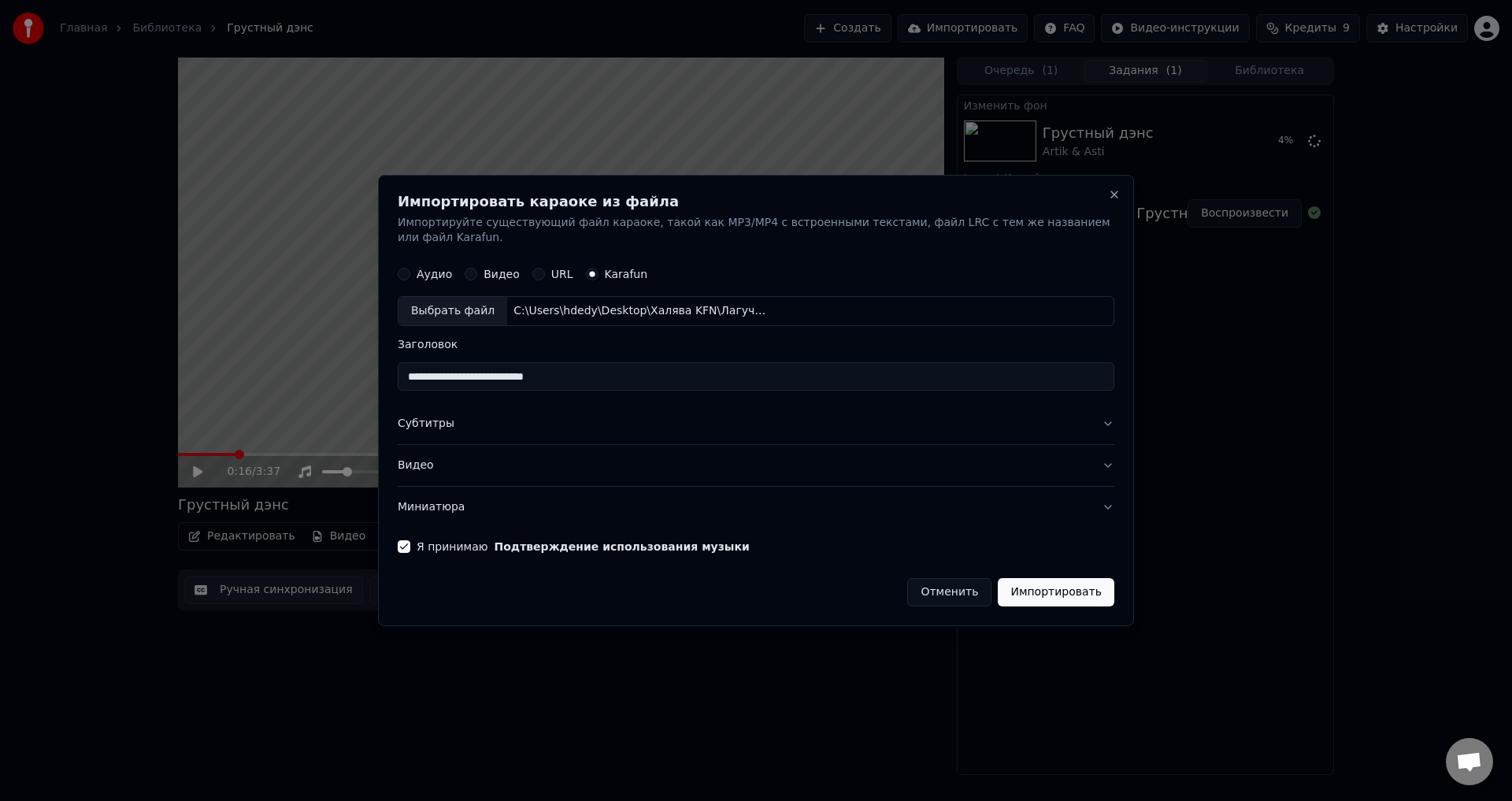
click at [1045, 589] on button "Импортировать" at bounding box center [1056, 593] width 117 height 29
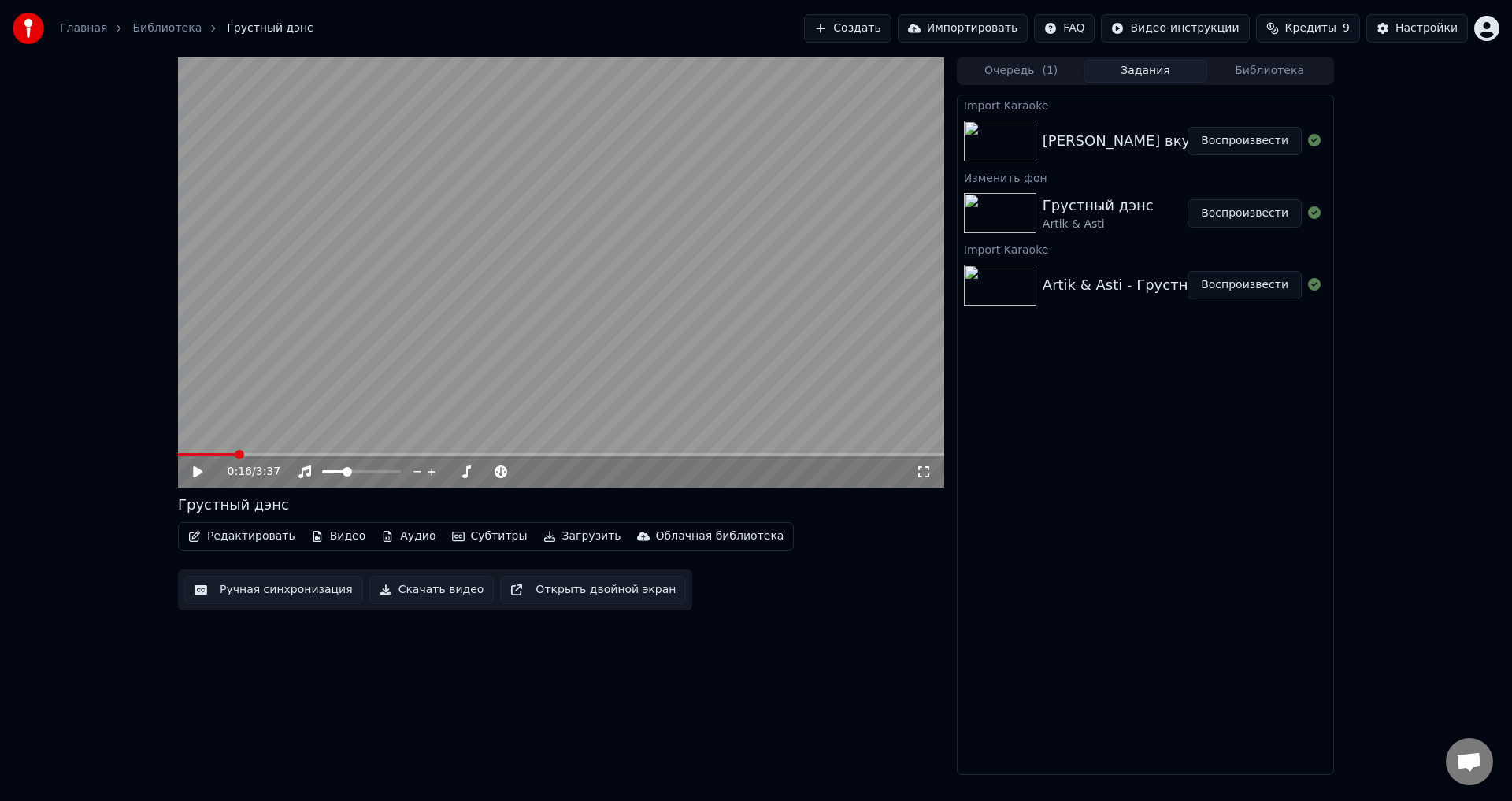
click at [1249, 147] on button "Воспроизвести" at bounding box center [1245, 141] width 114 height 29
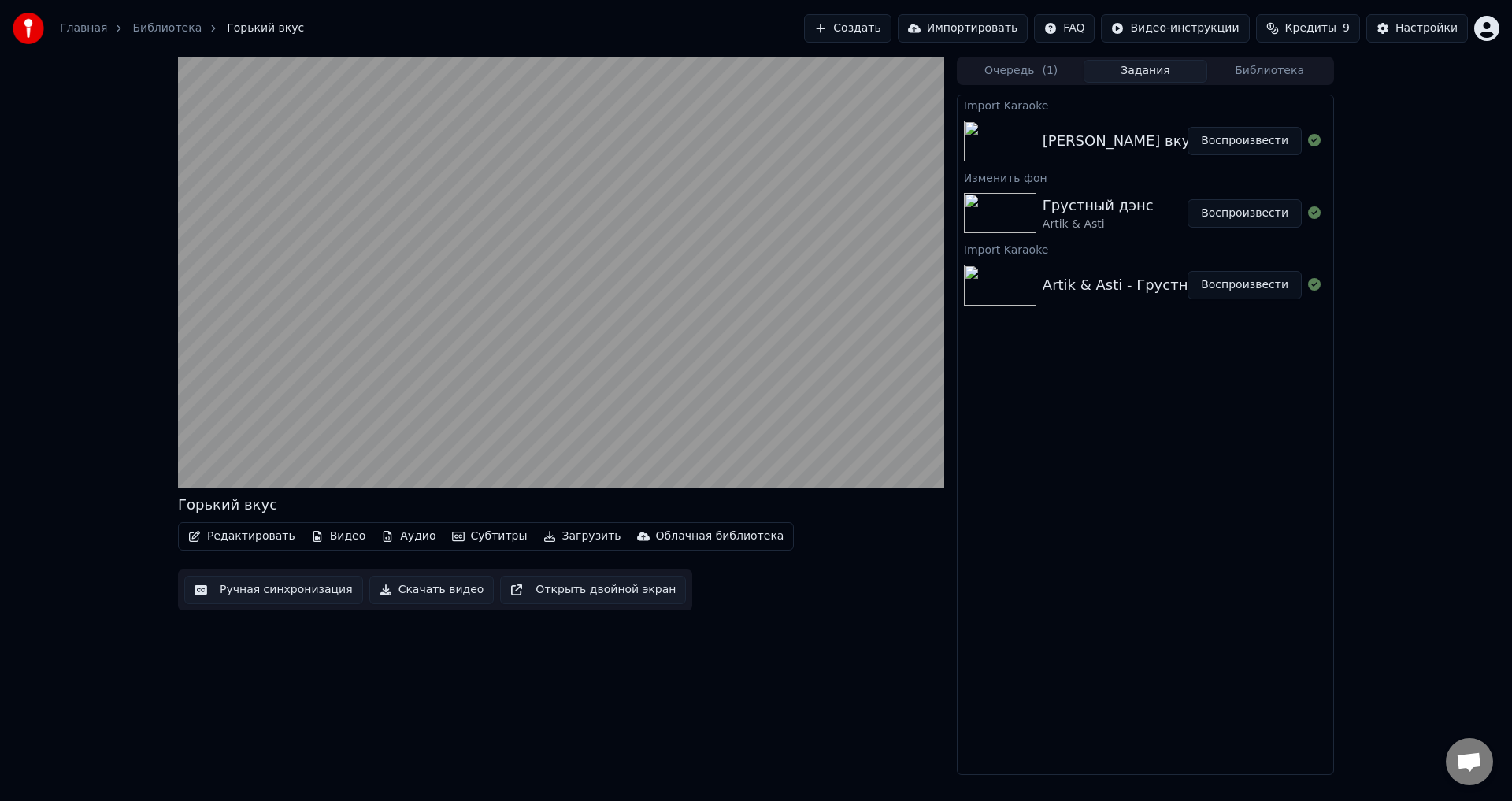
click at [212, 442] on video at bounding box center [561, 272] width 766 height 431
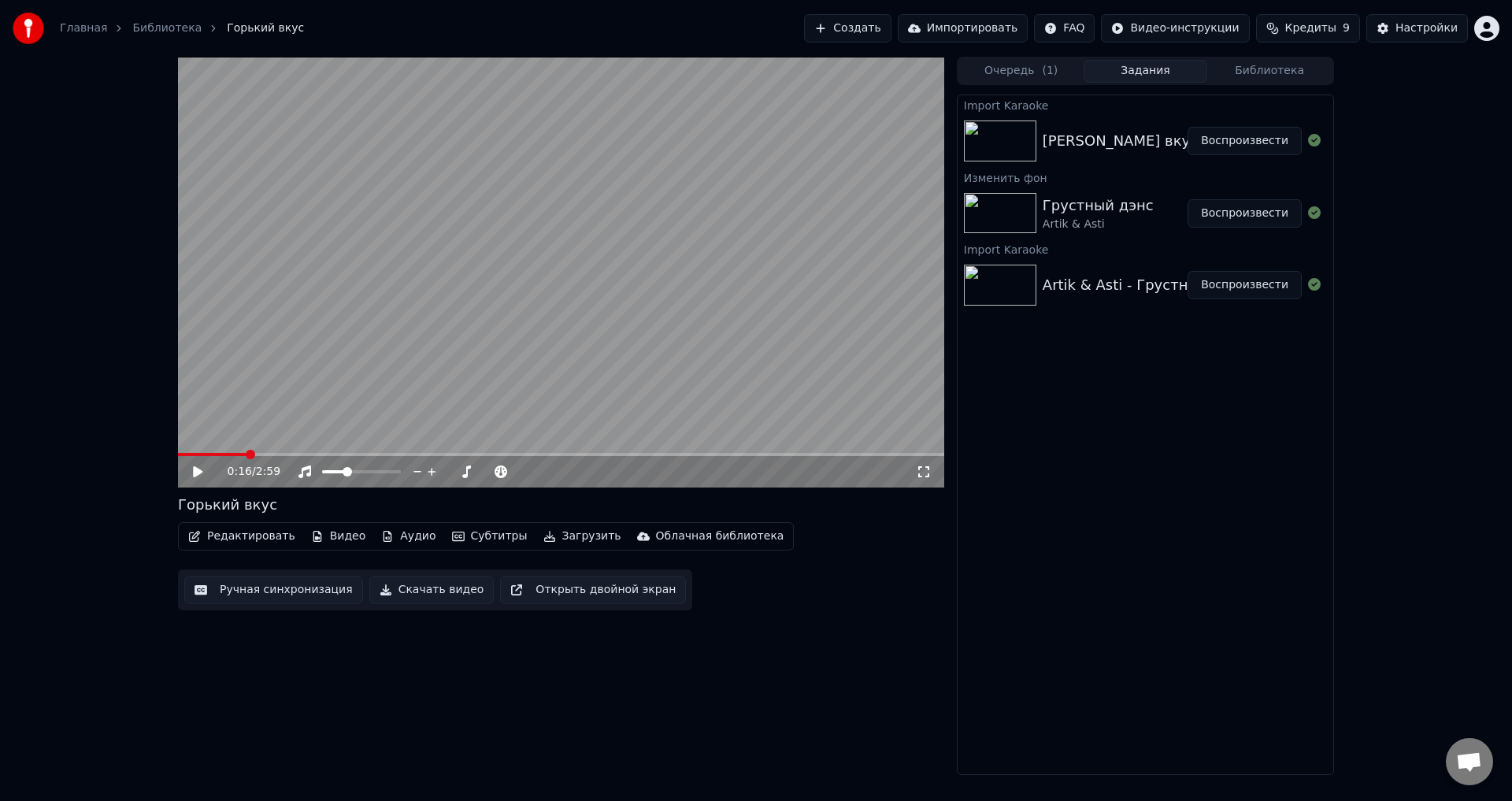
click at [208, 479] on icon at bounding box center [208, 471] width 37 height 12
click at [898, 480] on div "0:44 / 2:59" at bounding box center [561, 472] width 766 height 31
click at [921, 475] on icon at bounding box center [923, 471] width 16 height 12
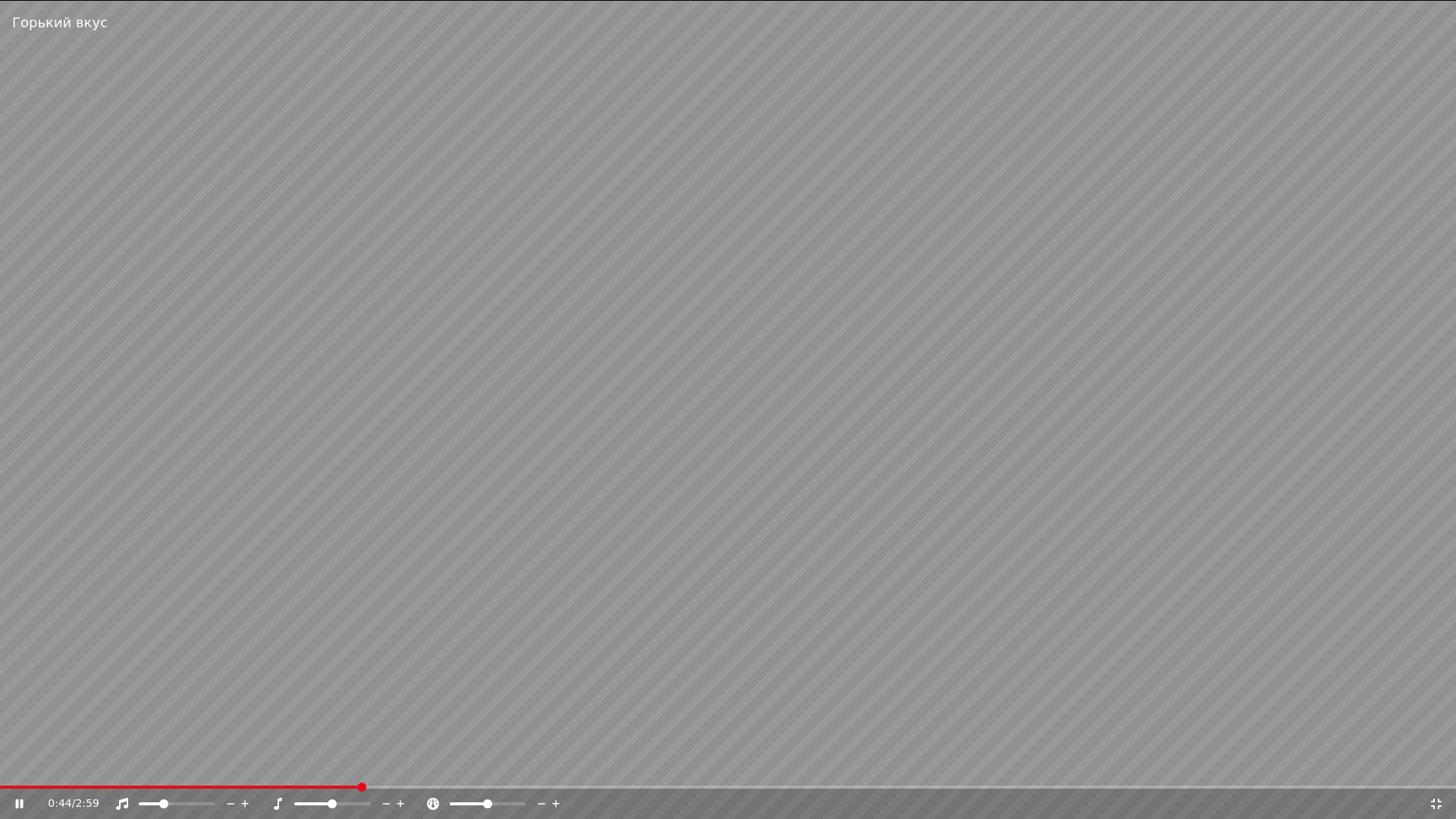
click at [384, 610] on video at bounding box center [728, 410] width 1456 height 819
click at [474, 548] on video at bounding box center [728, 410] width 1456 height 819
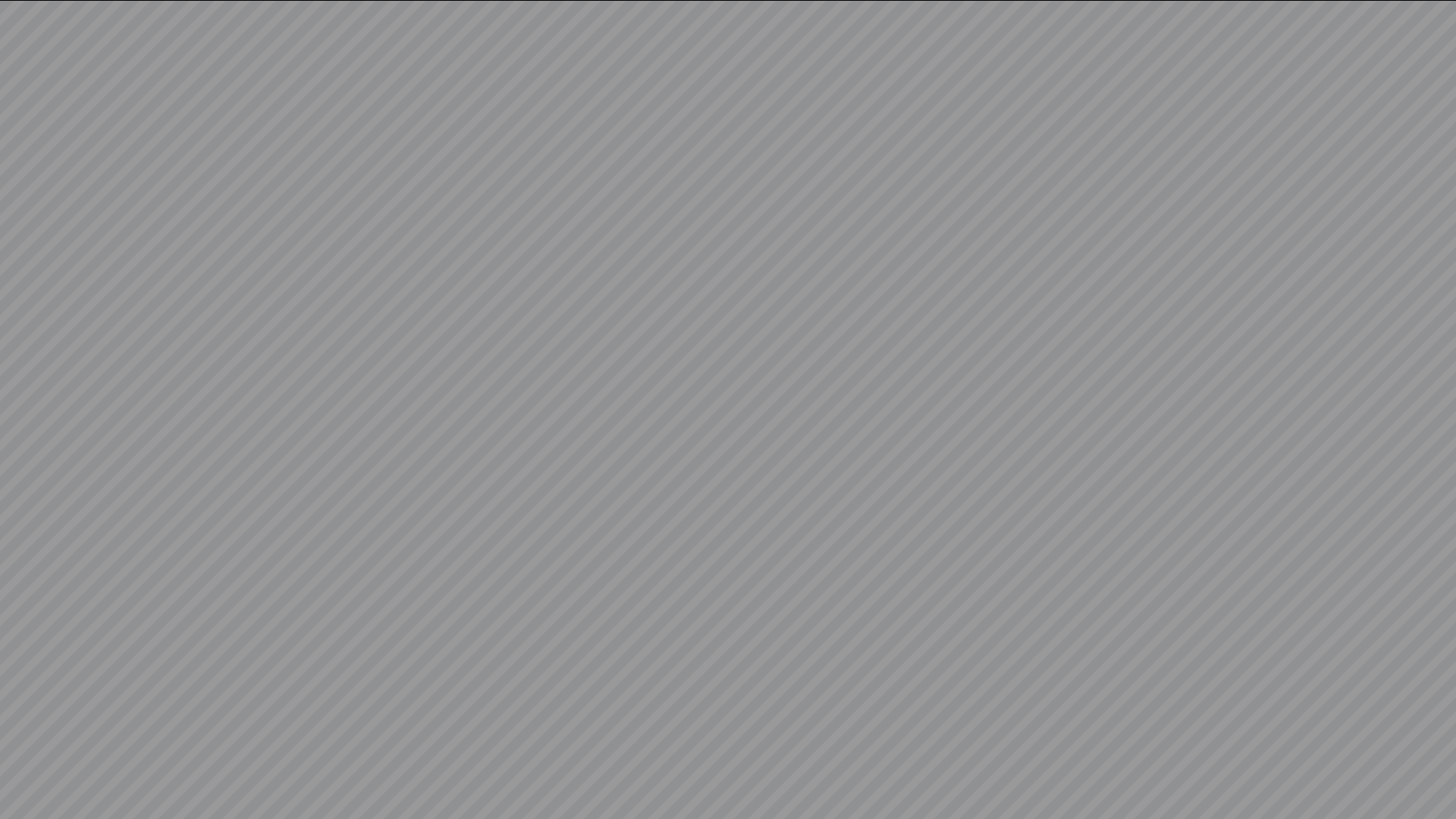
click at [422, 650] on video at bounding box center [728, 410] width 1456 height 819
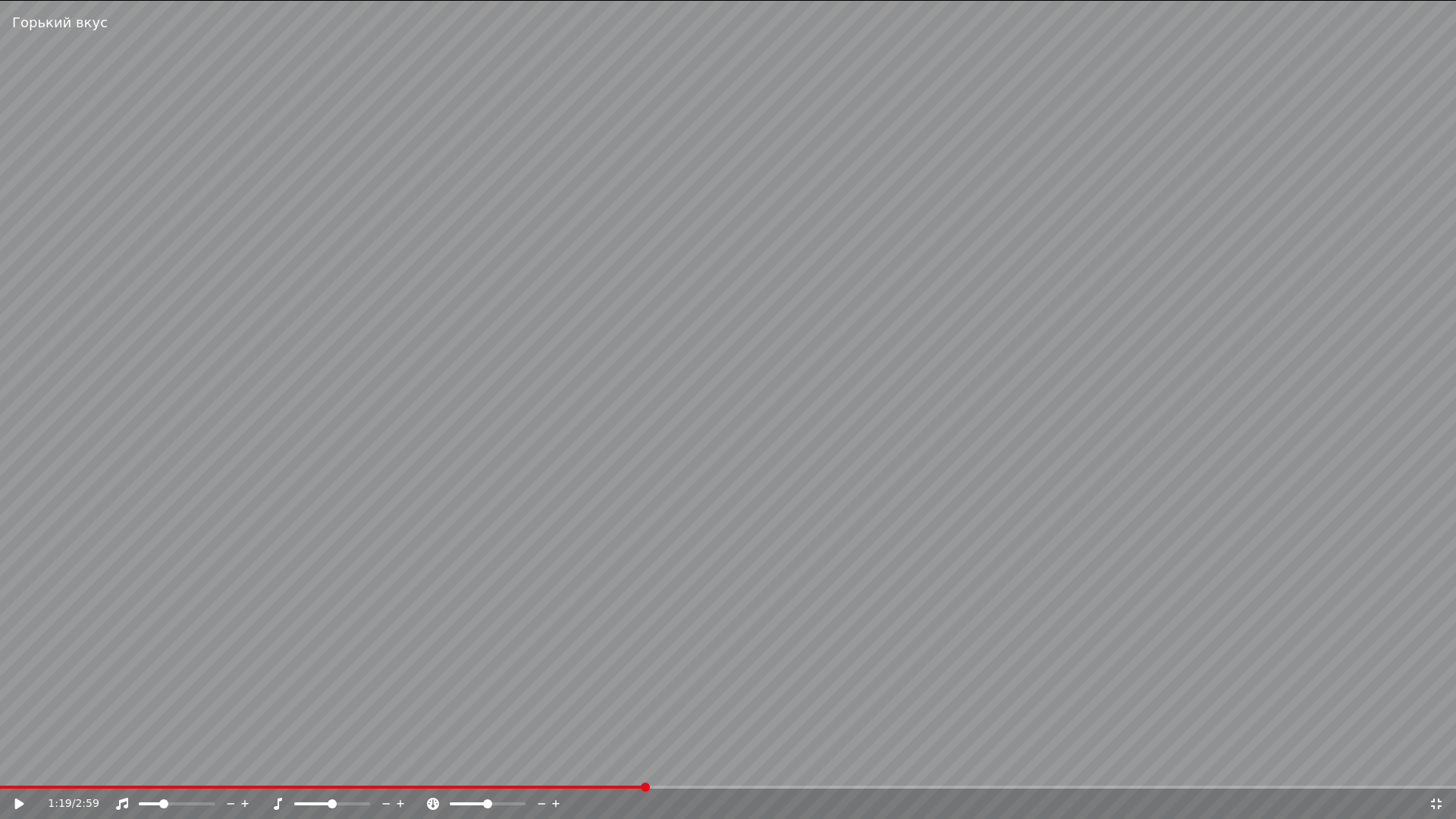
click at [1440, 770] on icon at bounding box center [1436, 803] width 16 height 12
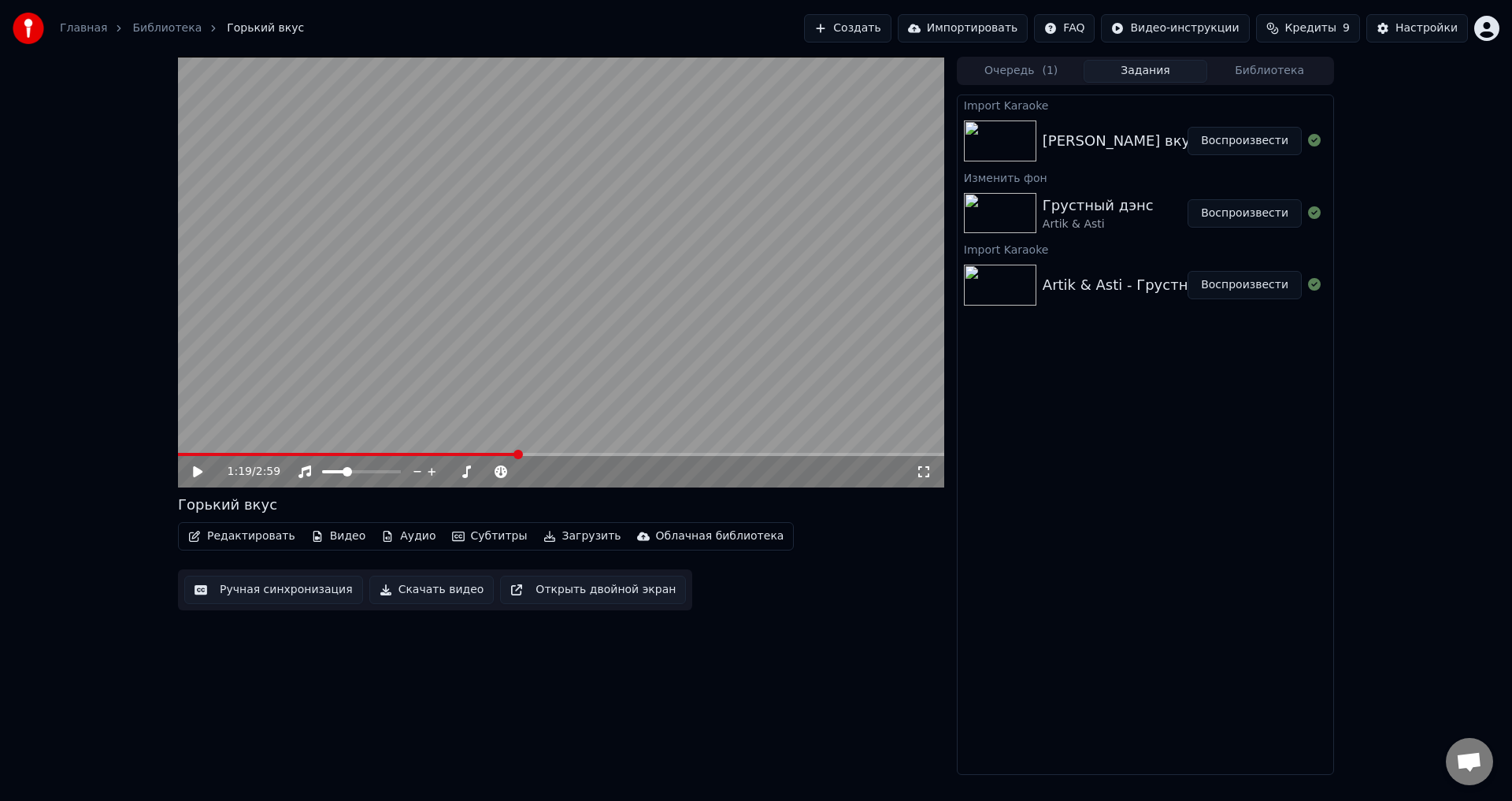
click at [1258, 215] on button "Воспроизвести" at bounding box center [1245, 214] width 114 height 29
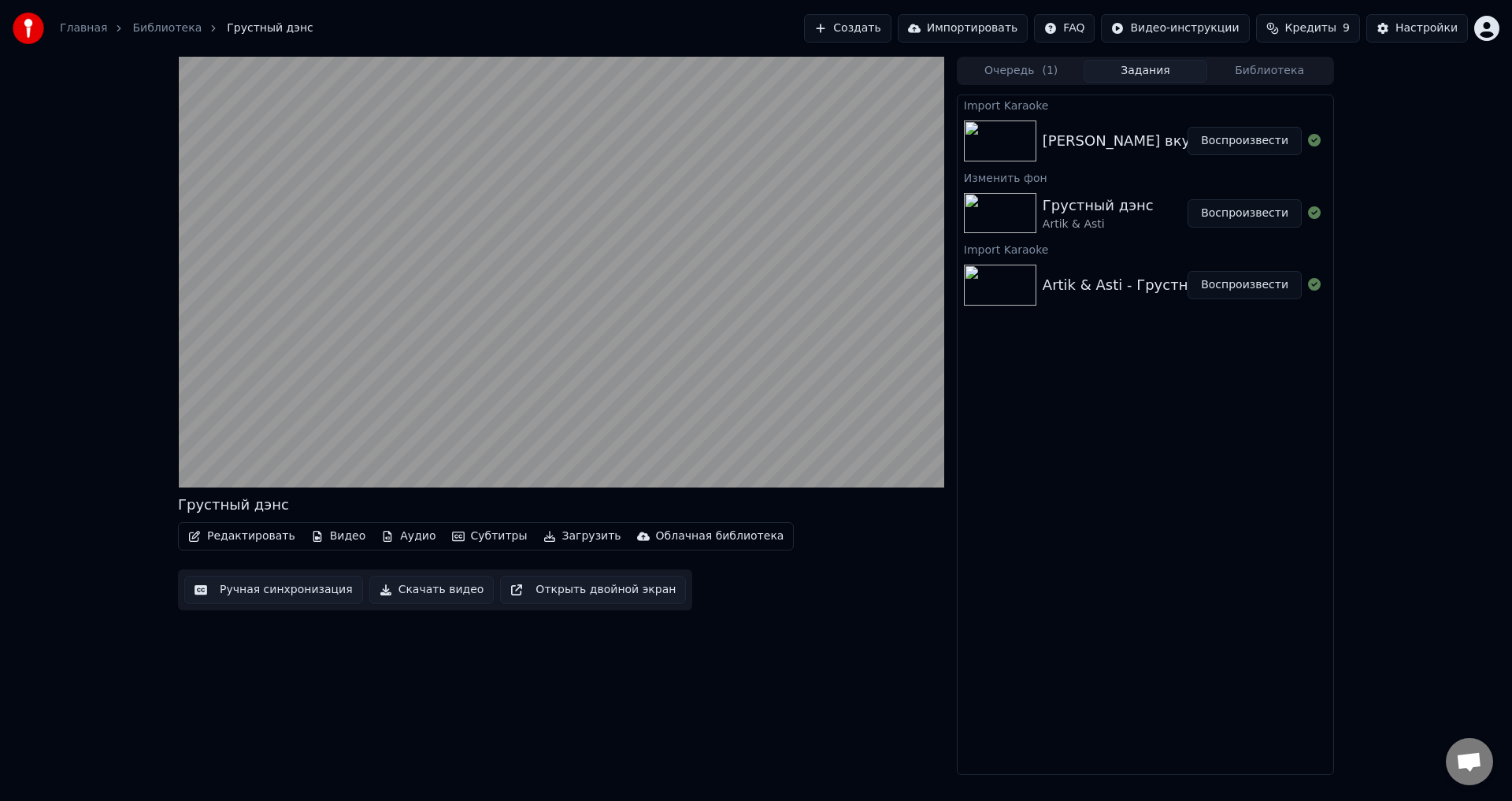
click at [232, 421] on video at bounding box center [561, 272] width 766 height 431
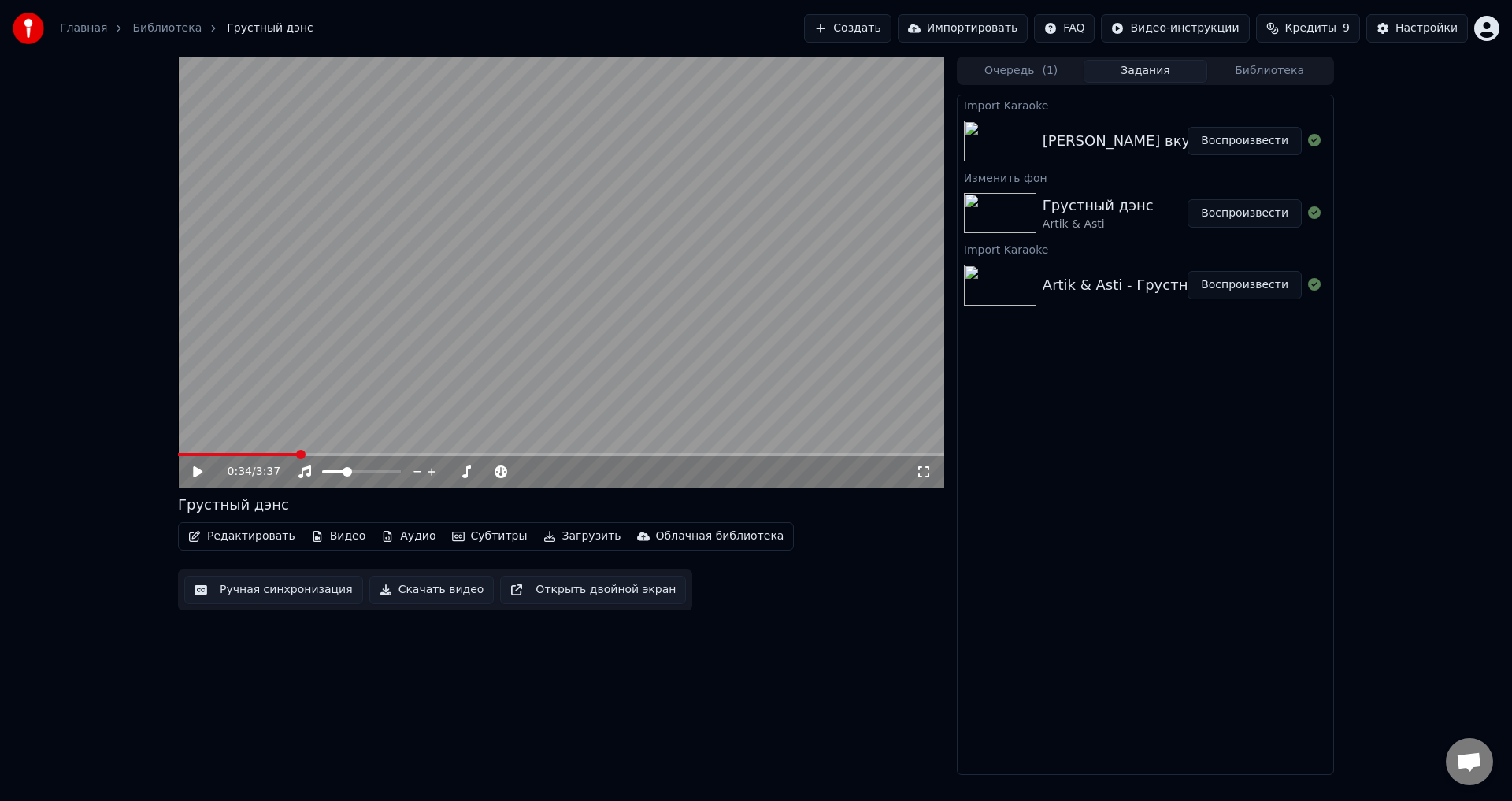
click at [196, 477] on icon at bounding box center [198, 472] width 10 height 11
click at [359, 379] on video at bounding box center [561, 272] width 766 height 431
click at [1083, 424] on div "Import Karaoke Лагучев Султан - Горький вкус Воспроизвести Изменить фон Грустны…" at bounding box center [1145, 435] width 378 height 681
click at [996, 31] on button "Импортировать" at bounding box center [962, 29] width 130 height 29
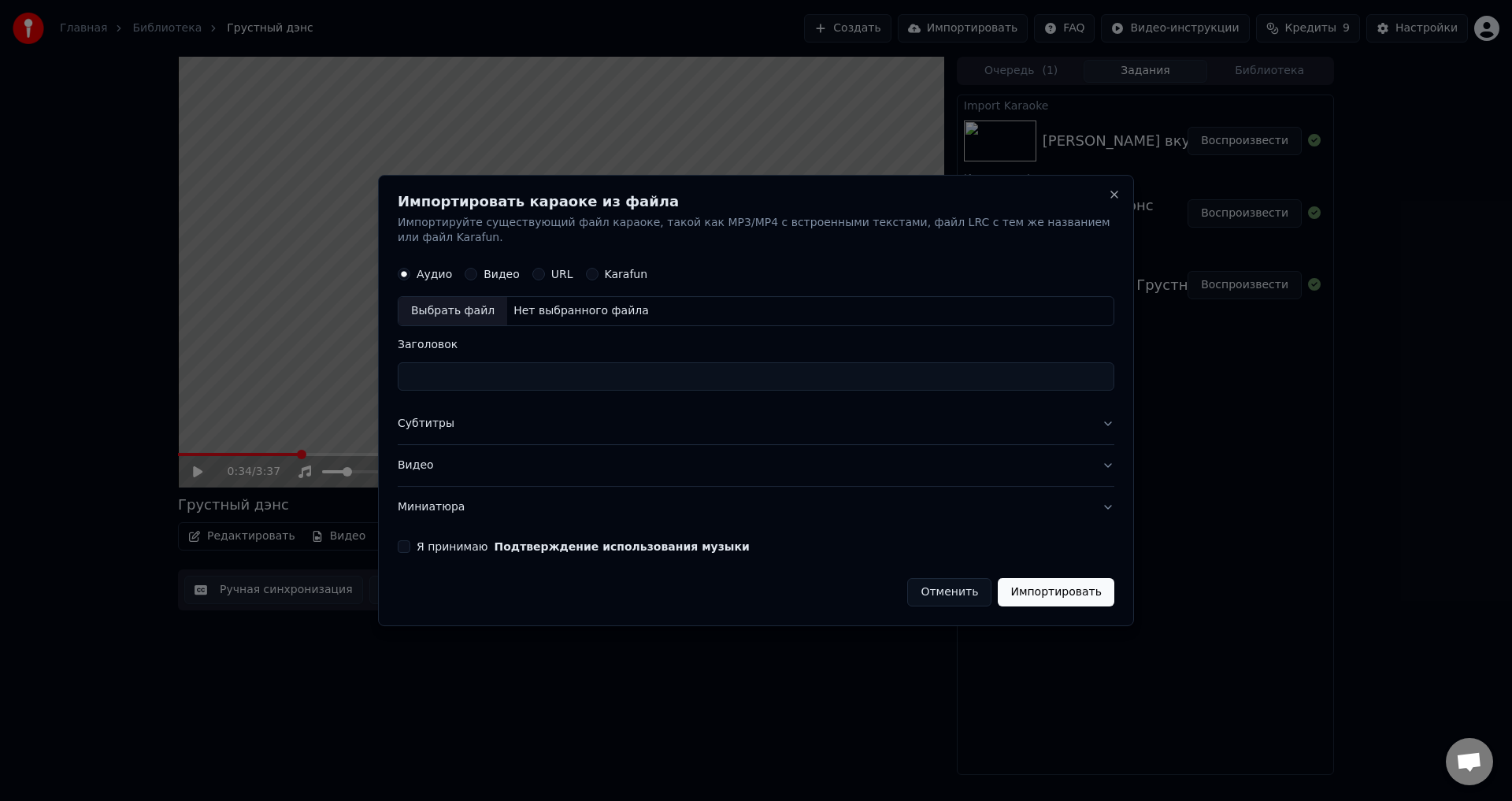
click at [454, 307] on div "Выбрать файл" at bounding box center [453, 312] width 108 height 29
click at [611, 269] on label "Karafun" at bounding box center [627, 275] width 44 height 11
click at [598, 268] on button "Karafun" at bounding box center [591, 274] width 12 height 12
click at [474, 314] on div "Выбрать файл" at bounding box center [453, 312] width 108 height 29
type input "**********"
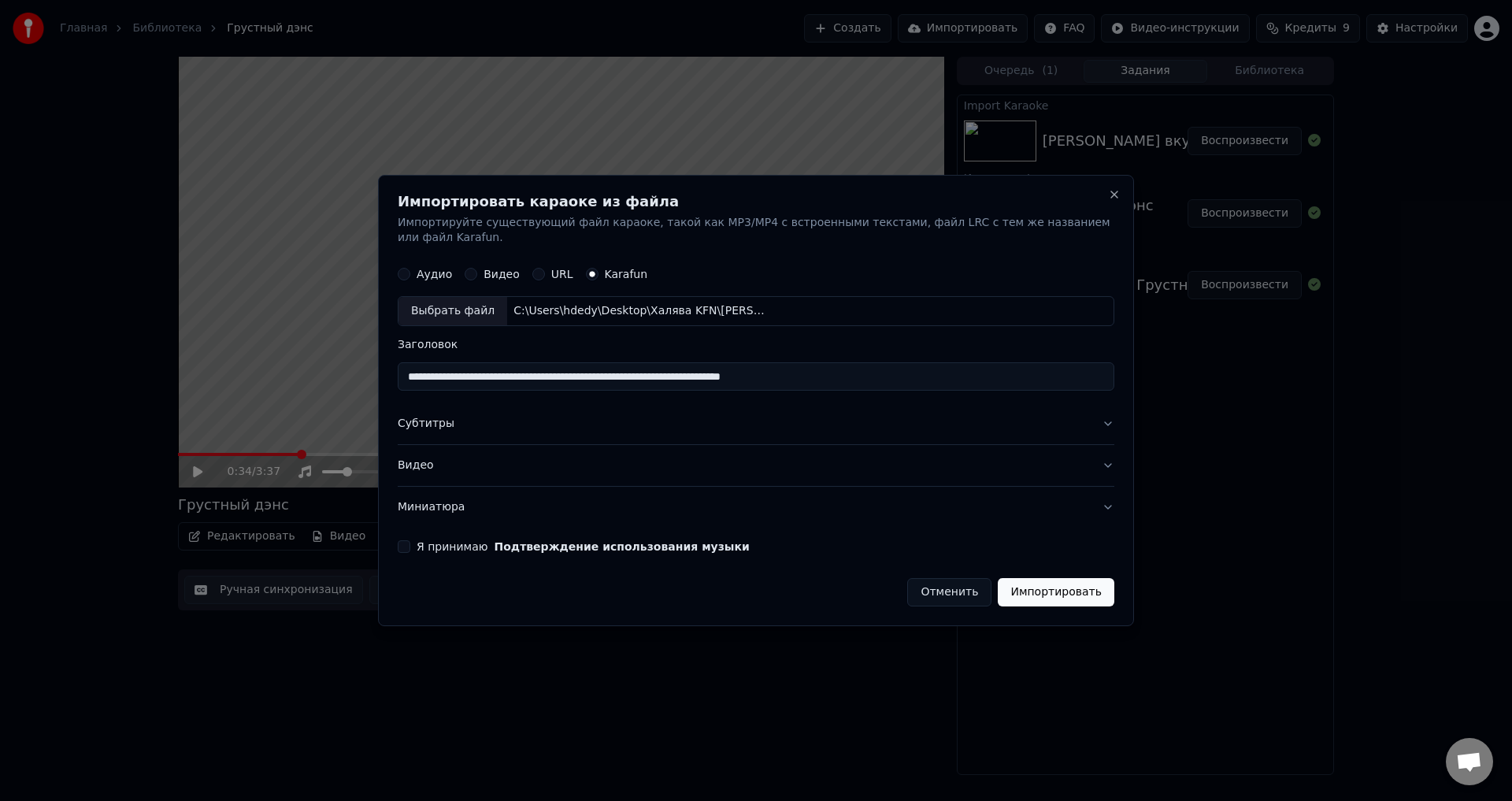
click at [409, 540] on button "Я принимаю Подтверждение использования музыки" at bounding box center [403, 546] width 12 height 12
click at [1063, 580] on button "Импортировать" at bounding box center [1056, 593] width 117 height 29
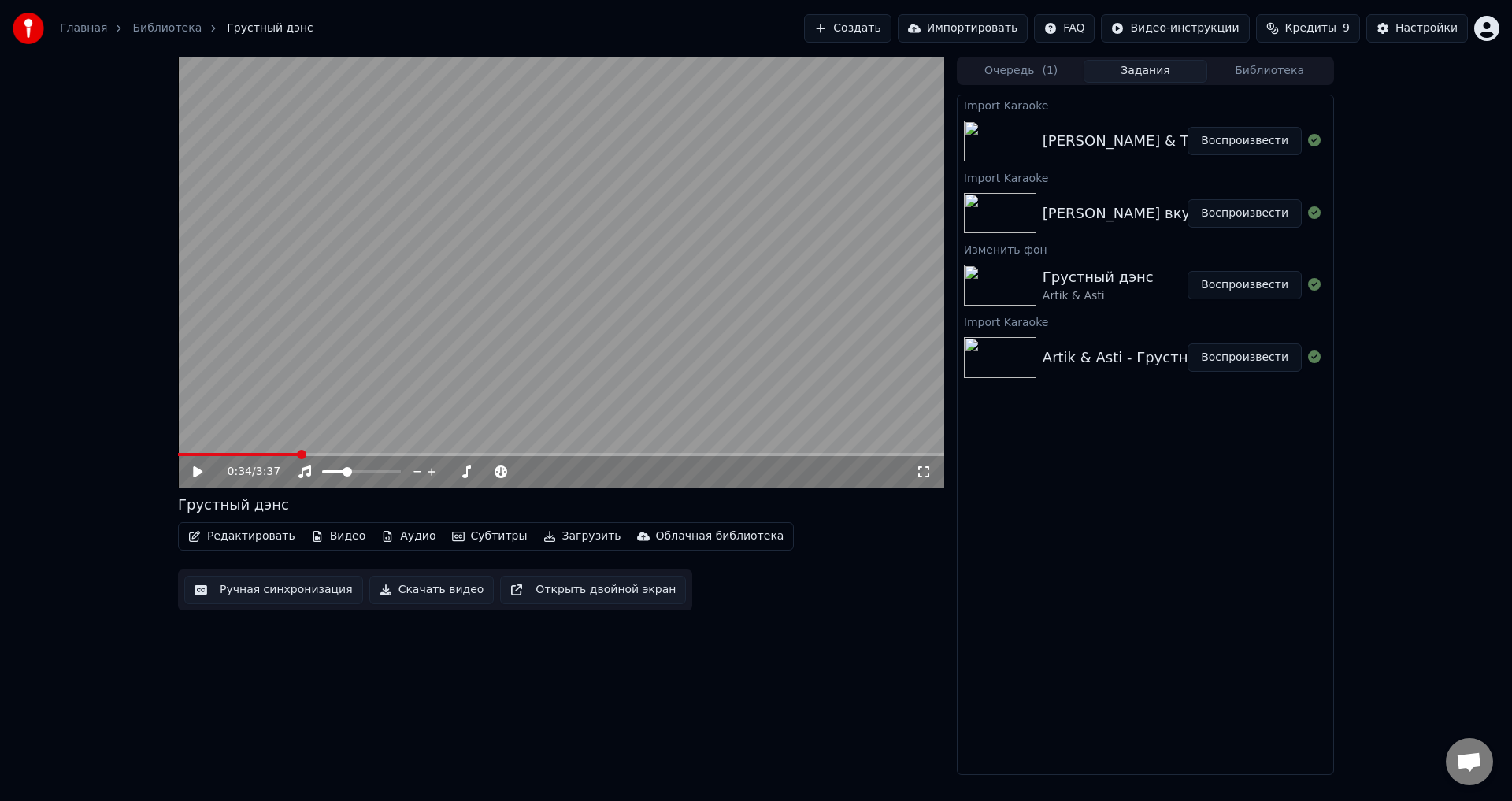
click at [1243, 143] on button "Воспроизвести" at bounding box center [1245, 141] width 114 height 29
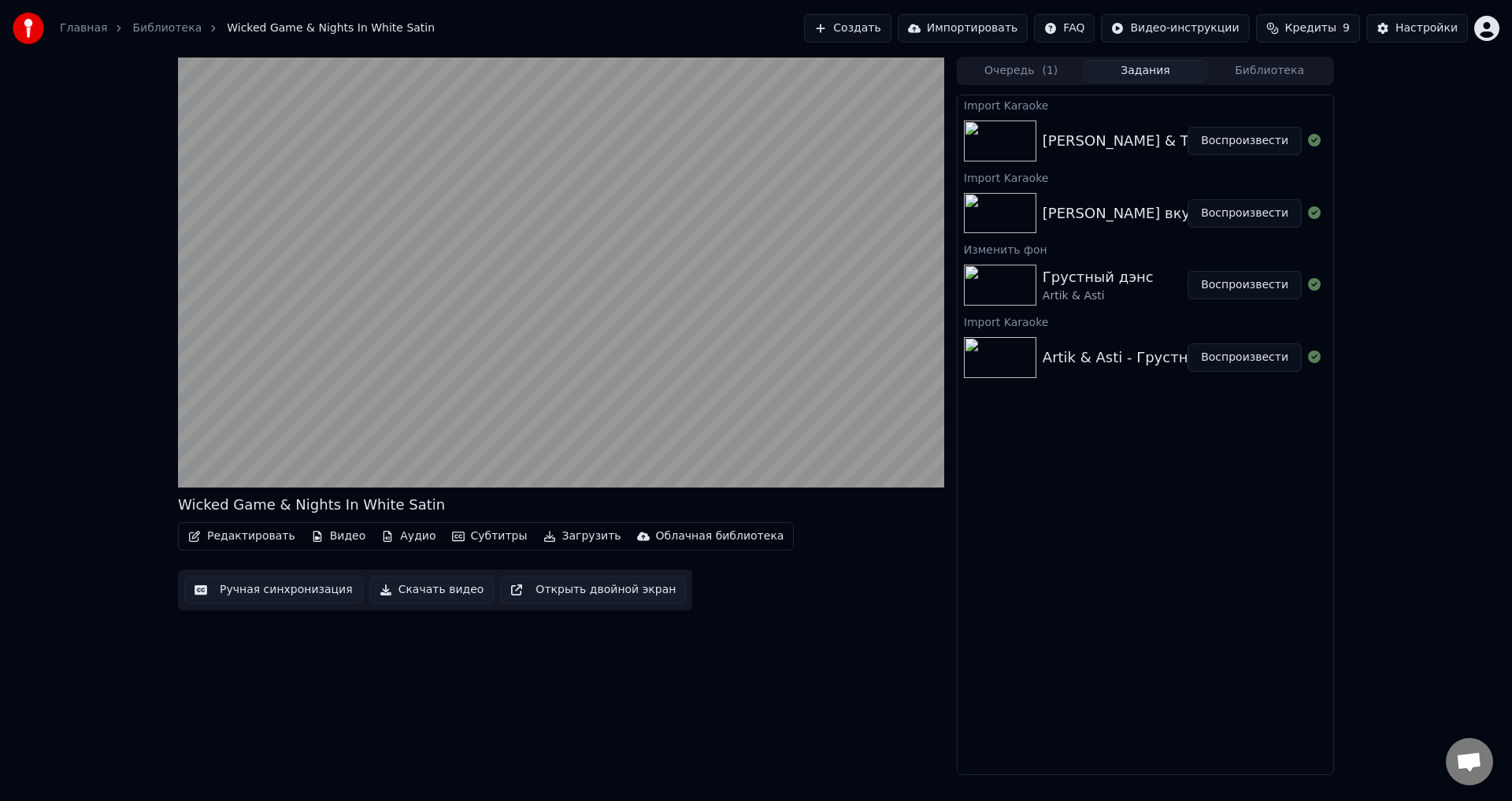
click at [392, 334] on video at bounding box center [561, 272] width 766 height 431
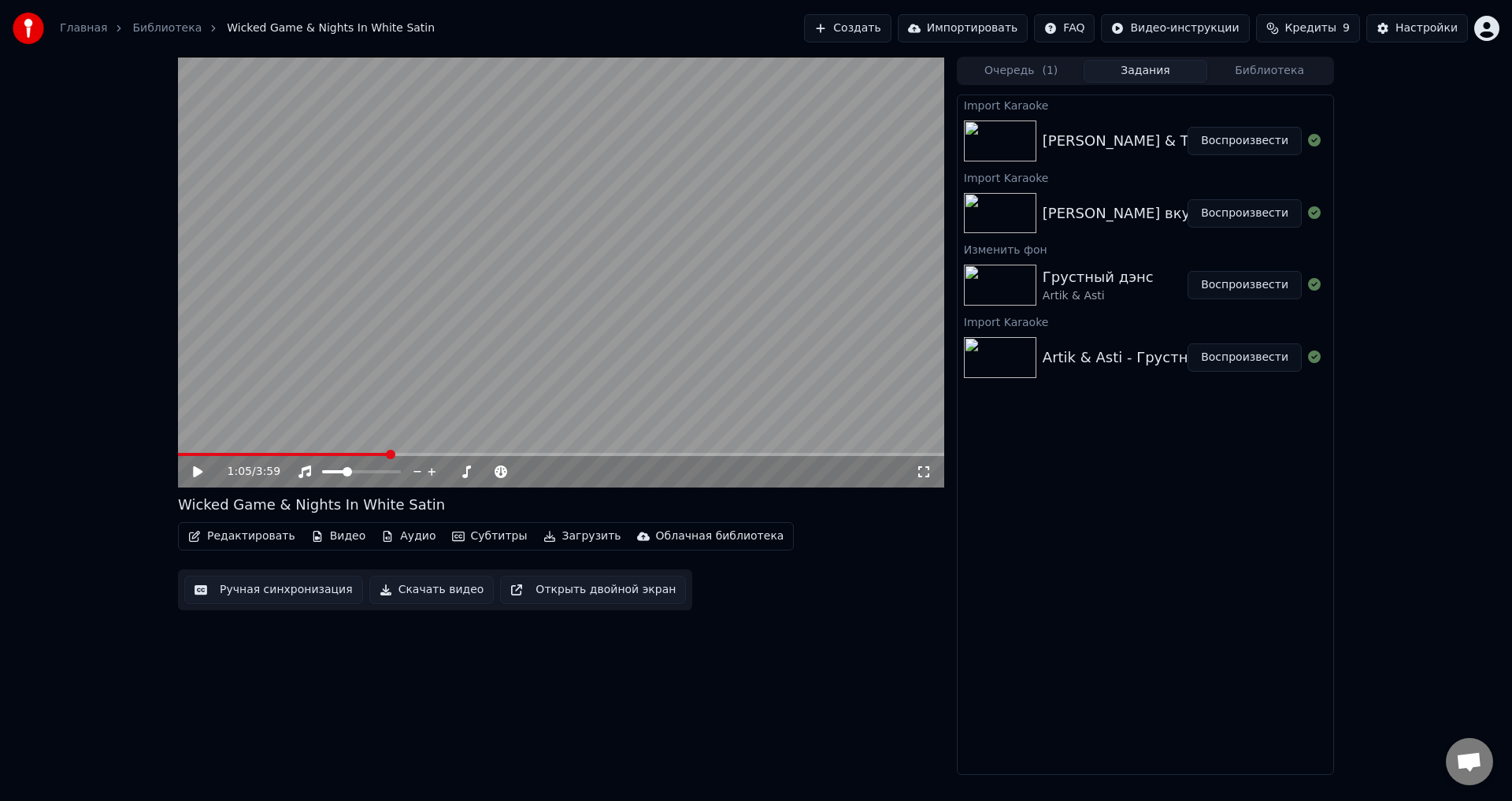
click at [425, 348] on video at bounding box center [561, 272] width 766 height 431
click at [1001, 29] on button "Импортировать" at bounding box center [962, 29] width 130 height 29
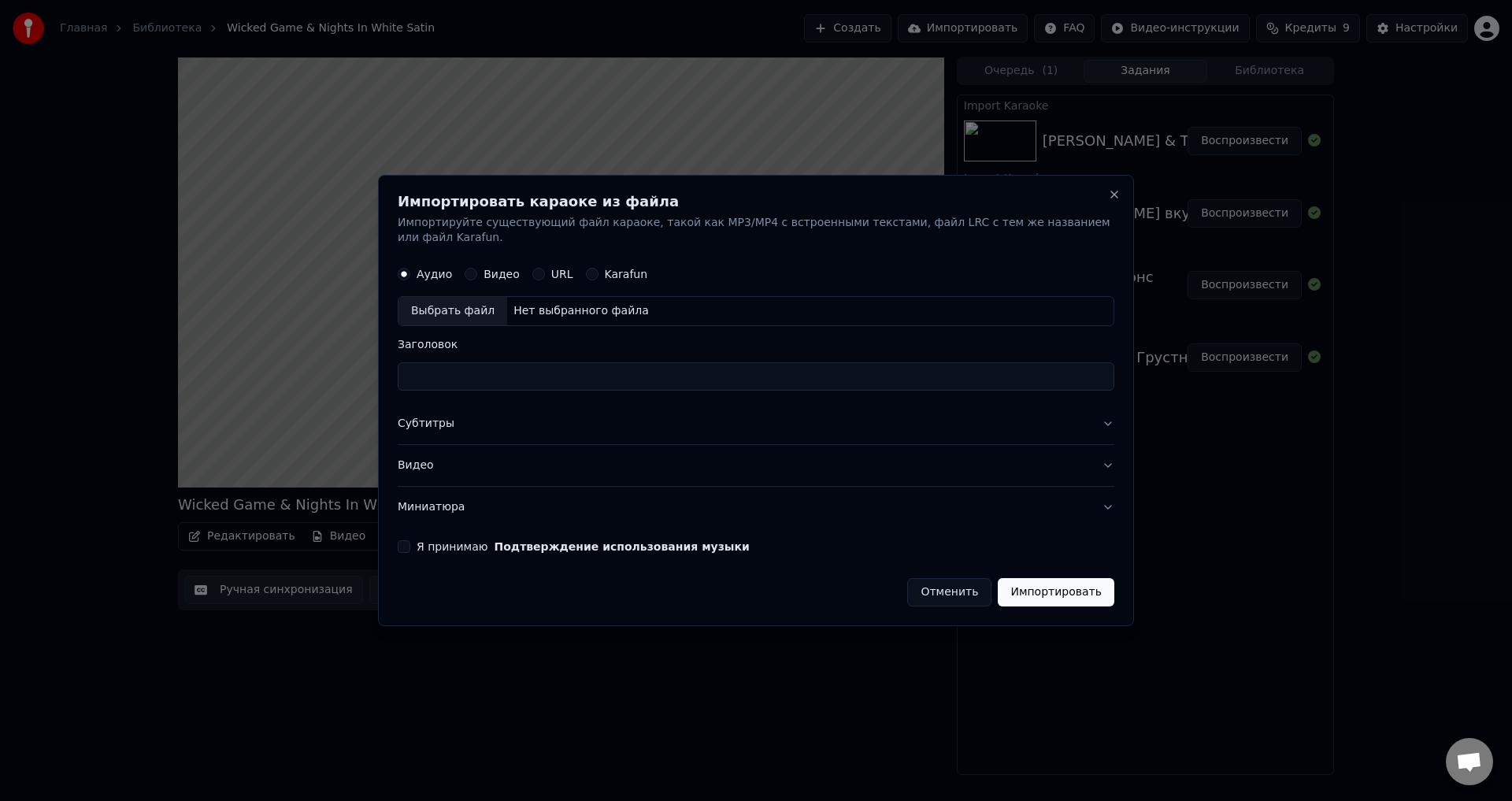
click at [607, 269] on label "Karafun" at bounding box center [627, 275] width 44 height 11
click at [598, 268] on button "Karafun" at bounding box center [591, 274] width 12 height 12
click at [465, 308] on div "Выбрать файл" at bounding box center [453, 312] width 108 height 29
type input "**********"
click at [1069, 592] on button "Импортировать" at bounding box center [1056, 593] width 117 height 29
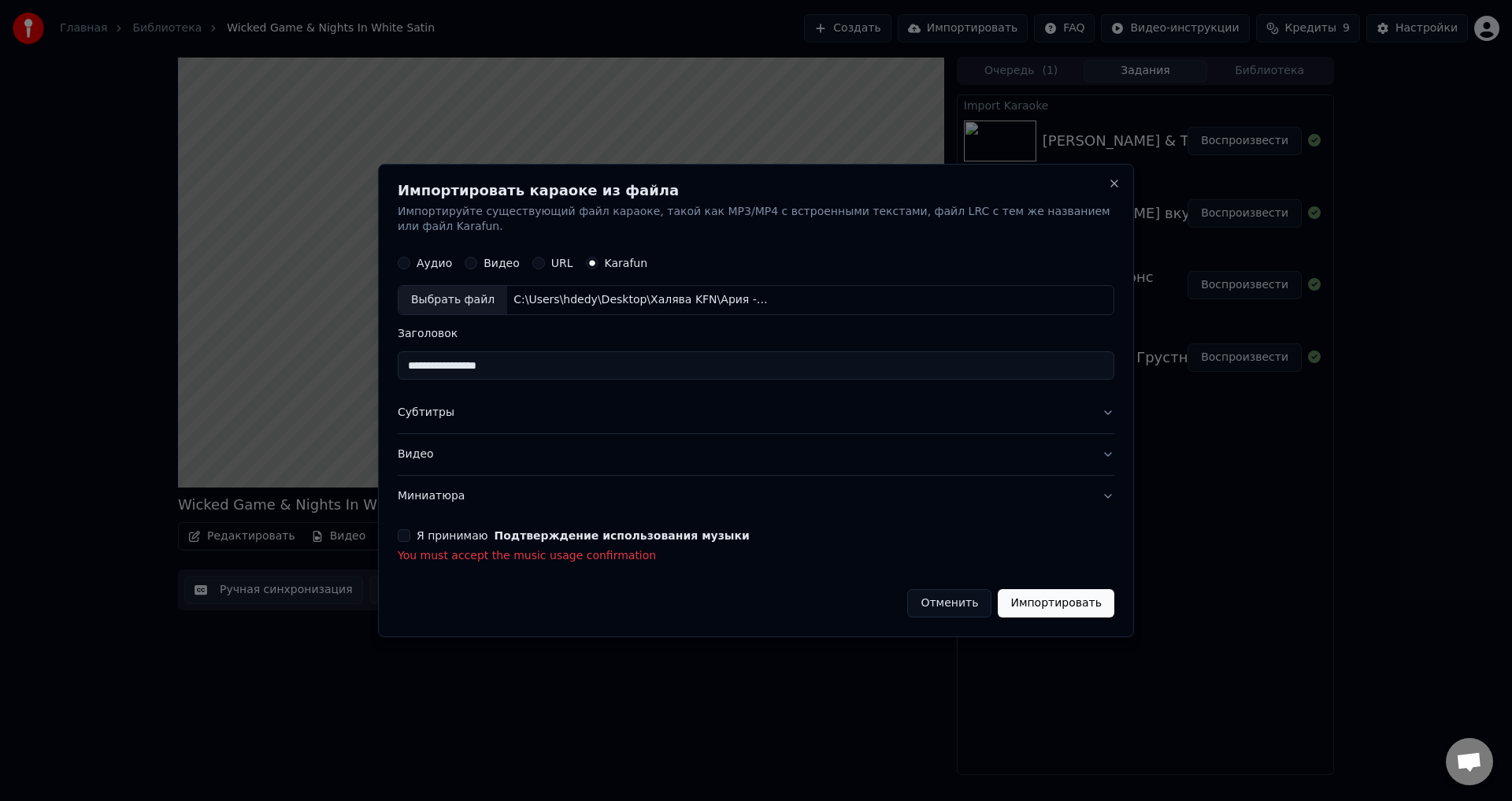
click at [446, 530] on label "Я принимаю Подтверждение использования музыки" at bounding box center [583, 536] width 333 height 11
click at [410, 530] on button "Я принимаю Подтверждение использования музыки" at bounding box center [403, 536] width 12 height 12
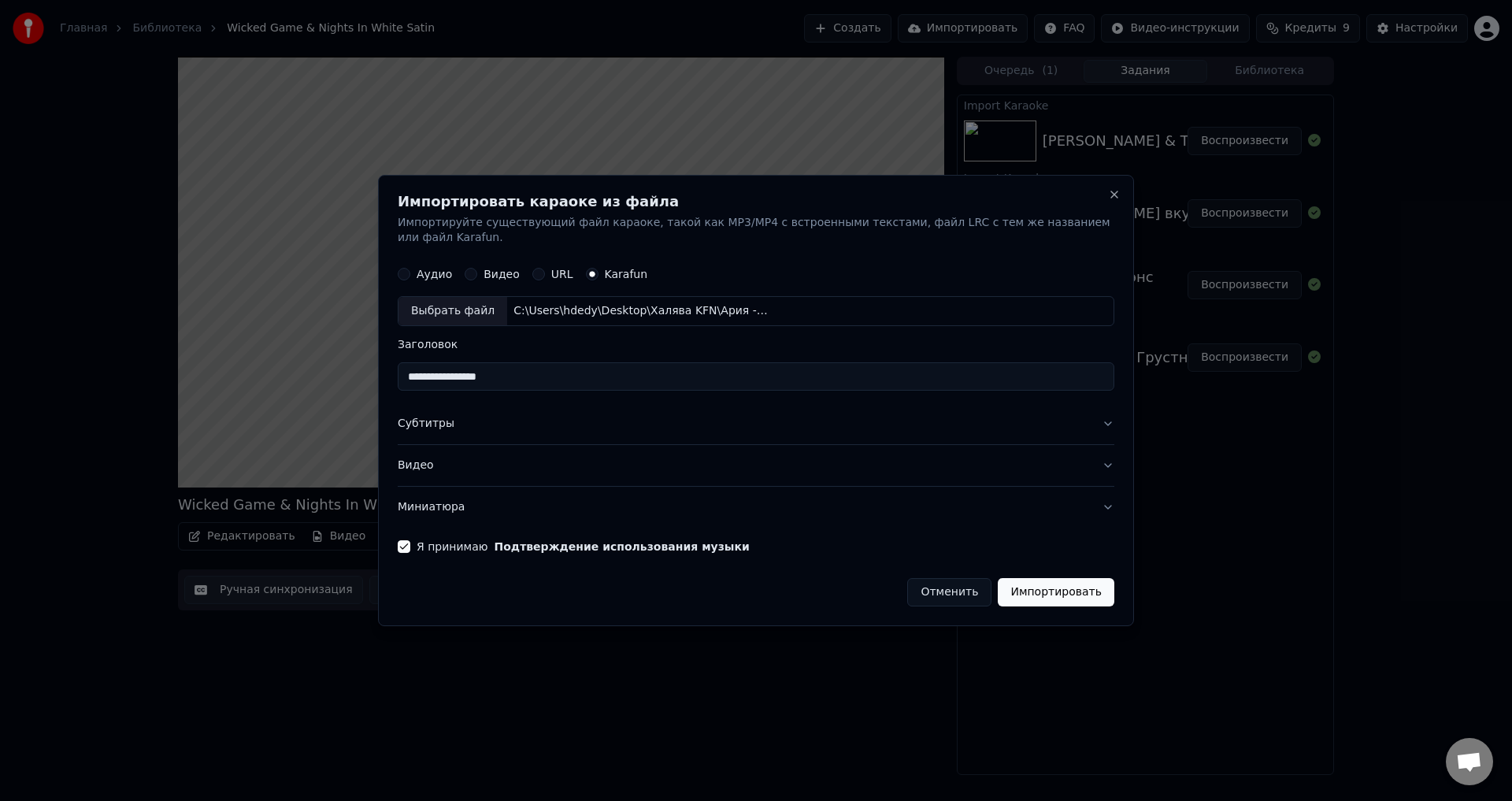
click at [1053, 582] on button "Импортировать" at bounding box center [1056, 593] width 117 height 29
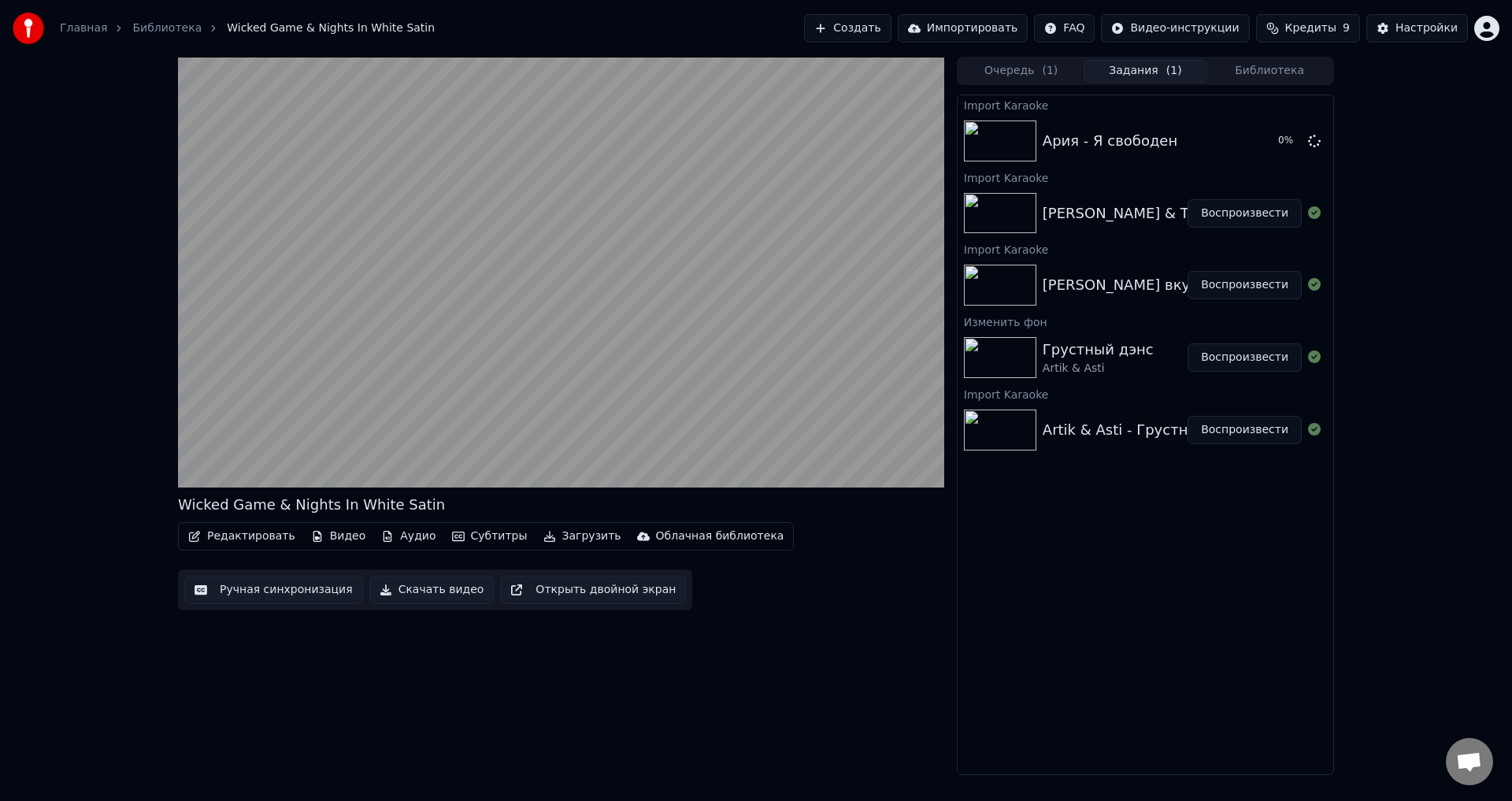
click at [1248, 72] on button "Библиотека" at bounding box center [1270, 71] width 125 height 23
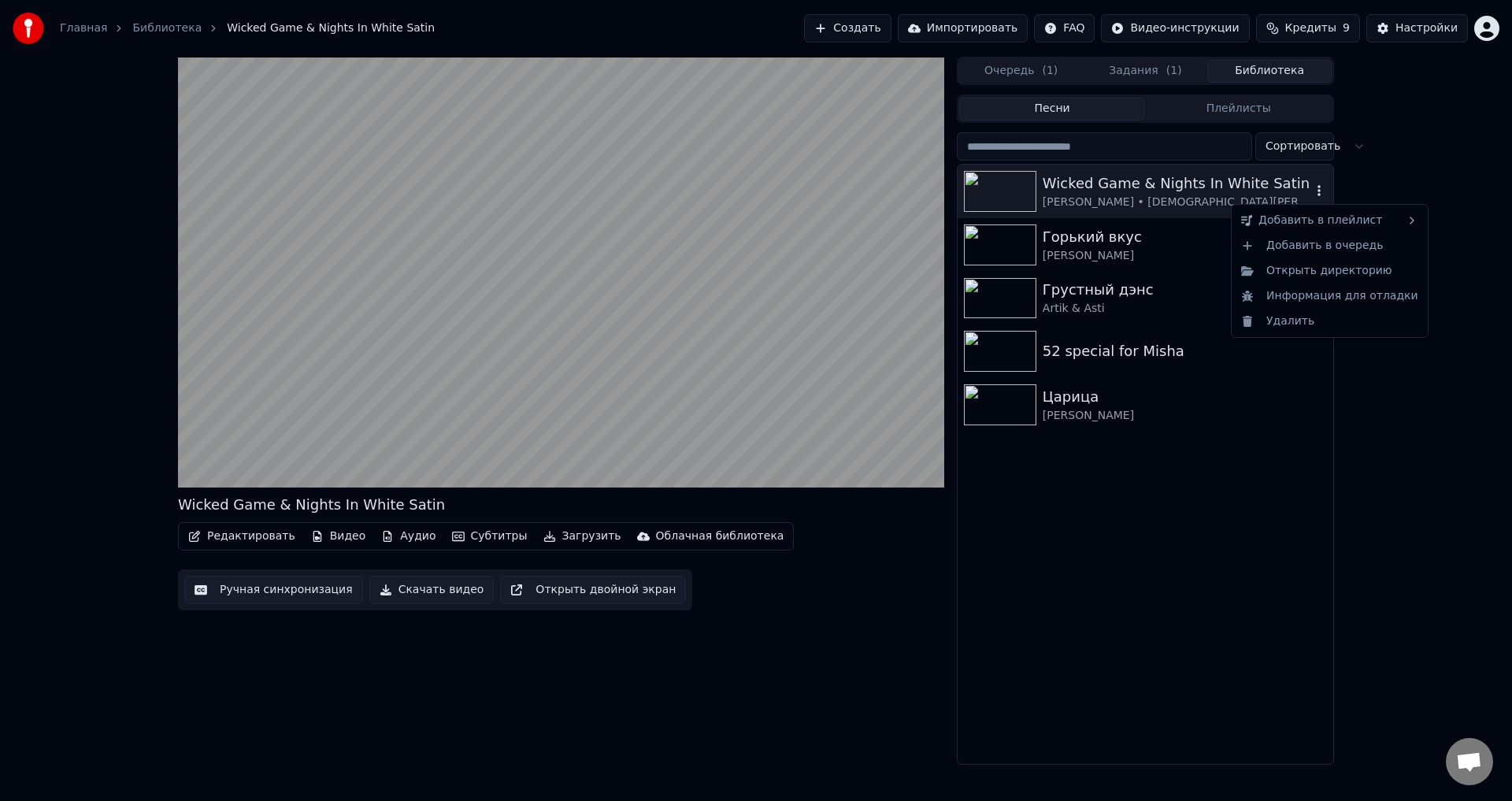
click at [1317, 194] on icon "button" at bounding box center [1319, 190] width 16 height 12
click at [1264, 330] on div "Удалить" at bounding box center [1330, 322] width 190 height 26
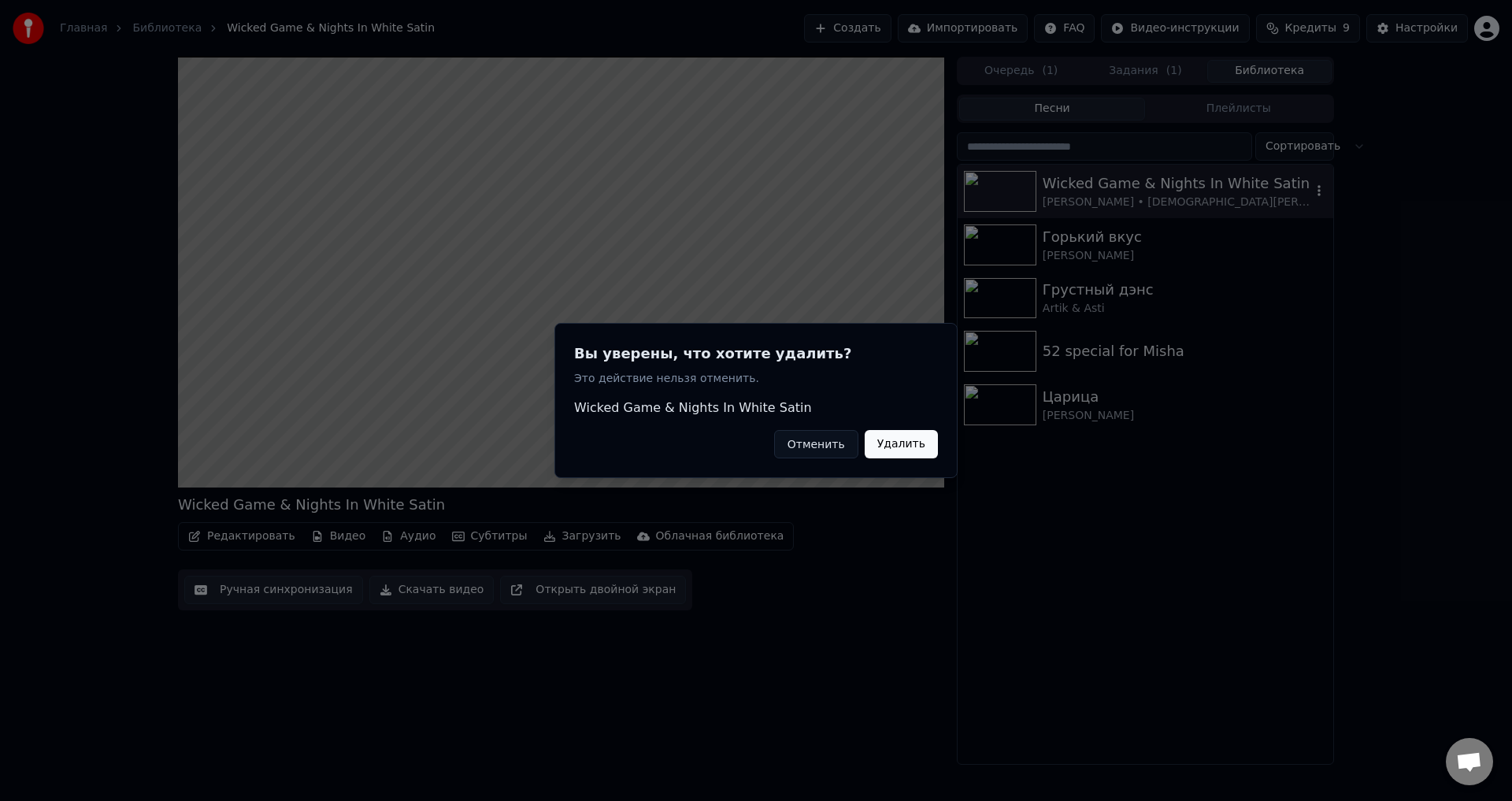
click at [892, 442] on button "Удалить" at bounding box center [901, 444] width 73 height 29
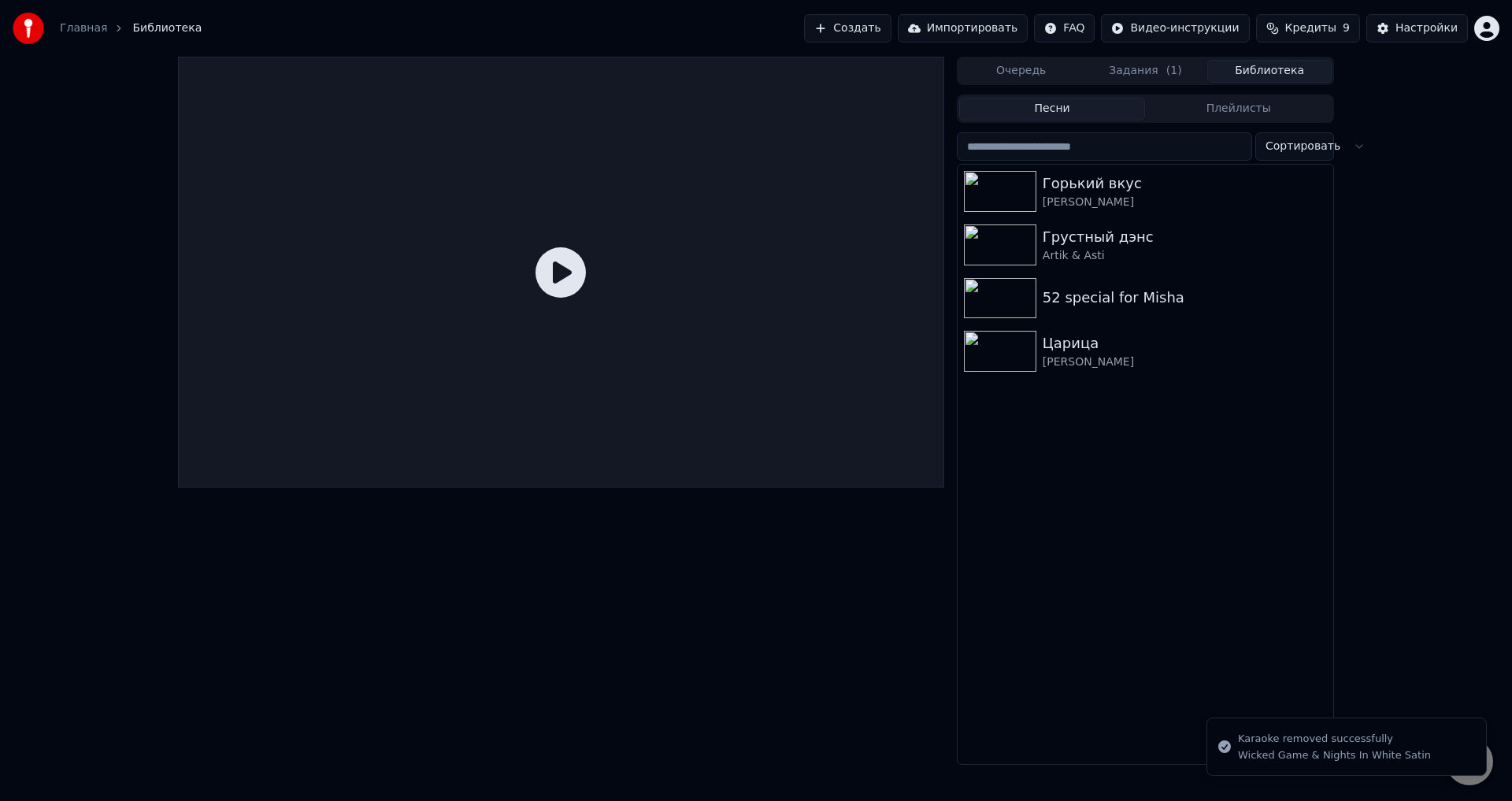
click at [1123, 242] on div "Грустный дэнс" at bounding box center [1184, 237] width 284 height 22
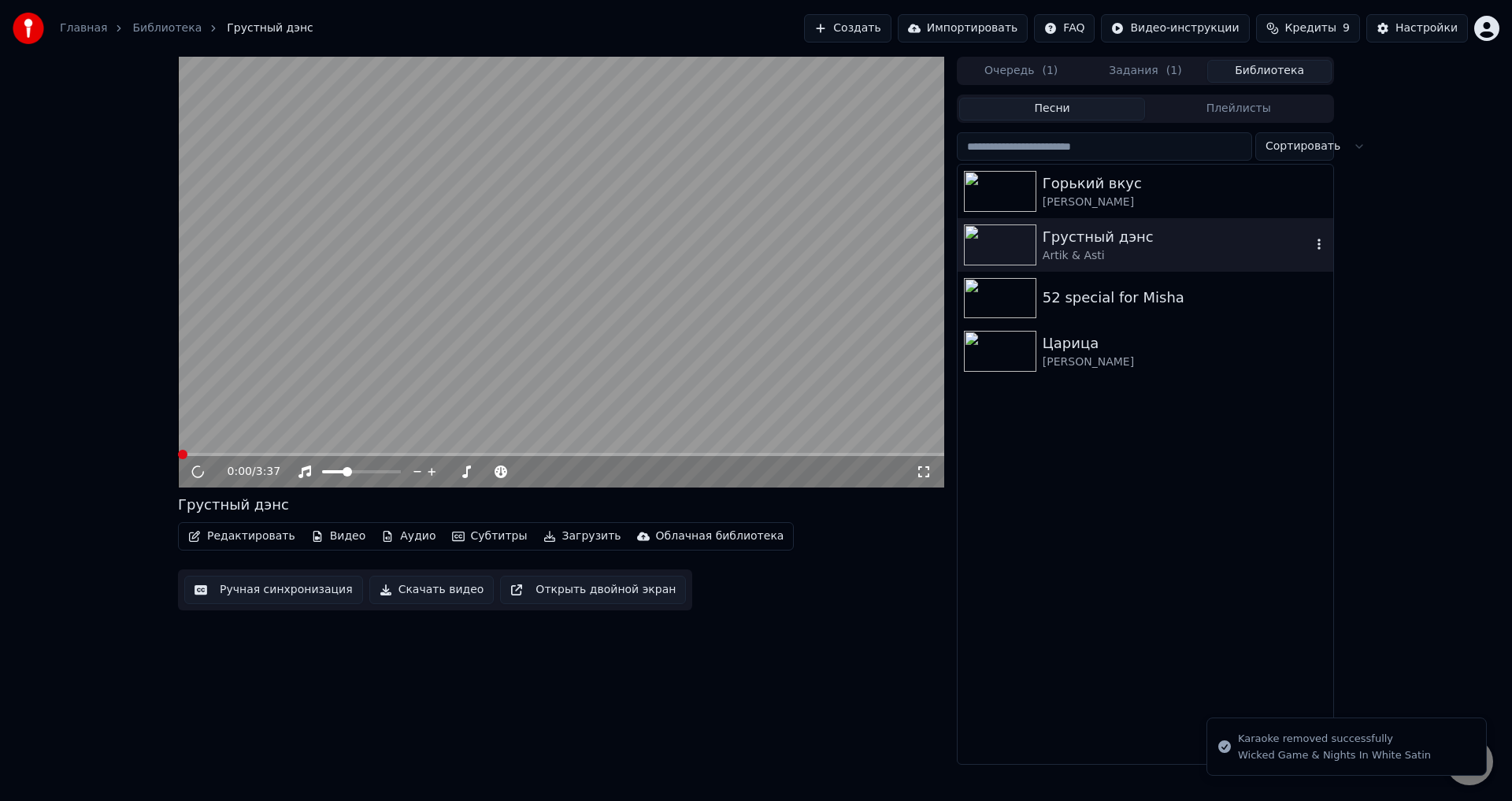
click at [1314, 244] on icon "button" at bounding box center [1319, 244] width 16 height 12
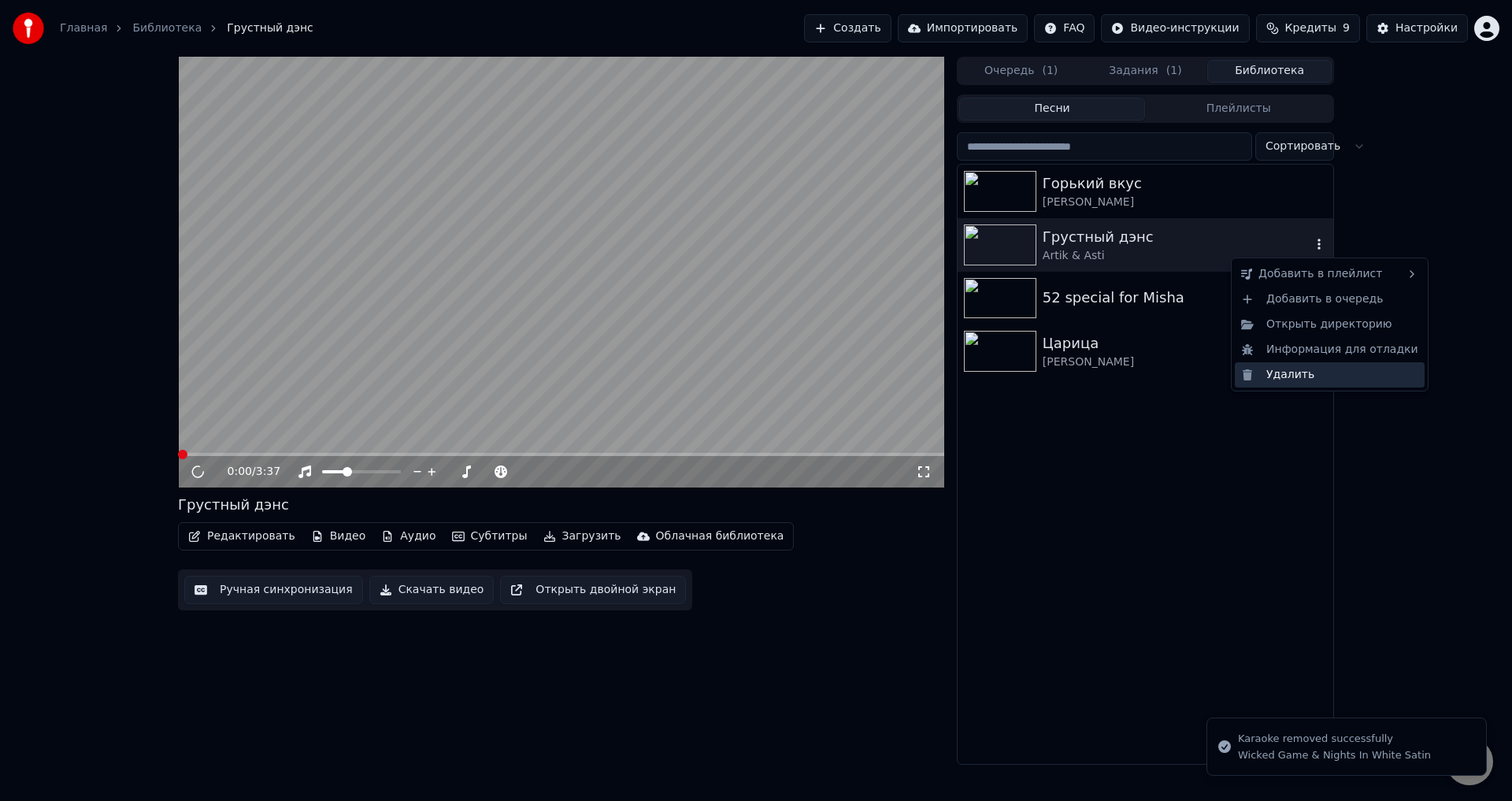
click at [1290, 387] on div "Удалить" at bounding box center [1330, 375] width 190 height 26
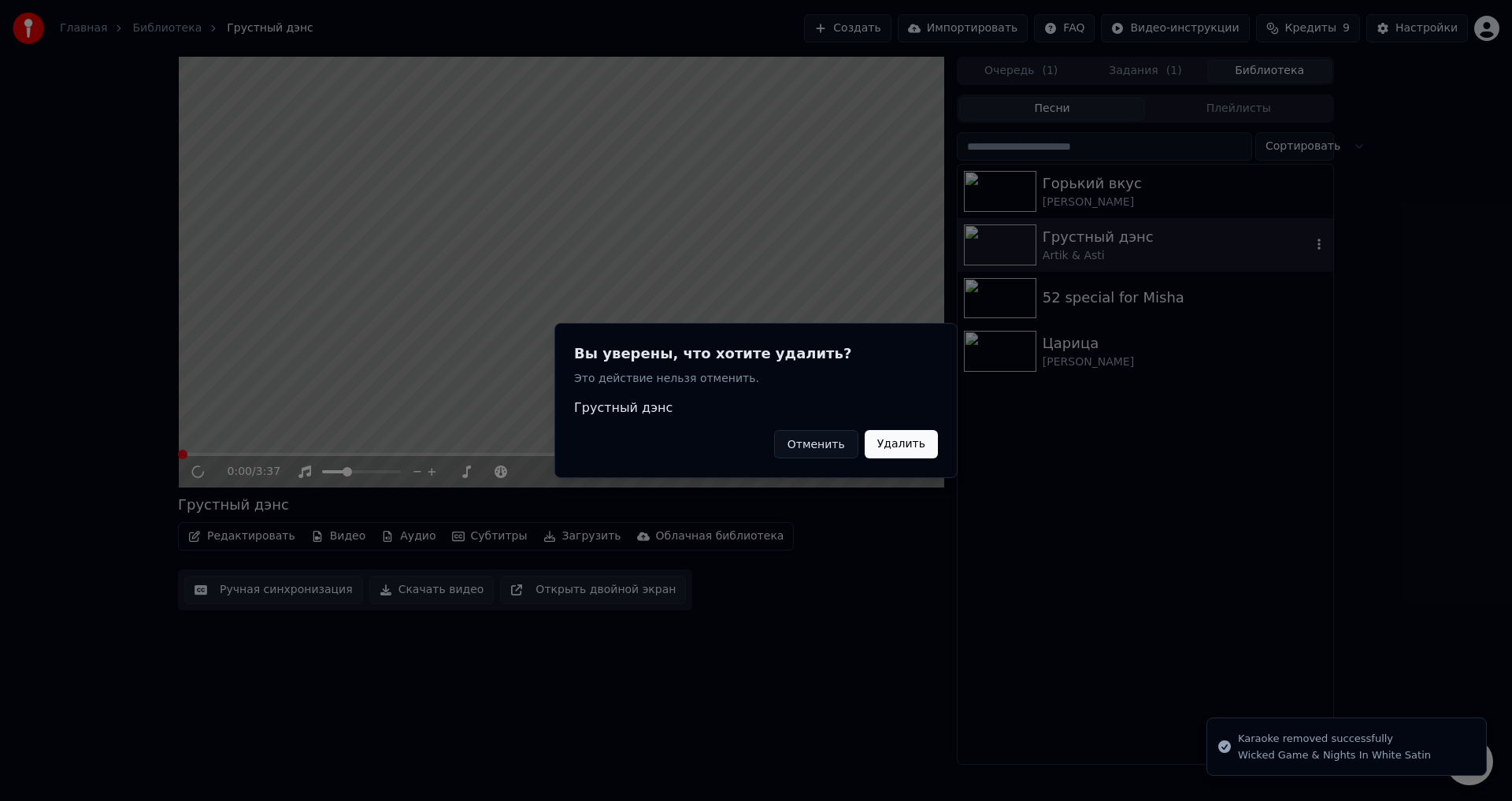
click at [898, 437] on button "Удалить" at bounding box center [901, 444] width 73 height 29
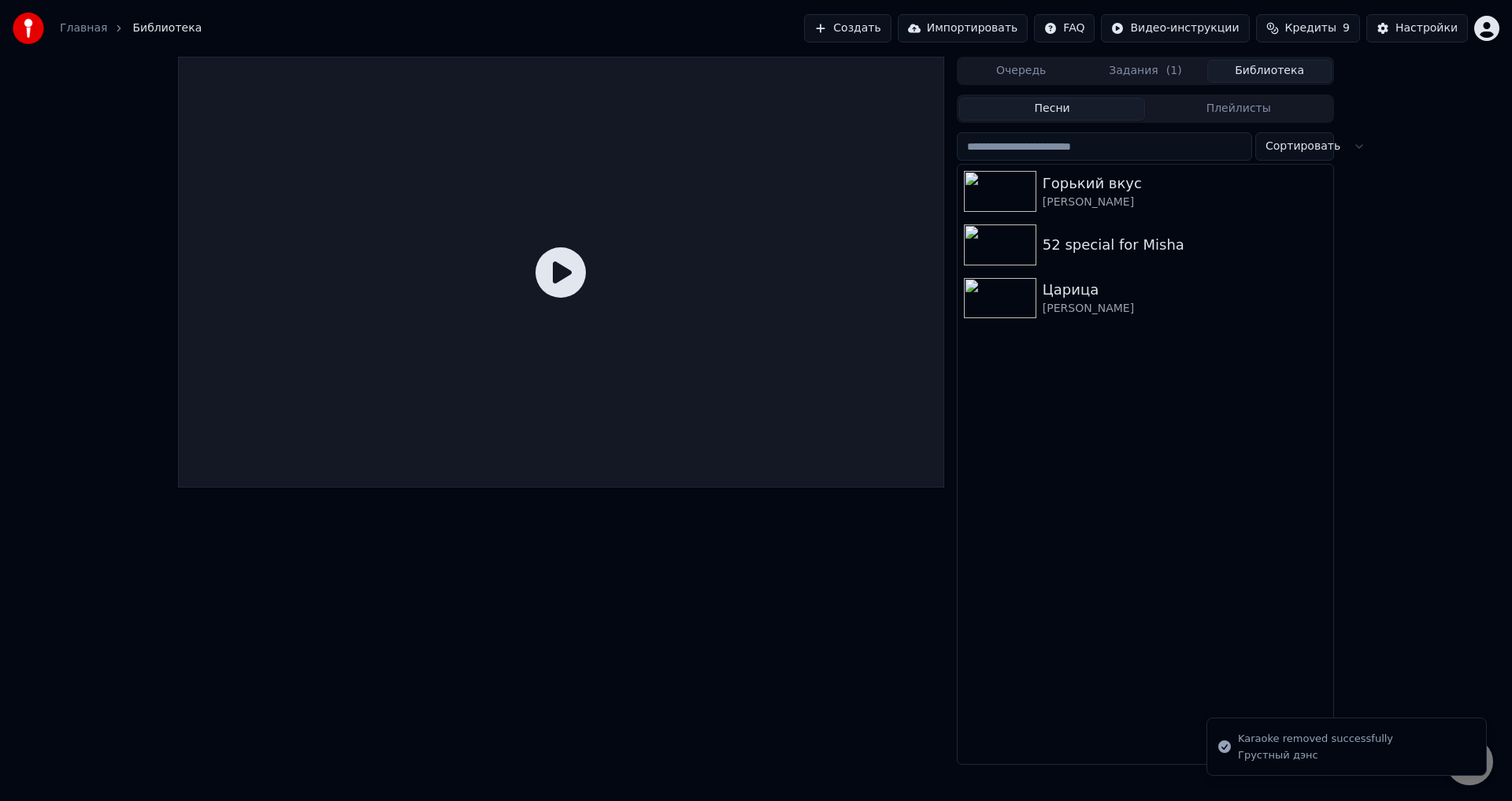
click at [1089, 192] on div "Горький вкус" at bounding box center [1184, 183] width 284 height 22
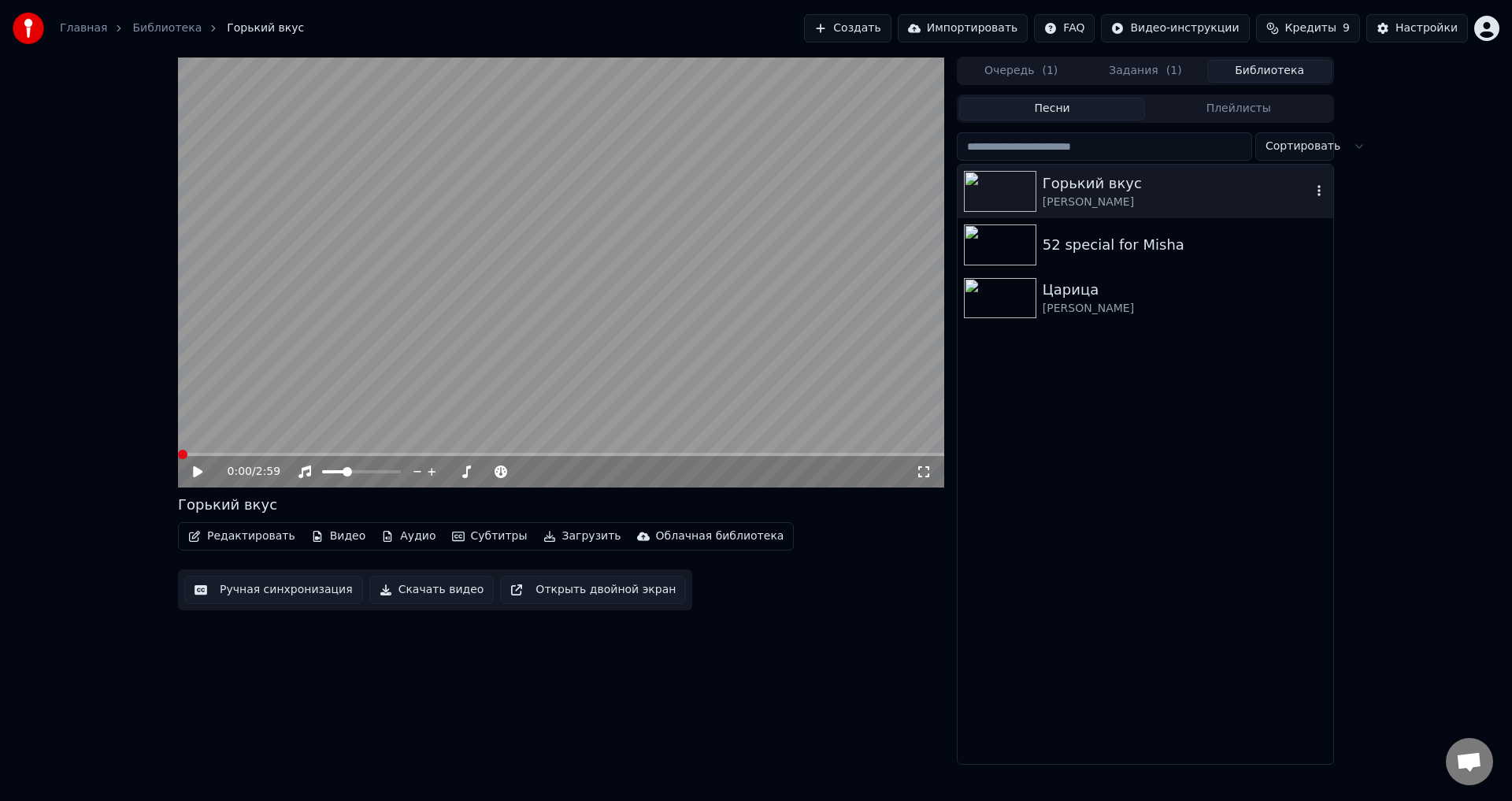
click at [935, 467] on div "0:00 / 2:59" at bounding box center [561, 472] width 754 height 16
click at [917, 483] on div "0:00 / 2:59" at bounding box center [561, 472] width 766 height 31
click at [923, 479] on icon at bounding box center [923, 471] width 16 height 12
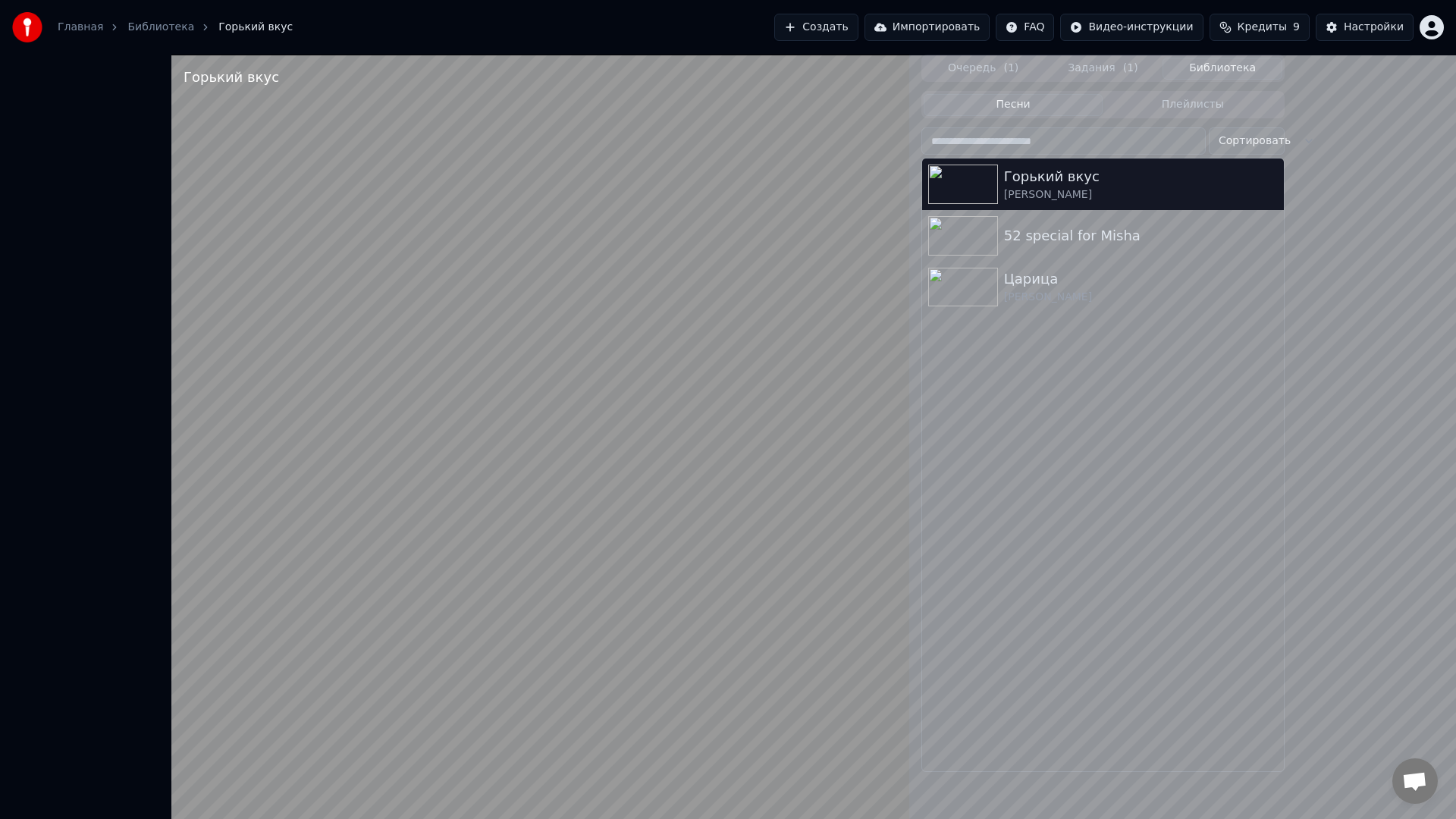
click at [746, 434] on video at bounding box center [540, 464] width 738 height 819
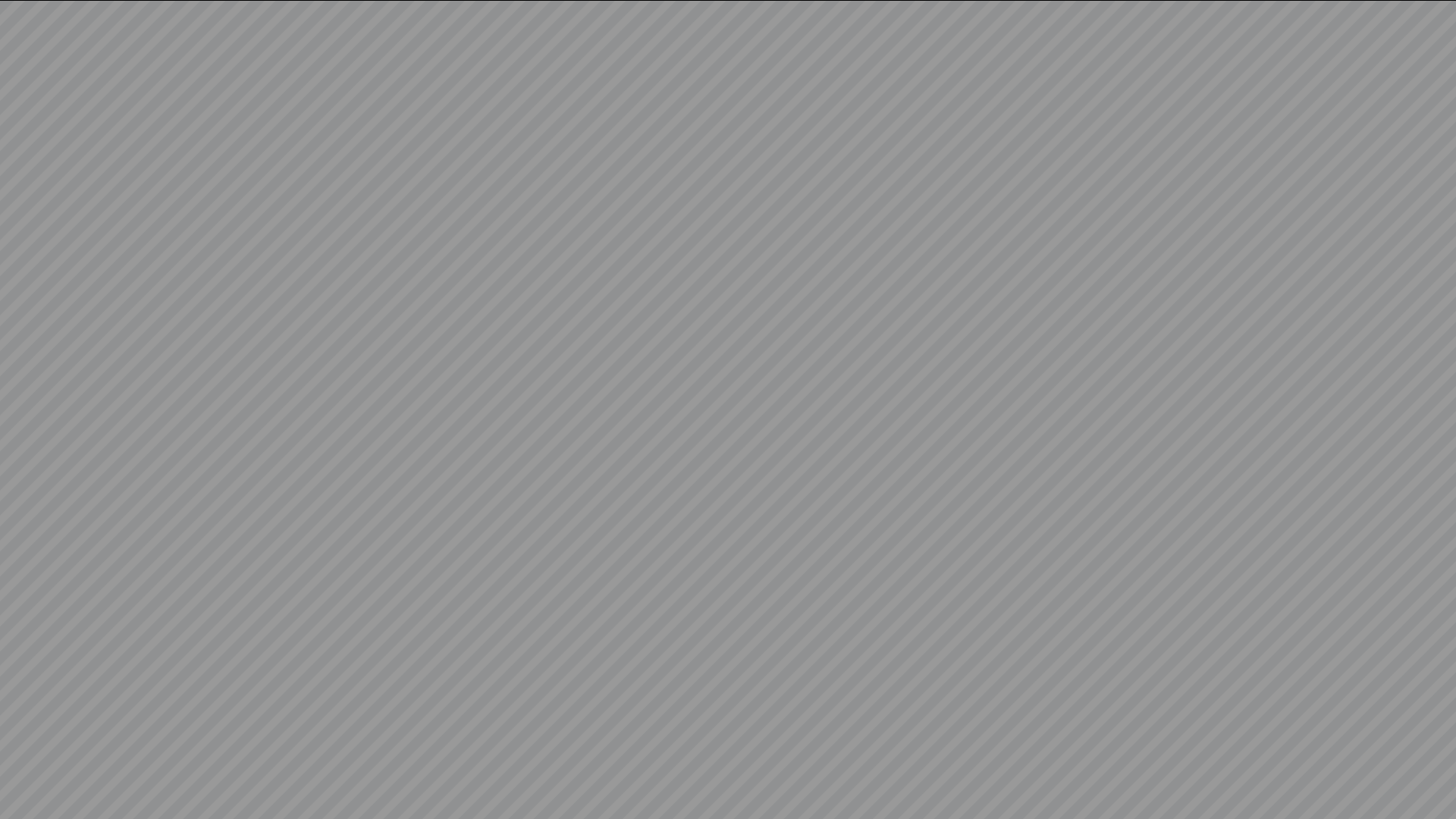
click at [850, 596] on video at bounding box center [728, 410] width 1456 height 819
